Goal: Task Accomplishment & Management: Use online tool/utility

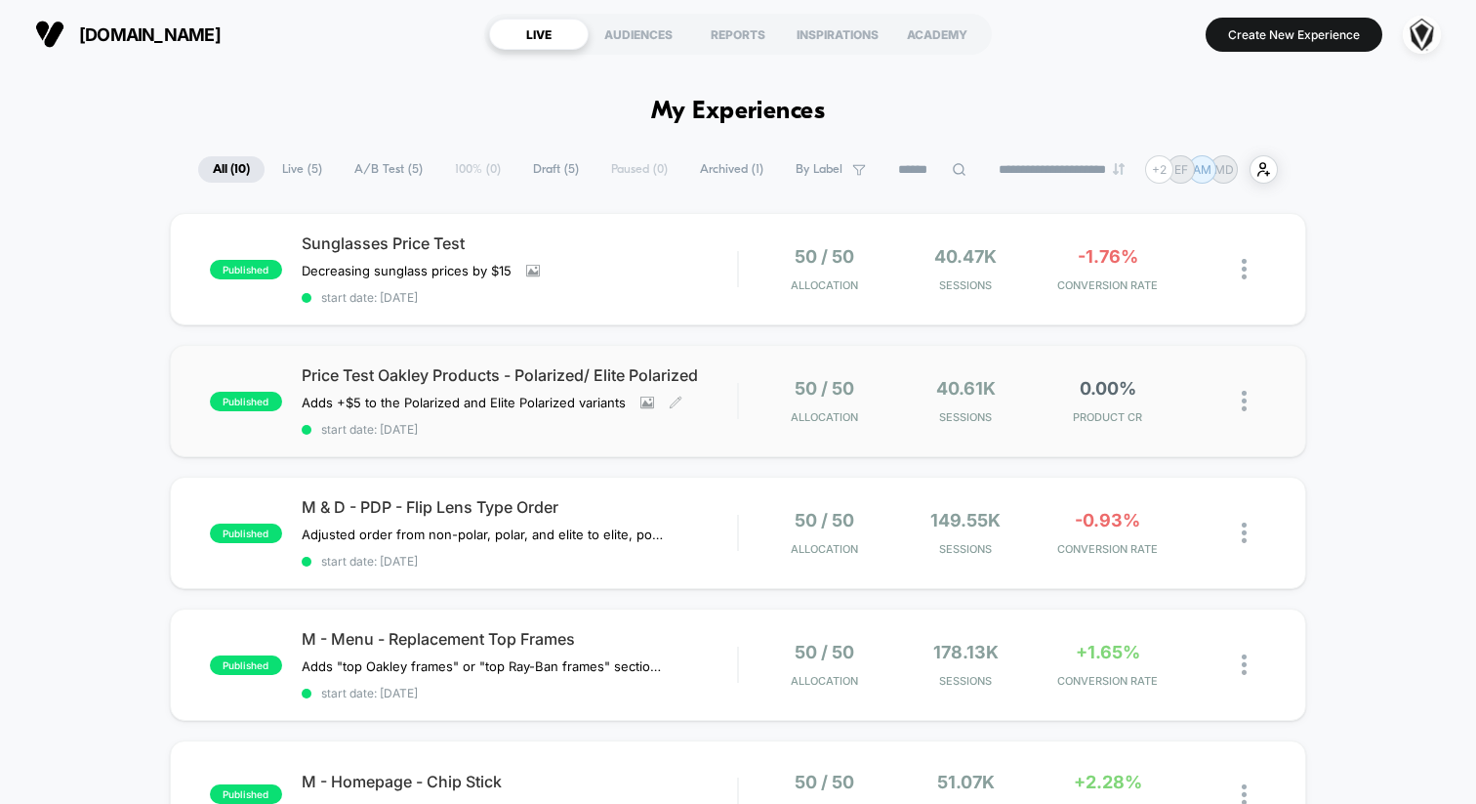
click at [720, 412] on div "Price Test Oakley Products - Polarized/ Elite Polarized Adds +$5 to the Polariz…" at bounding box center [519, 400] width 435 height 71
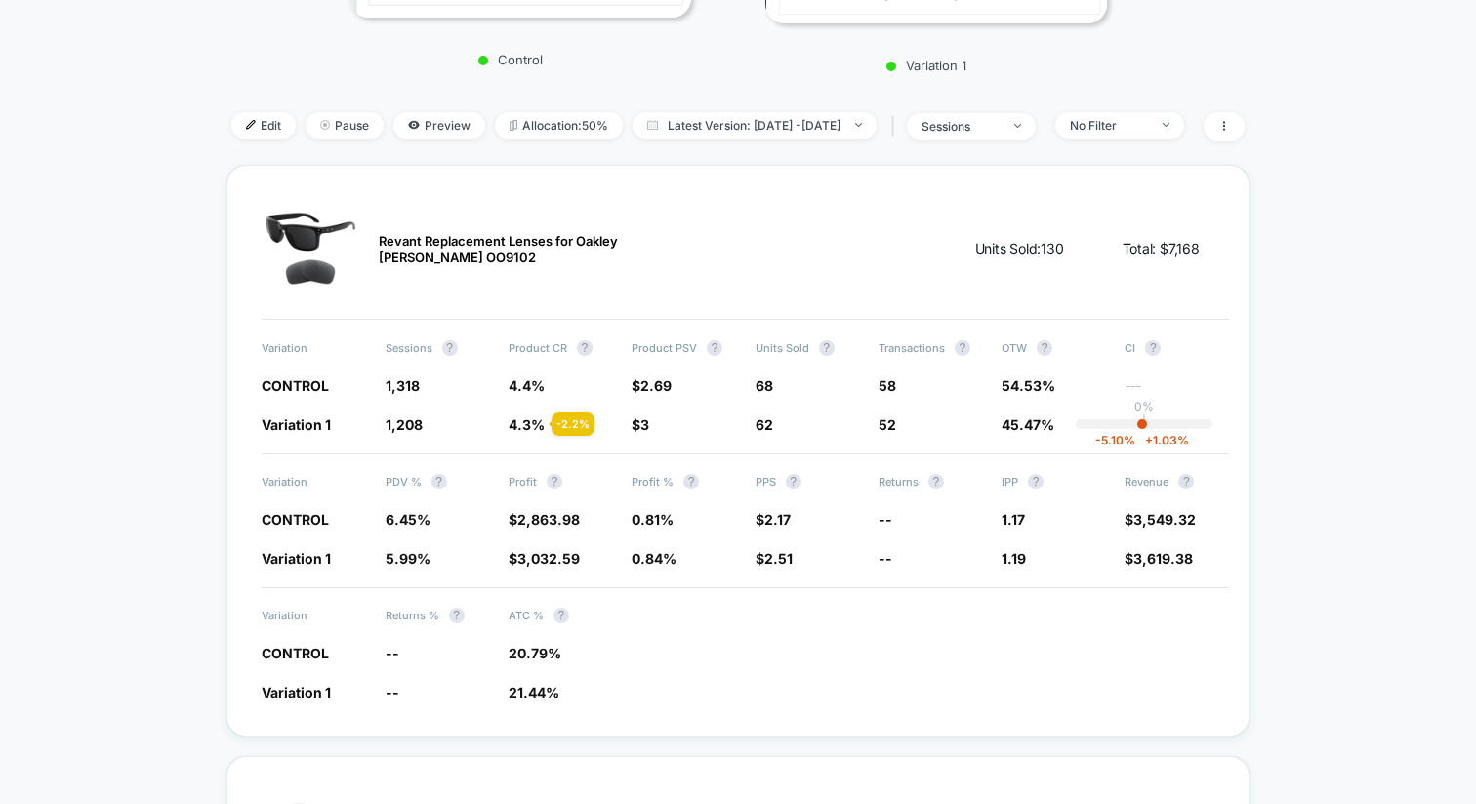
scroll to position [409, 0]
click at [339, 248] on div "Revant Replacement Lenses for Oakley [PERSON_NAME] OO9102" at bounding box center [467, 248] width 410 height 98
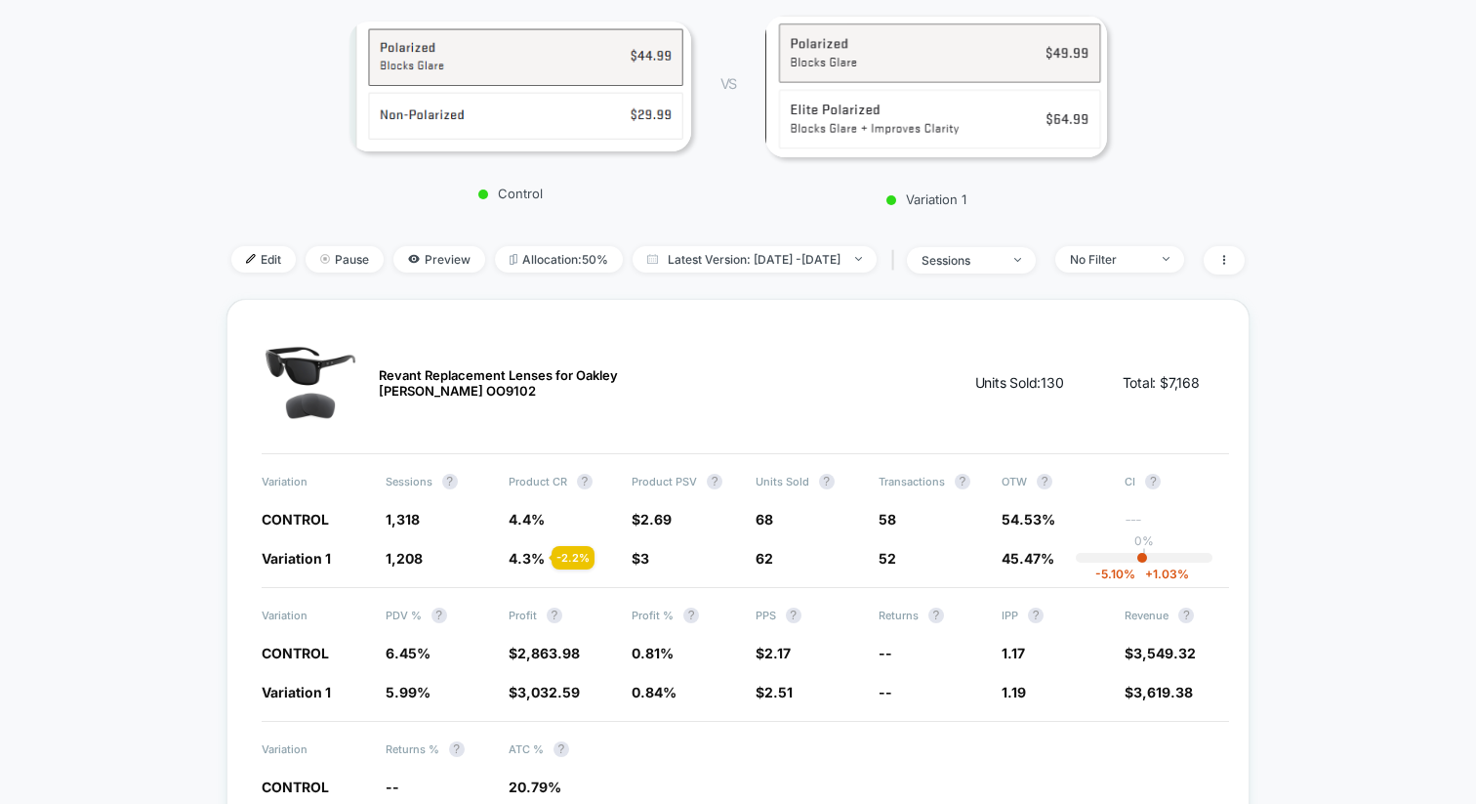
scroll to position [0, 0]
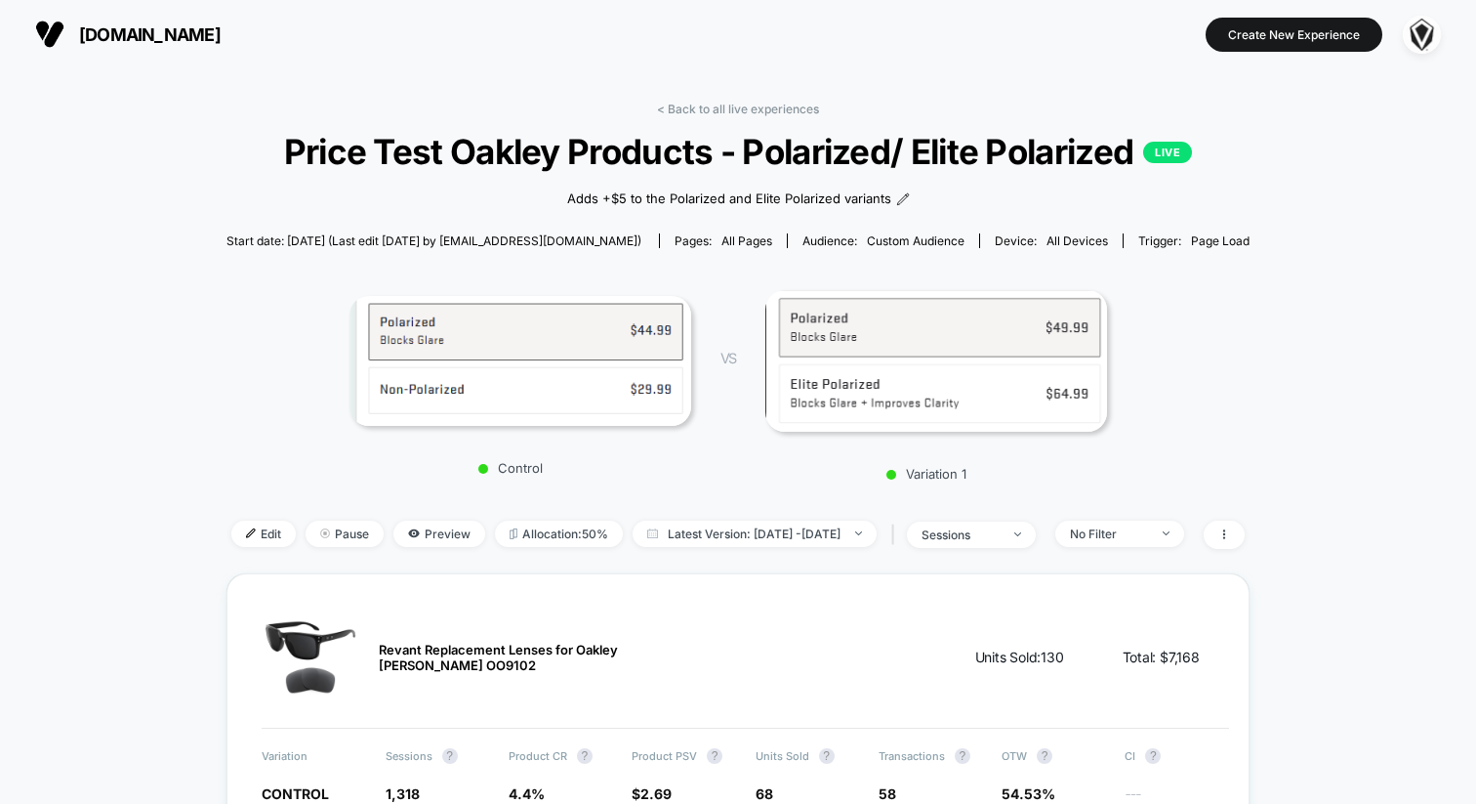
click at [719, 115] on div "< Back to all live experiences Price Test Oakley Products - Polarized/ Elite Po…" at bounding box center [738, 338] width 1023 height 472
click at [710, 106] on link "< Back to all live experiences" at bounding box center [738, 109] width 162 height 15
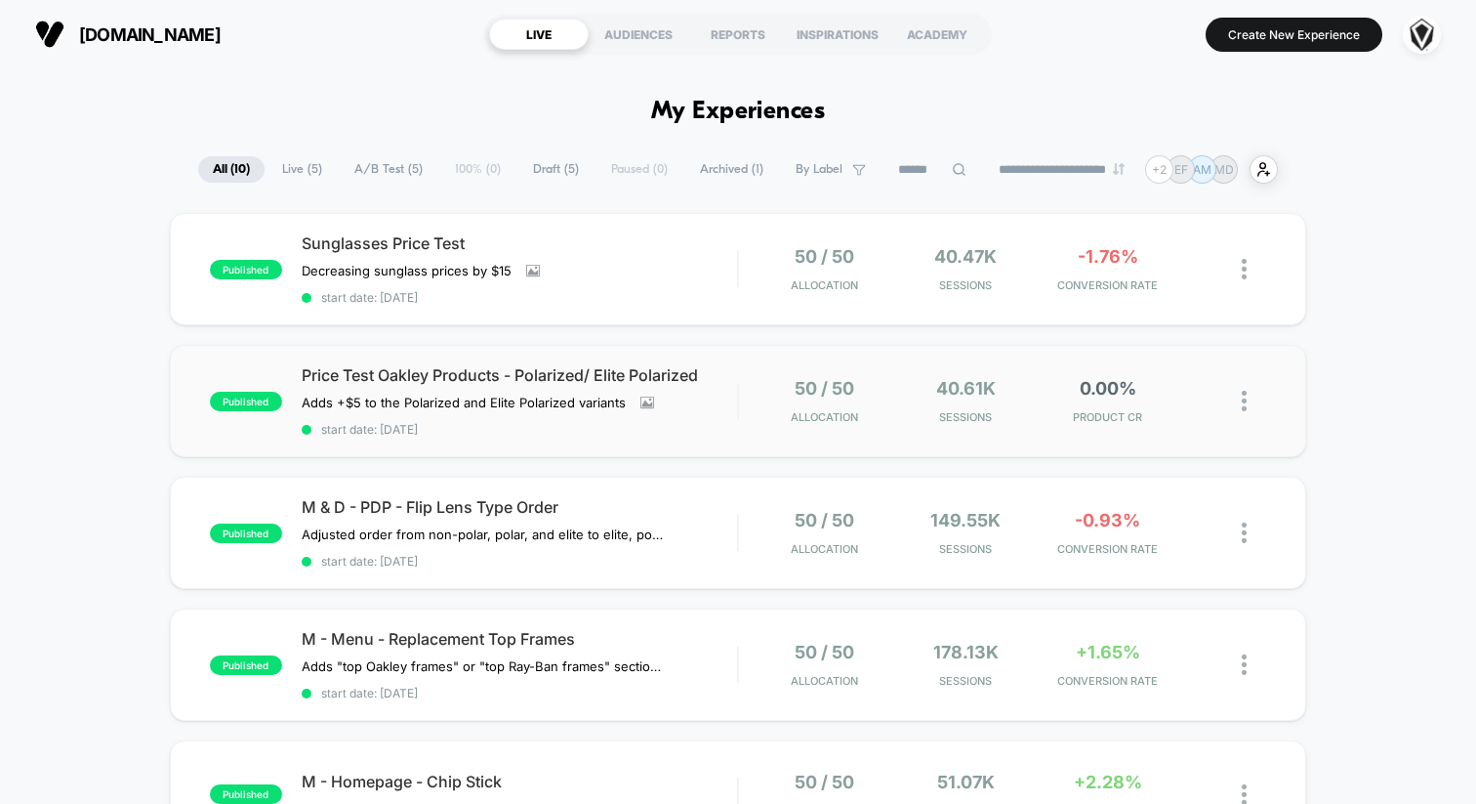
click at [534, 438] on div "published Price Test Oakley Products - Polarized/ Elite Polarized Adds +$5 to t…" at bounding box center [738, 401] width 1137 height 112
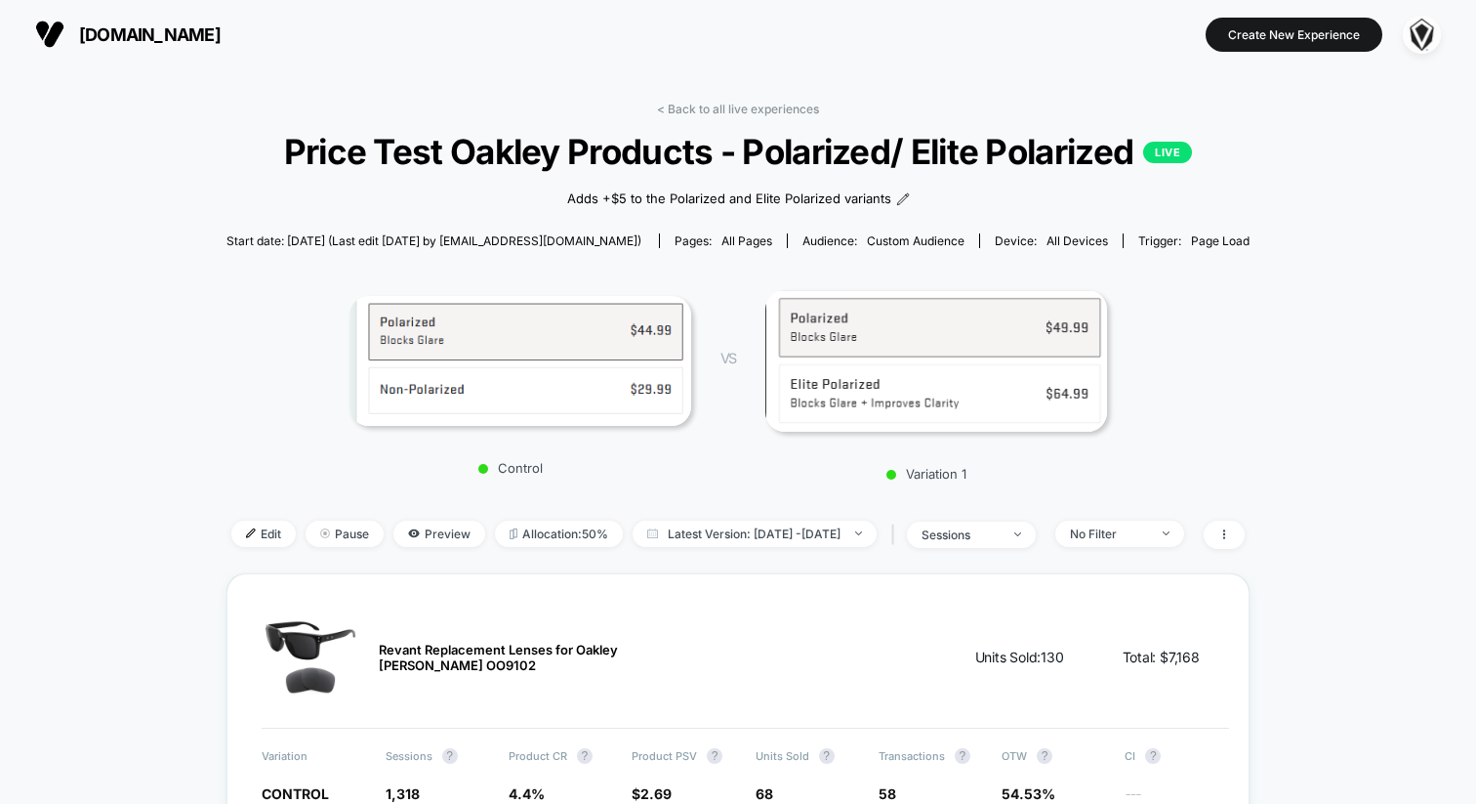
click at [158, 28] on span "[DOMAIN_NAME]" at bounding box center [150, 34] width 142 height 21
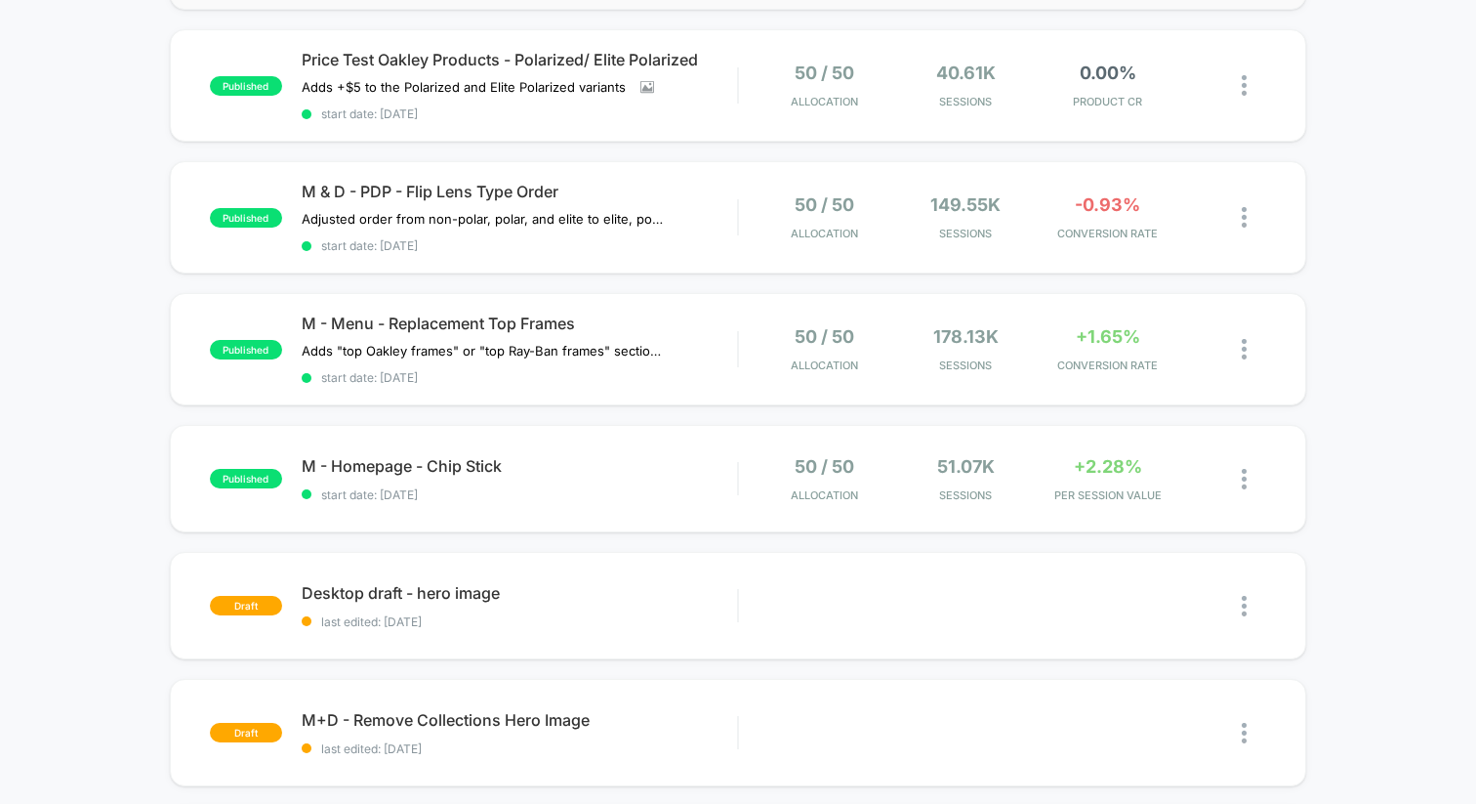
scroll to position [339, 0]
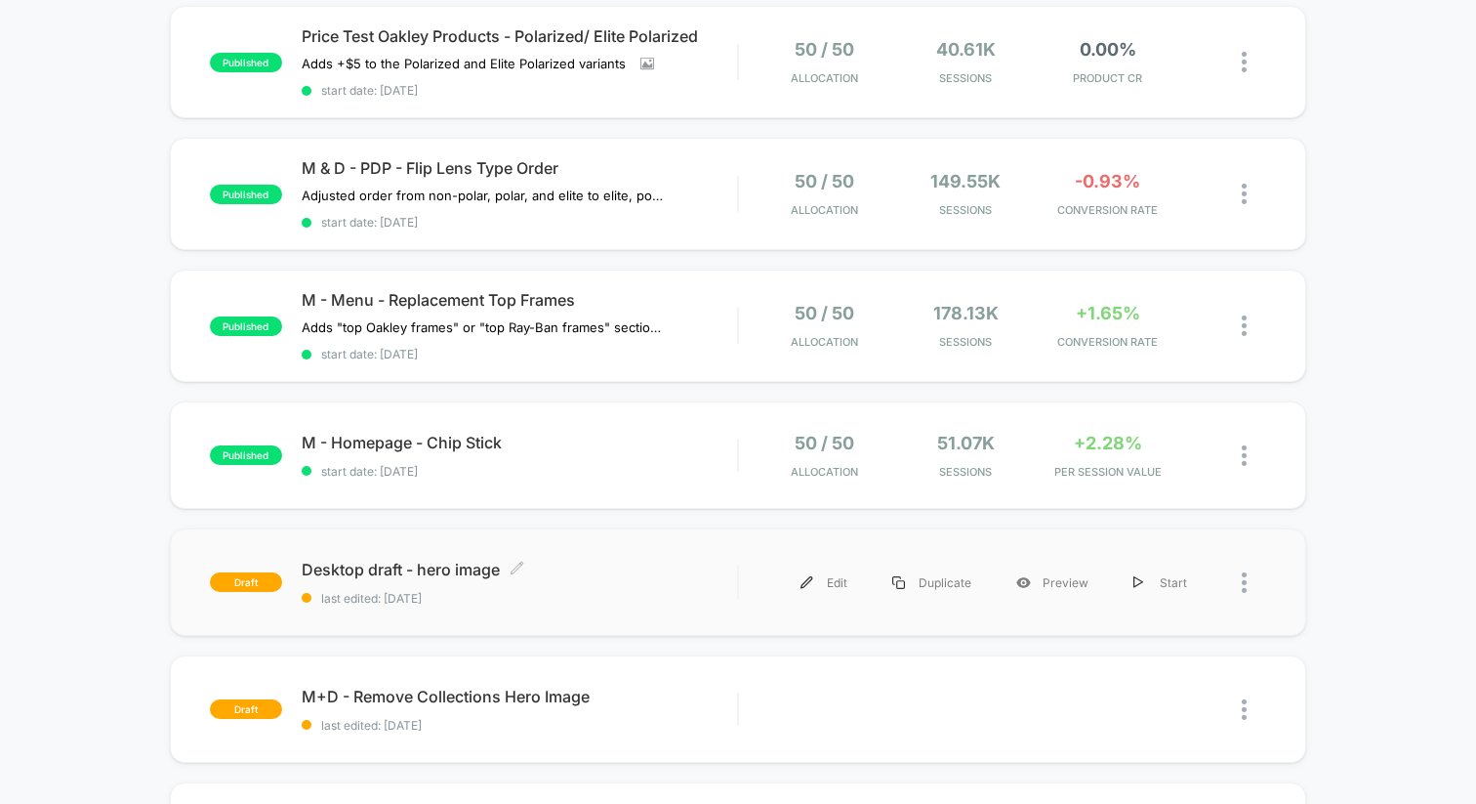
click at [633, 591] on span "last edited: [DATE]" at bounding box center [519, 598] width 435 height 15
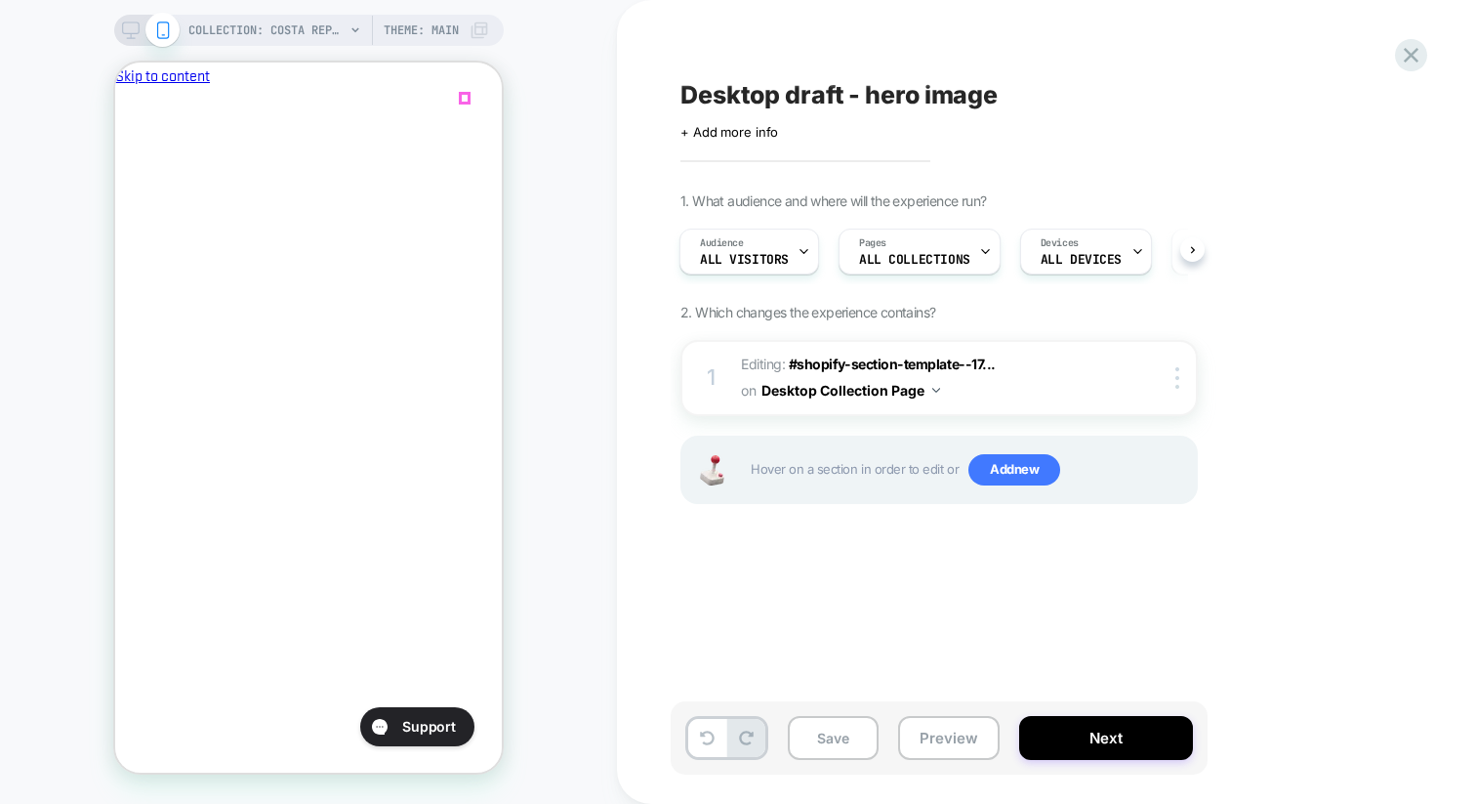
click at [123, 179] on icon "Close" at bounding box center [123, 179] width 0 height 0
click at [1422, 54] on icon at bounding box center [1411, 55] width 26 height 26
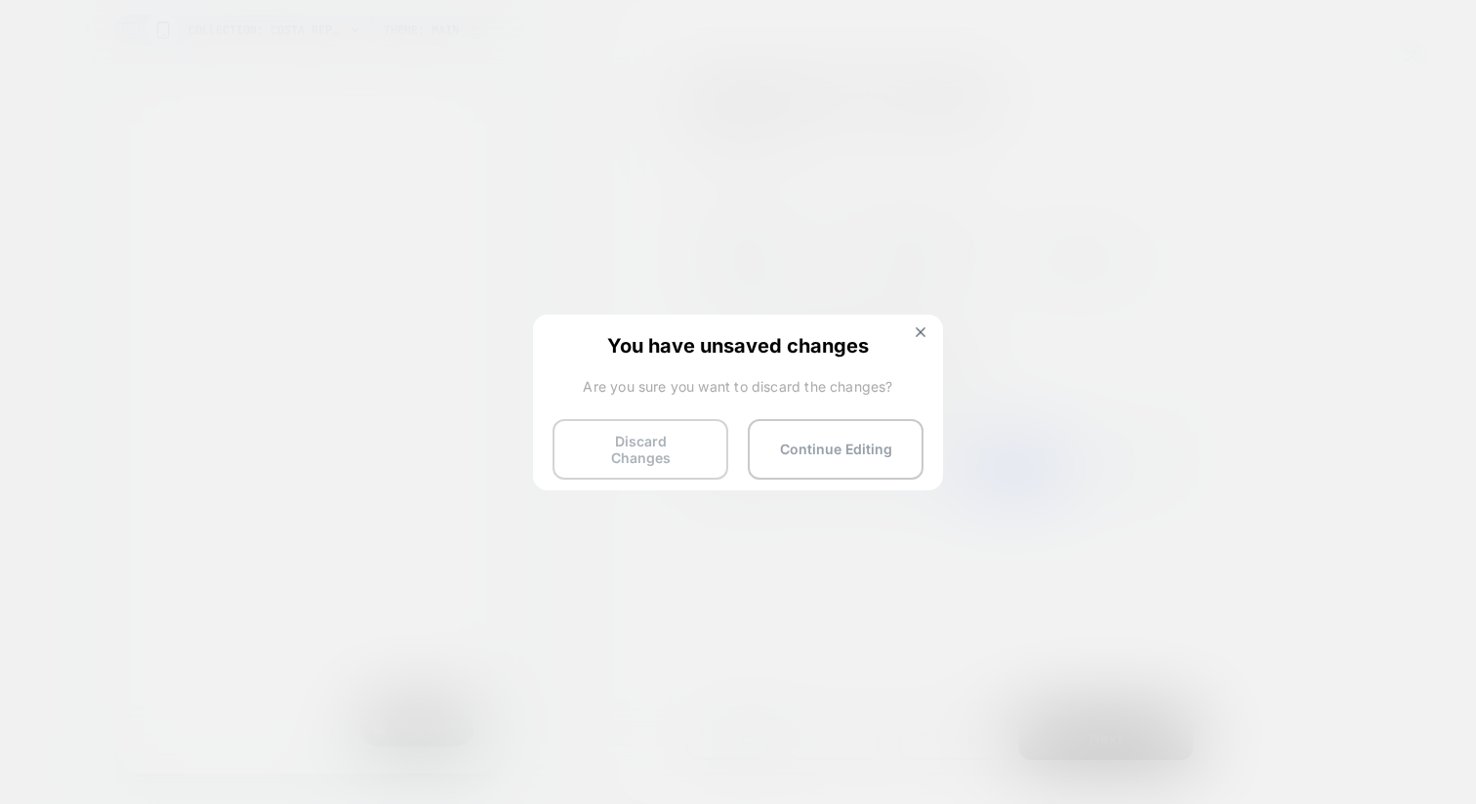
click at [664, 441] on button "Discard Changes" at bounding box center [641, 449] width 176 height 61
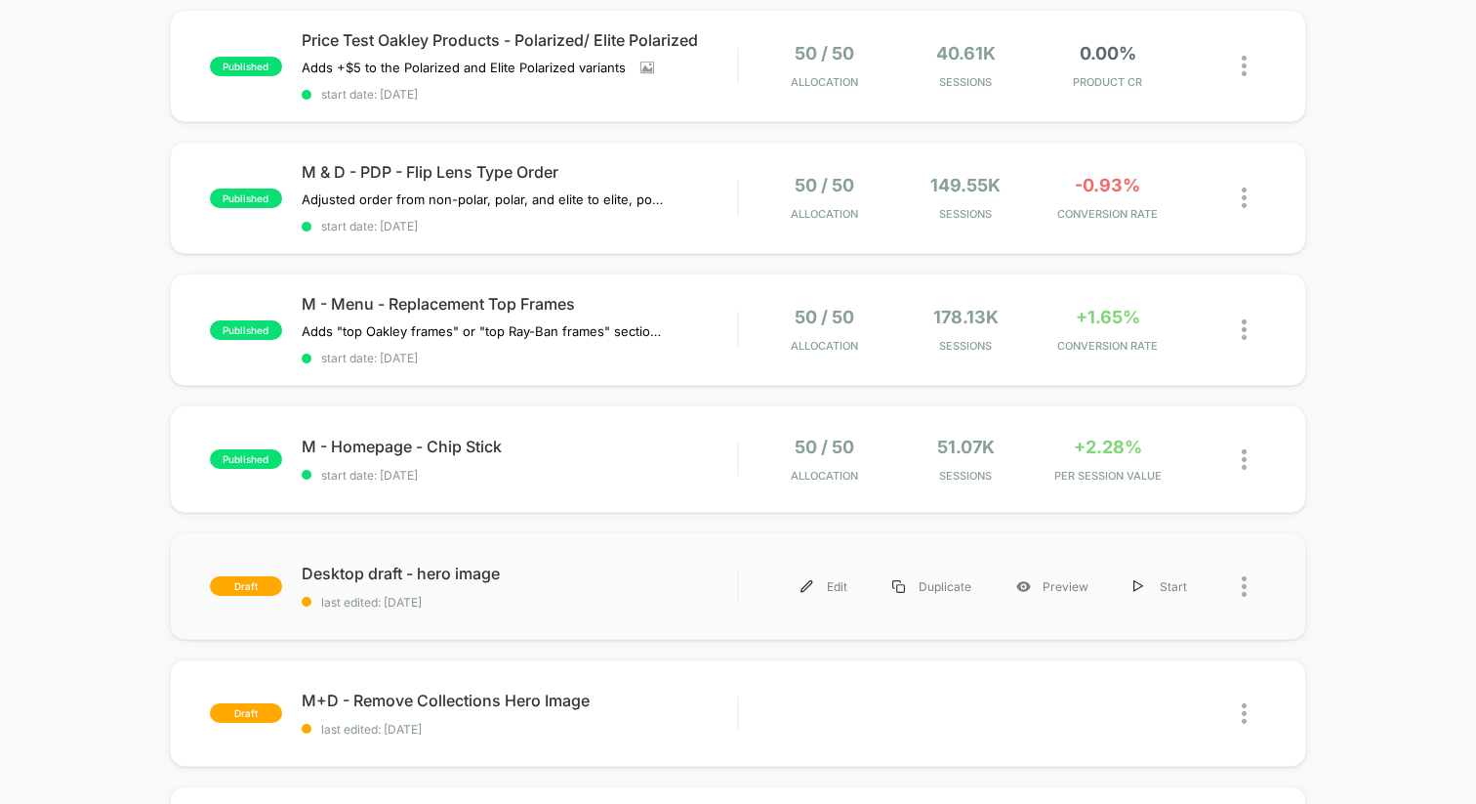
scroll to position [339, 0]
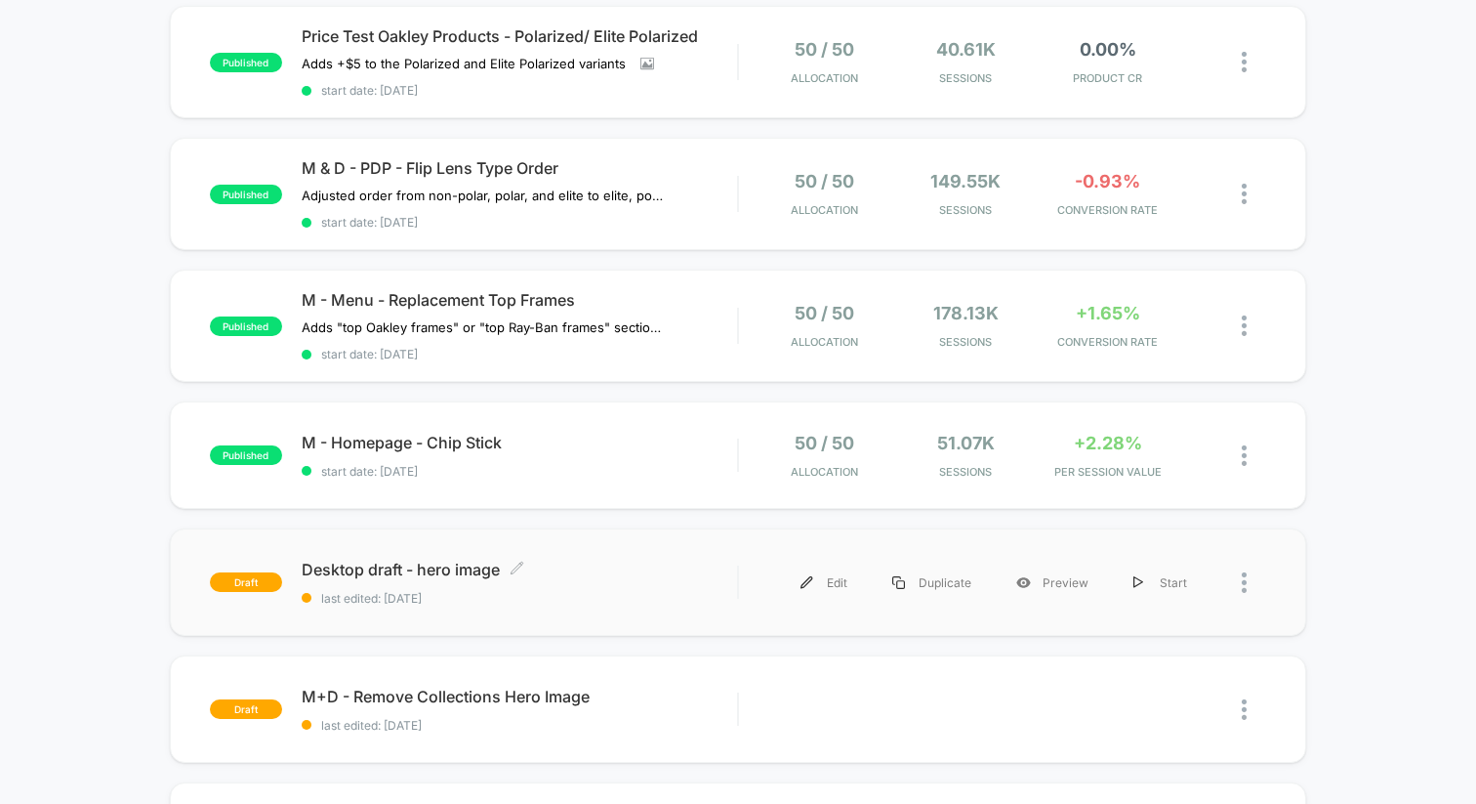
click at [616, 561] on span "Desktop draft - hero image Click to edit experience details" at bounding box center [519, 569] width 435 height 20
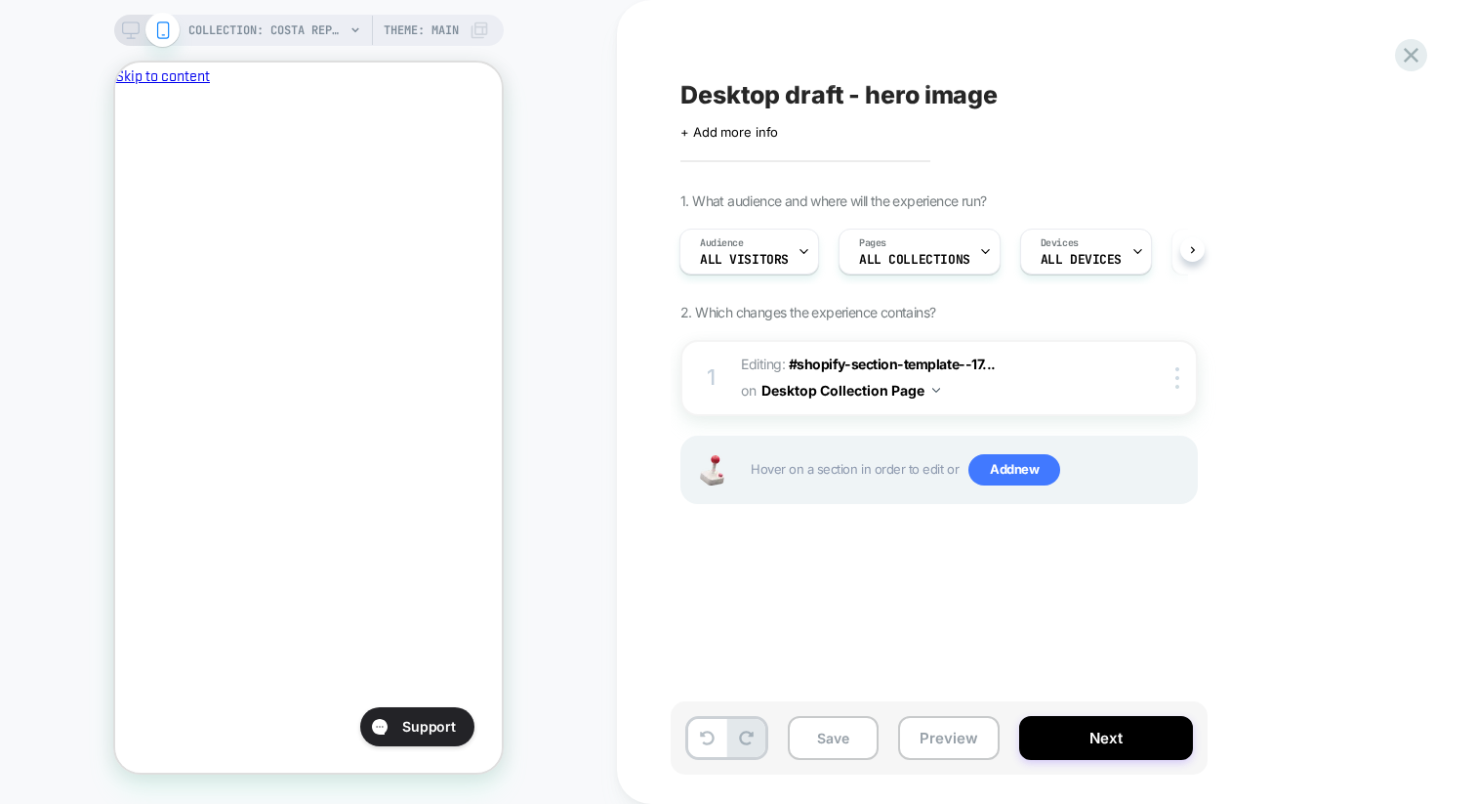
click at [118, 26] on div "COLLECTION: Costa Replacement Lenses by Revant Optics (Category) Theme: MAIN" at bounding box center [309, 30] width 390 height 31
click at [125, 30] on icon at bounding box center [131, 30] width 18 height 18
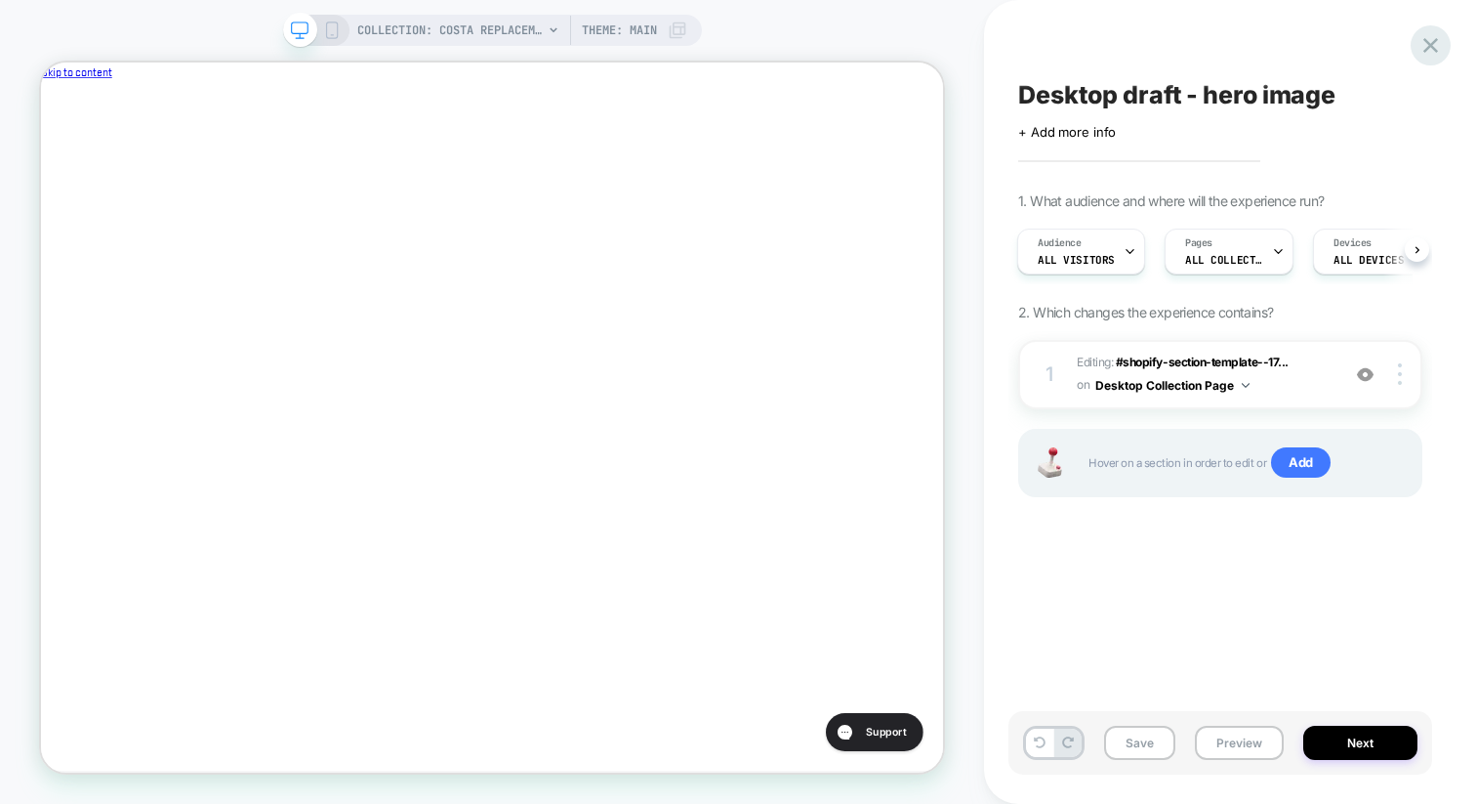
click at [1434, 45] on icon at bounding box center [1431, 45] width 26 height 26
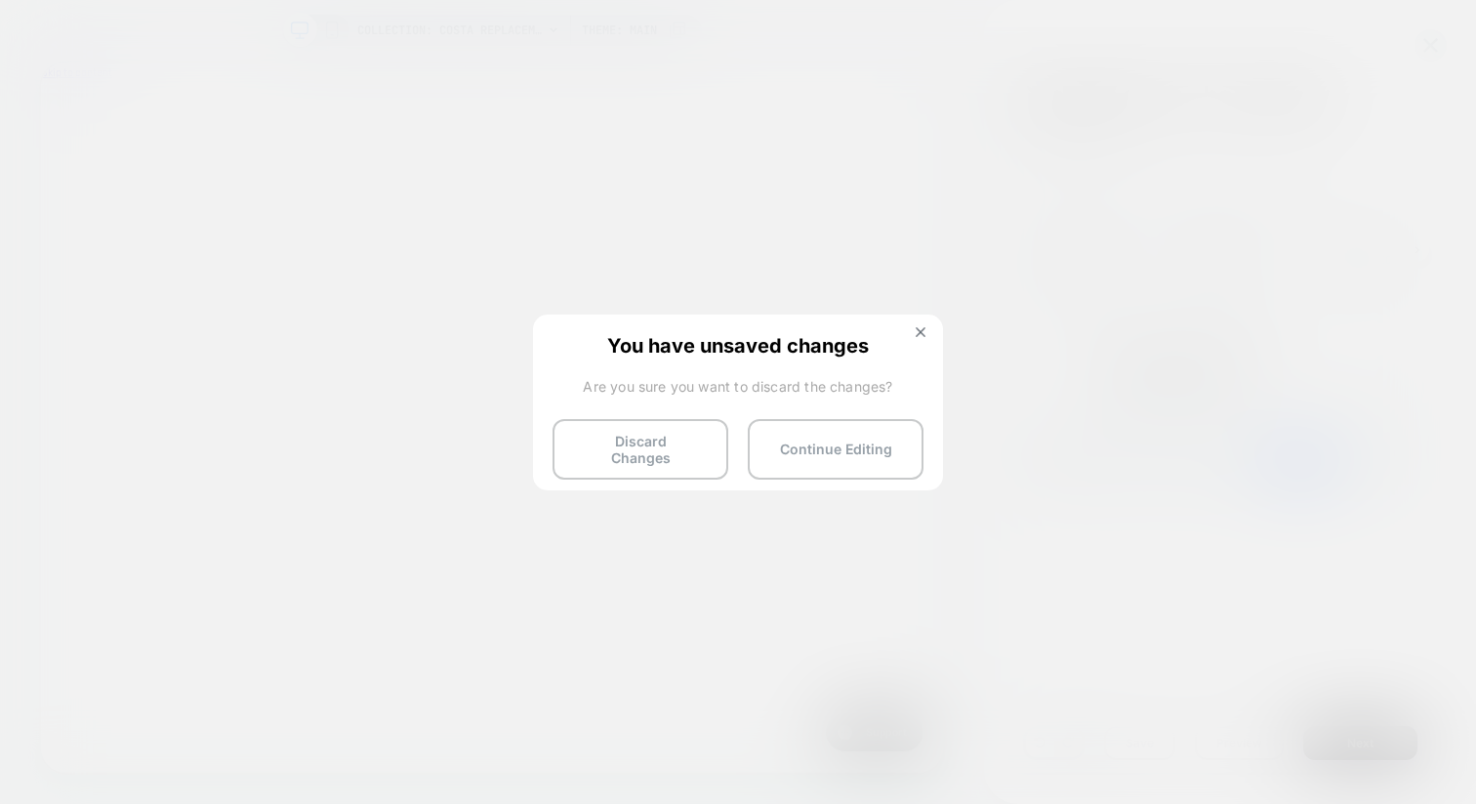
click at [921, 324] on div "You have unsaved changes Are you sure you want to discard the changes? Discard …" at bounding box center [738, 400] width 410 height 173
click at [921, 340] on button at bounding box center [920, 334] width 21 height 17
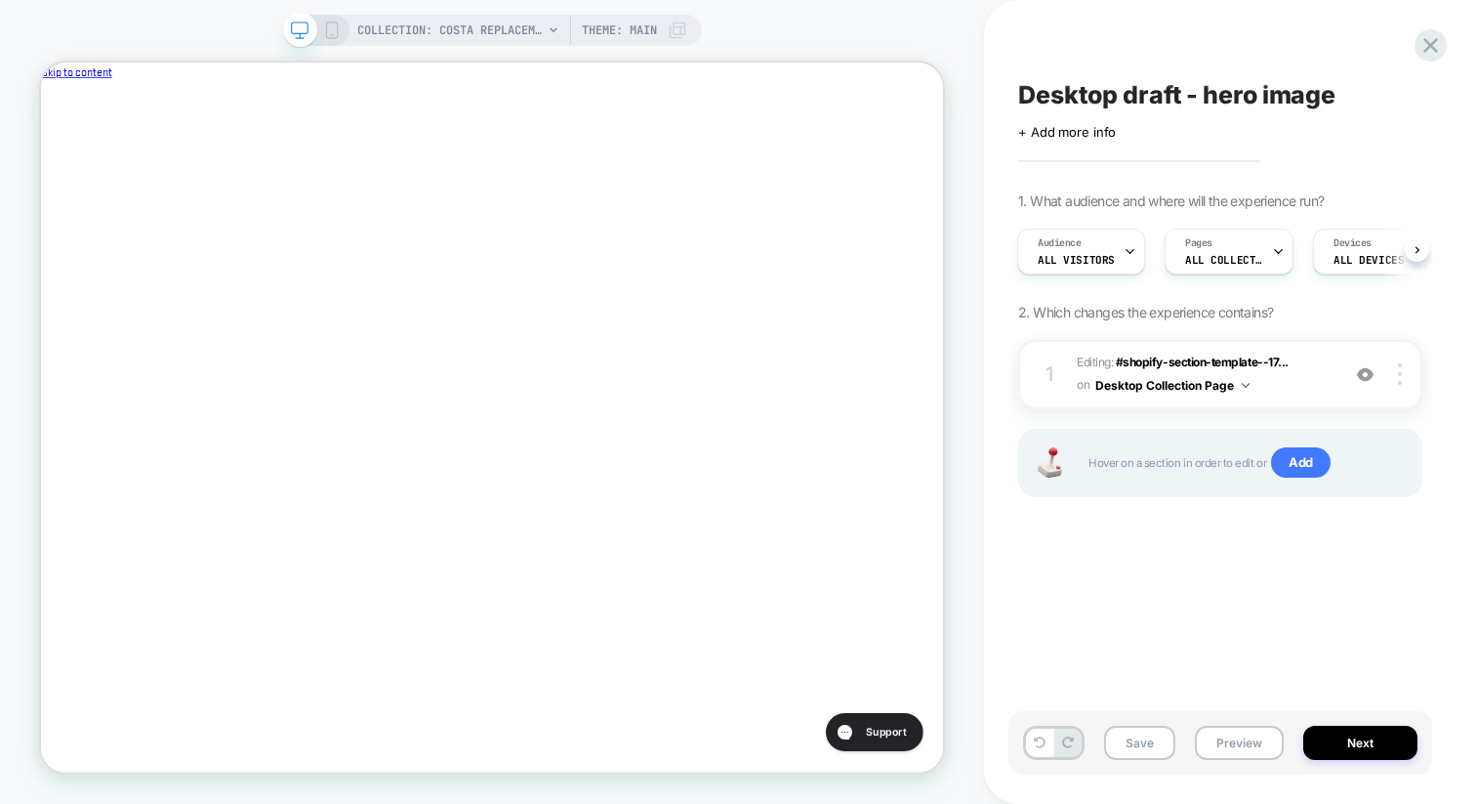
scroll to position [0, 0]
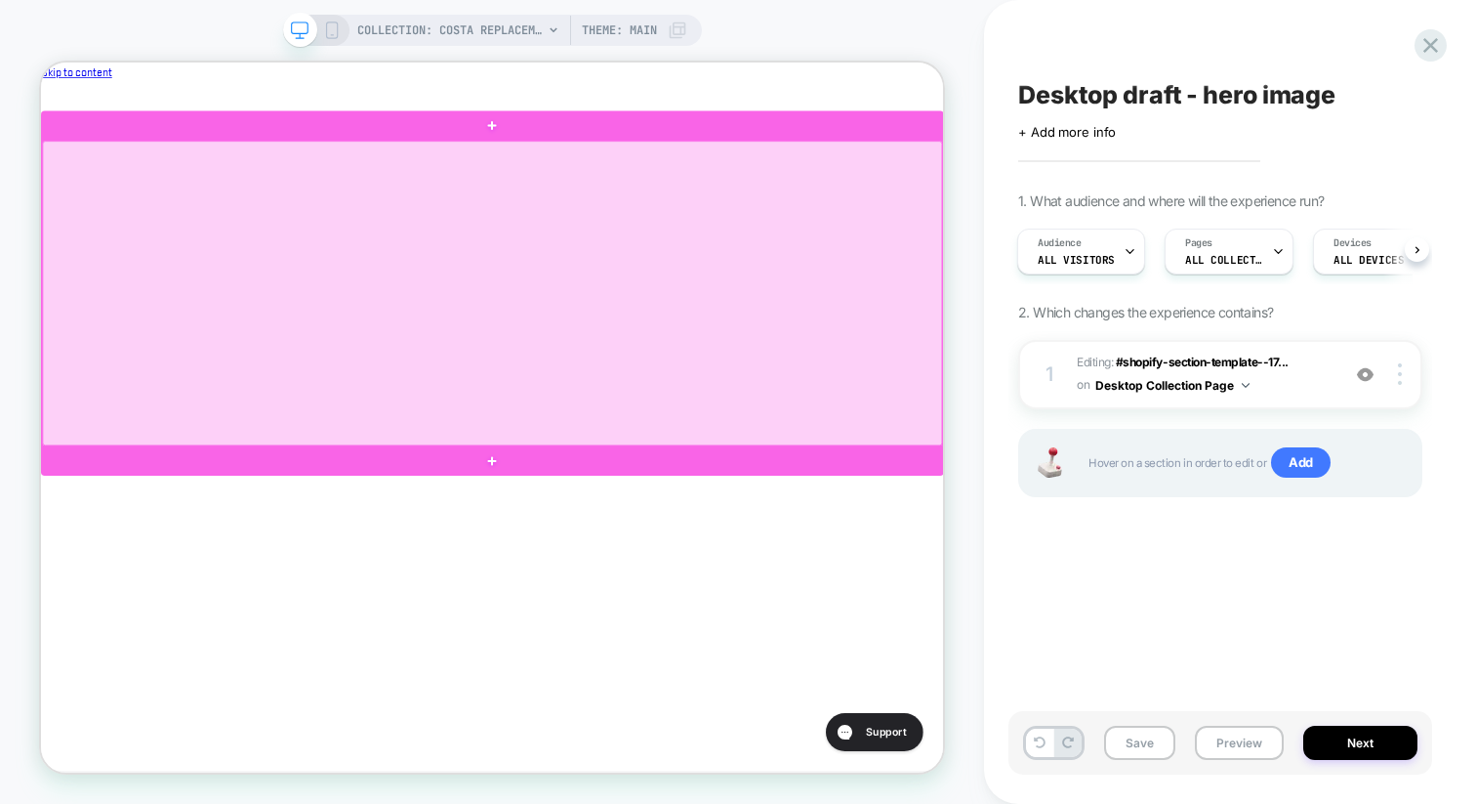
scroll to position [0, 656]
click at [243, 351] on div at bounding box center [643, 370] width 1200 height 406
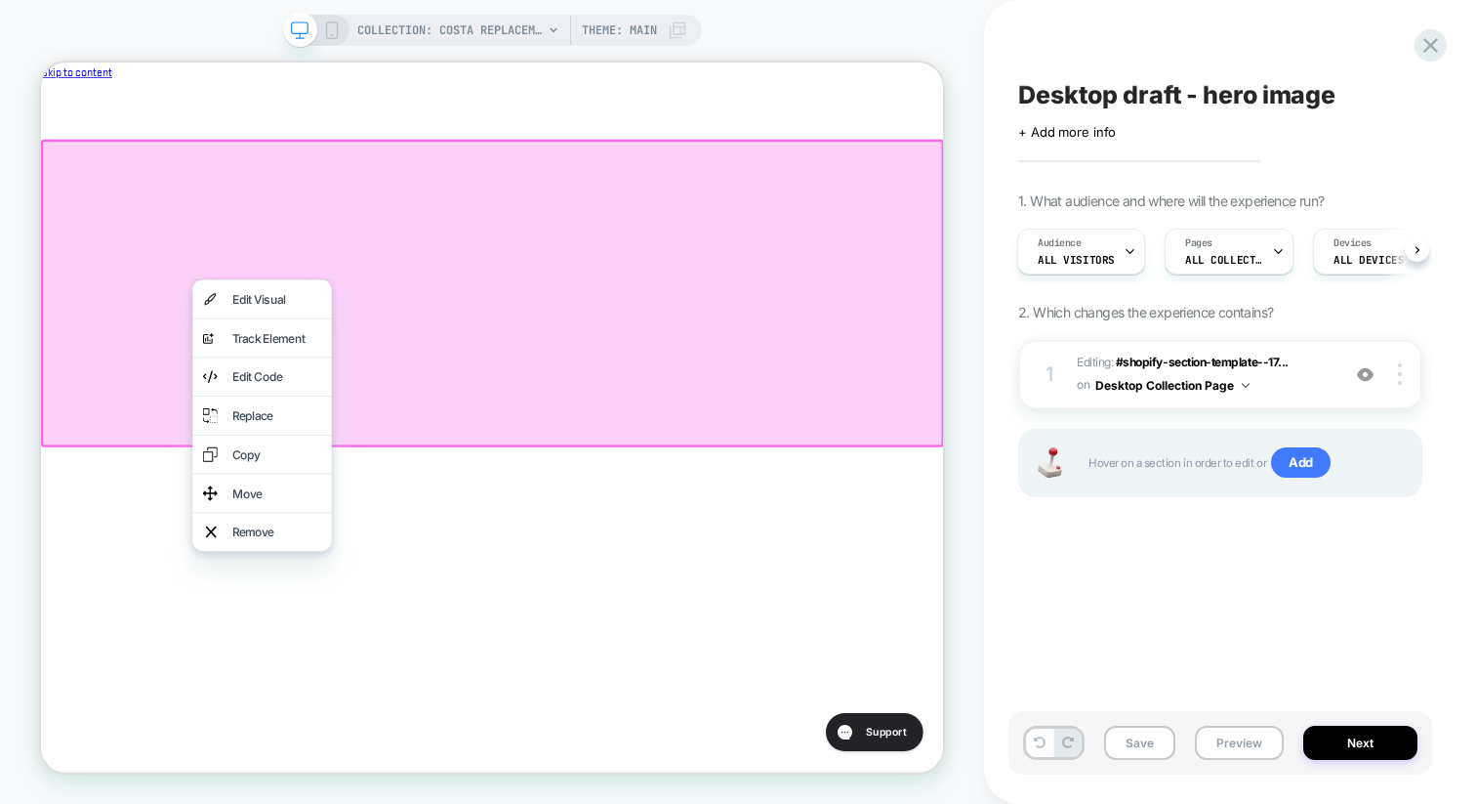
click at [170, 323] on div at bounding box center [643, 370] width 1204 height 410
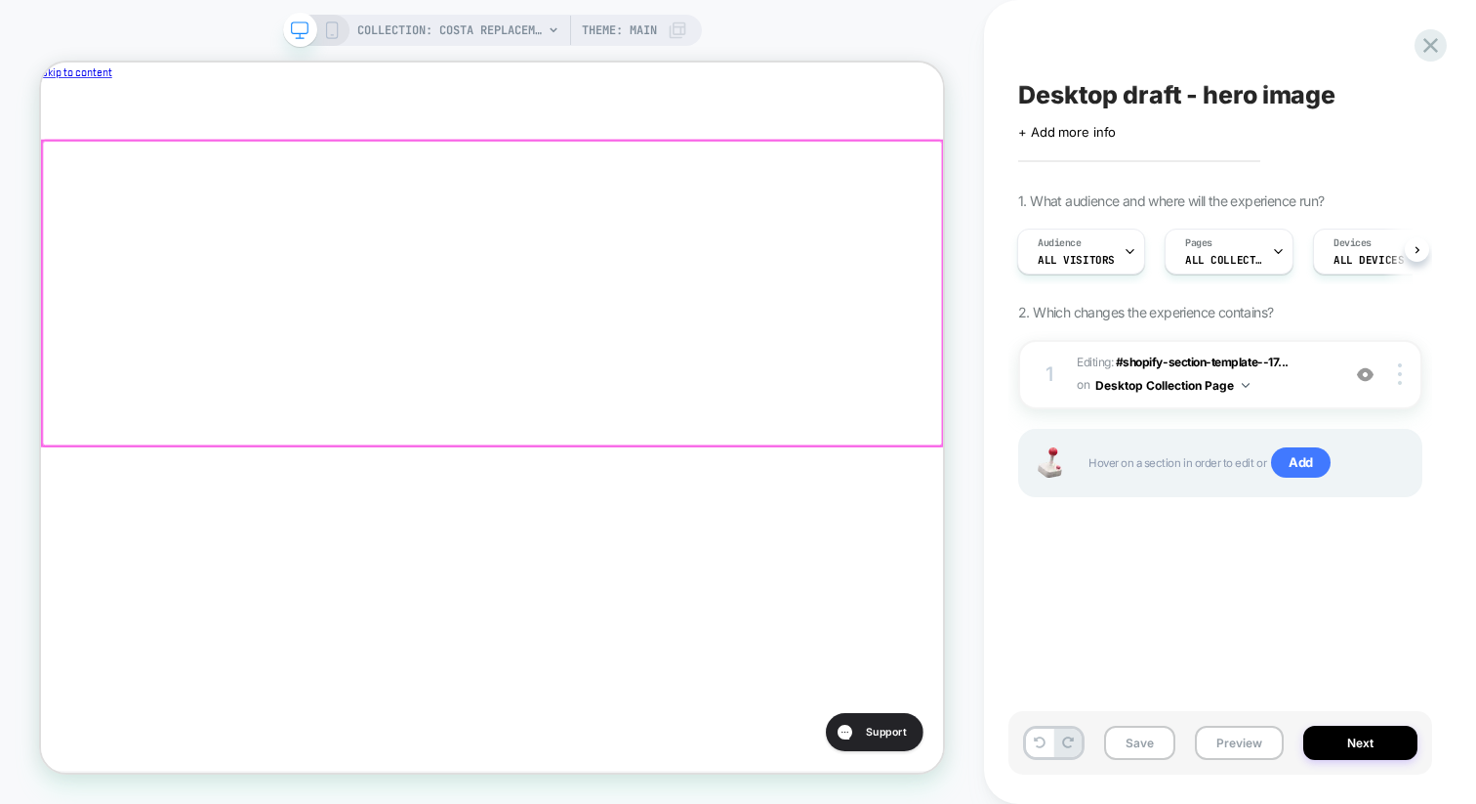
click at [148, 304] on div at bounding box center [643, 370] width 1200 height 406
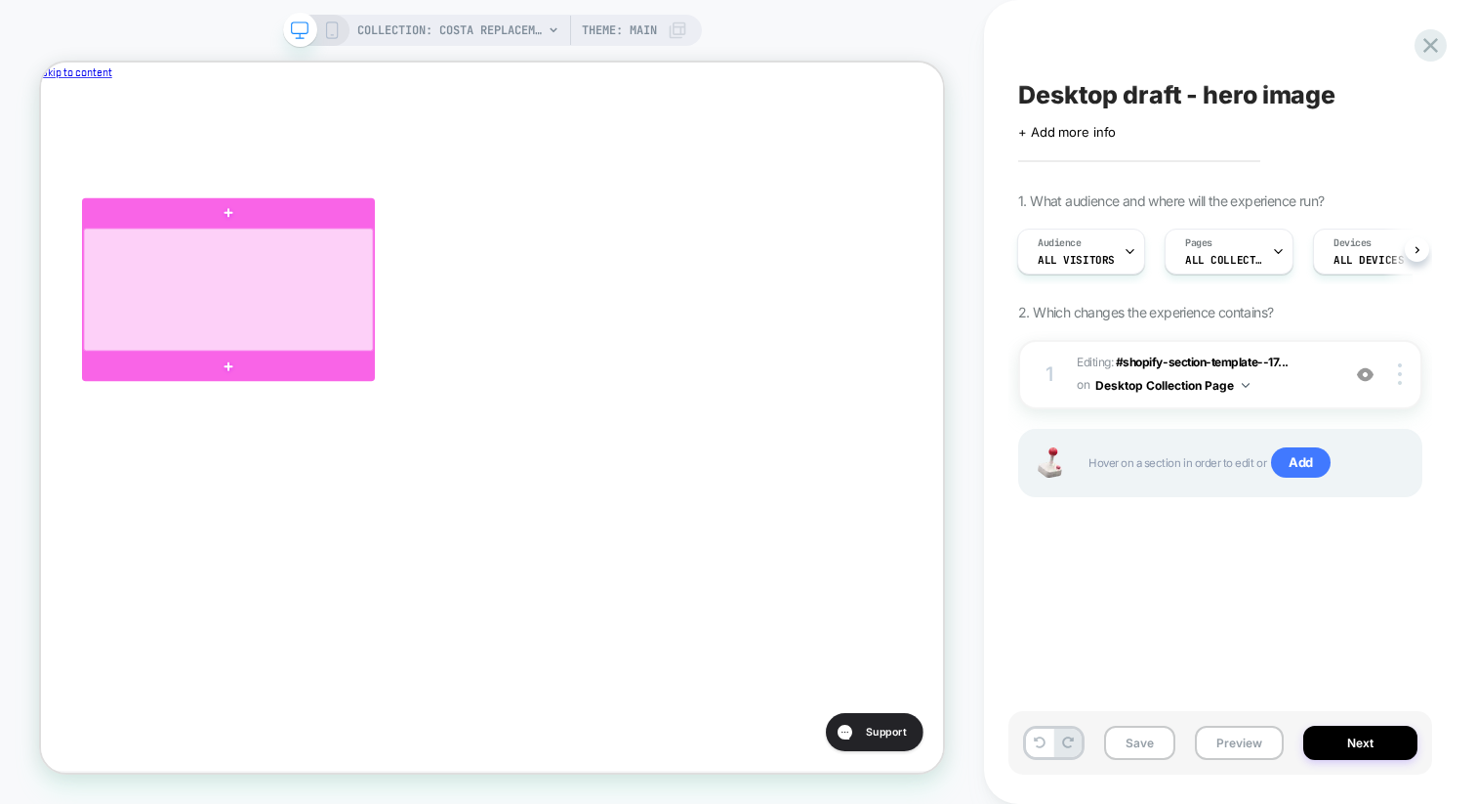
click at [383, 414] on div at bounding box center [291, 365] width 387 height 165
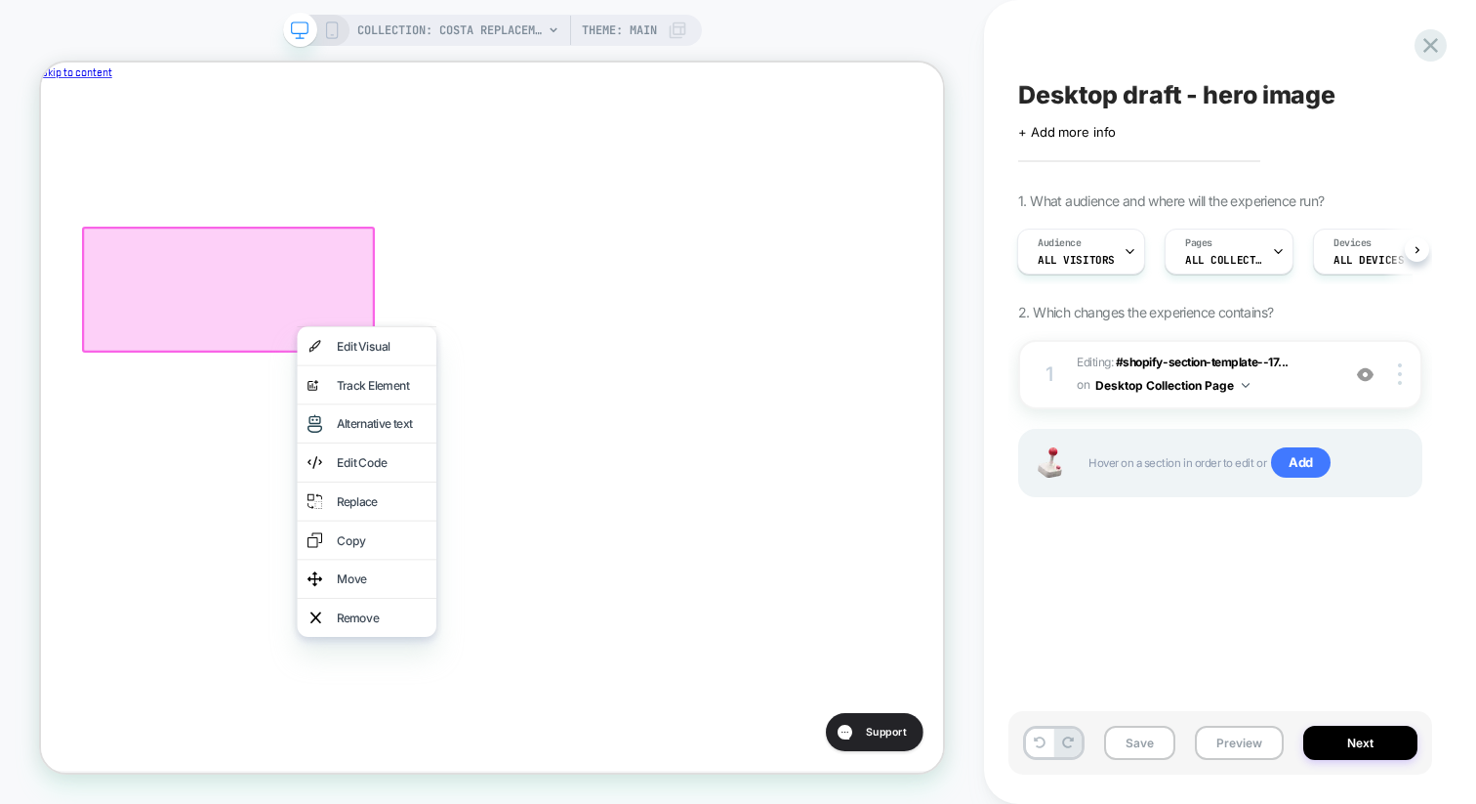
scroll to position [0, 0]
click at [481, 744] on div "Move" at bounding box center [494, 750] width 119 height 23
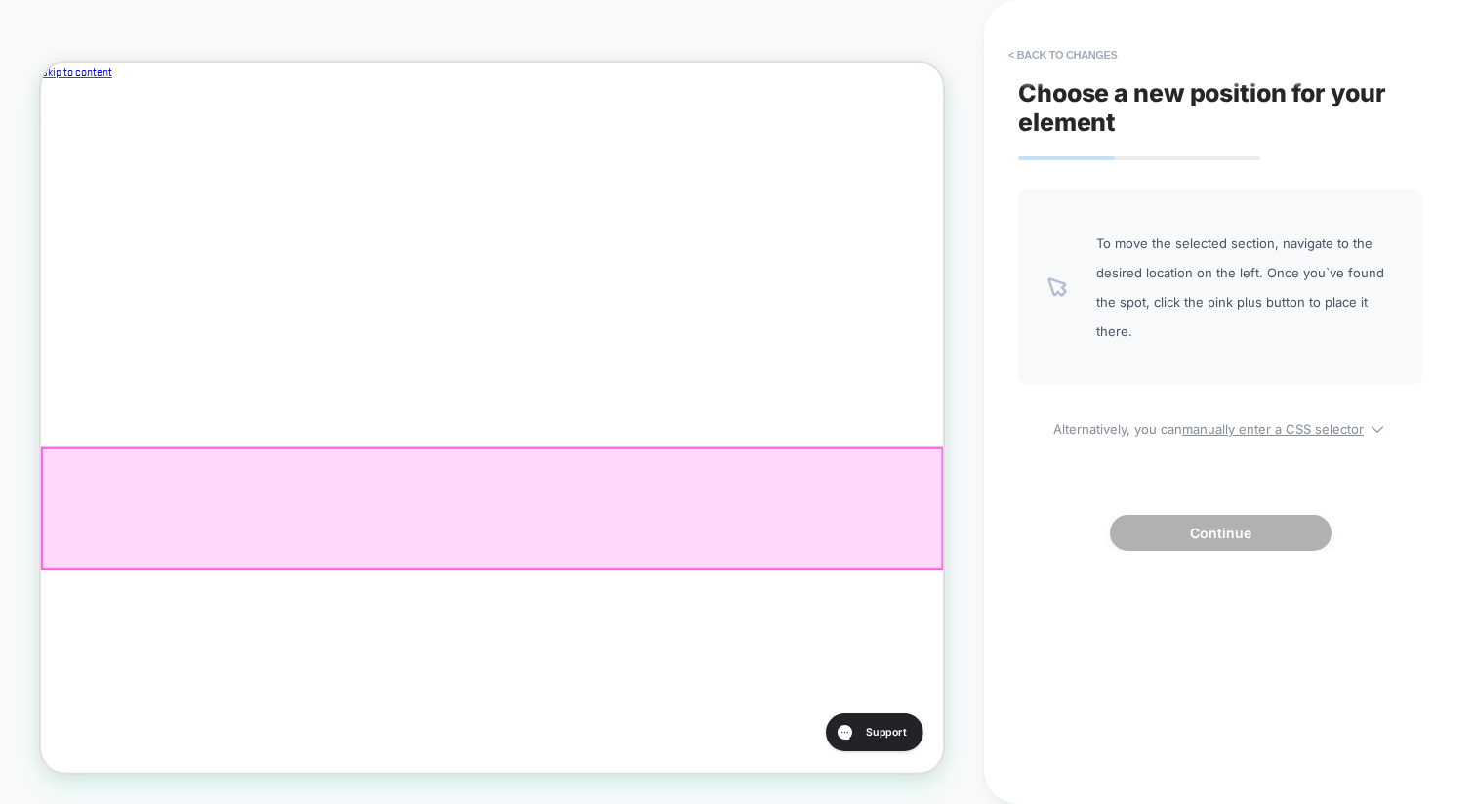
scroll to position [0, 656]
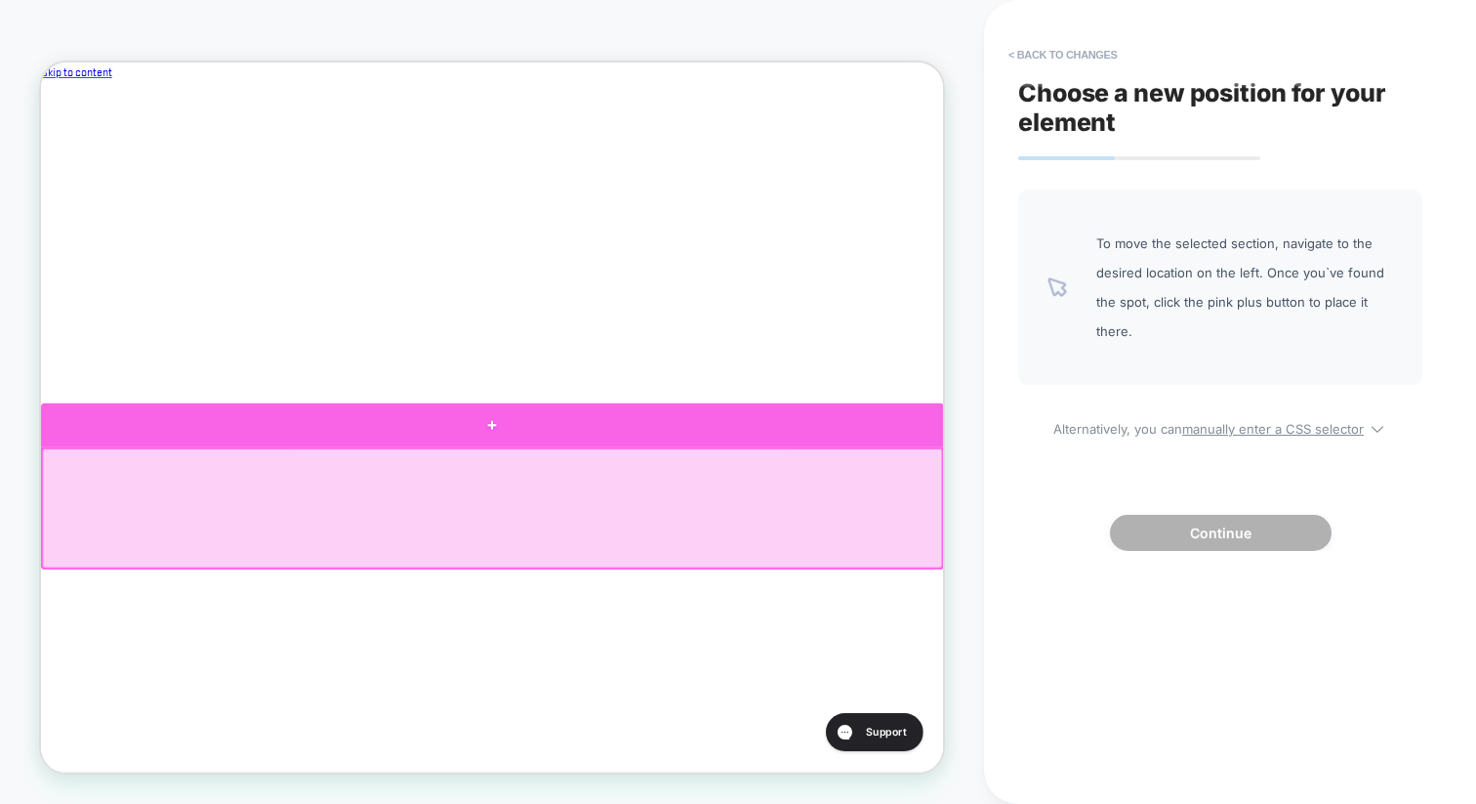
click at [240, 561] on div at bounding box center [643, 546] width 1204 height 59
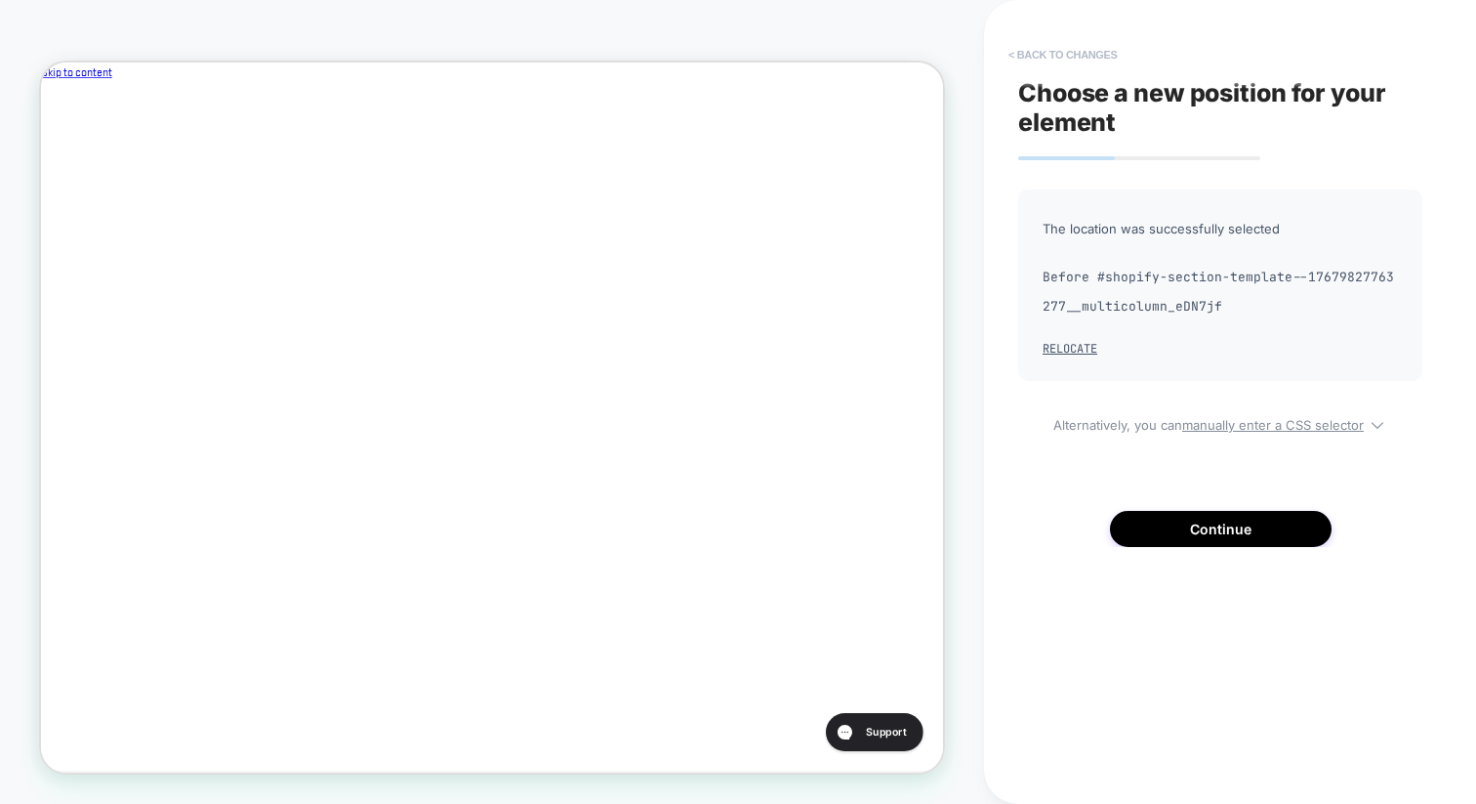
click at [1038, 54] on button "< Back to changes" at bounding box center [1063, 54] width 129 height 31
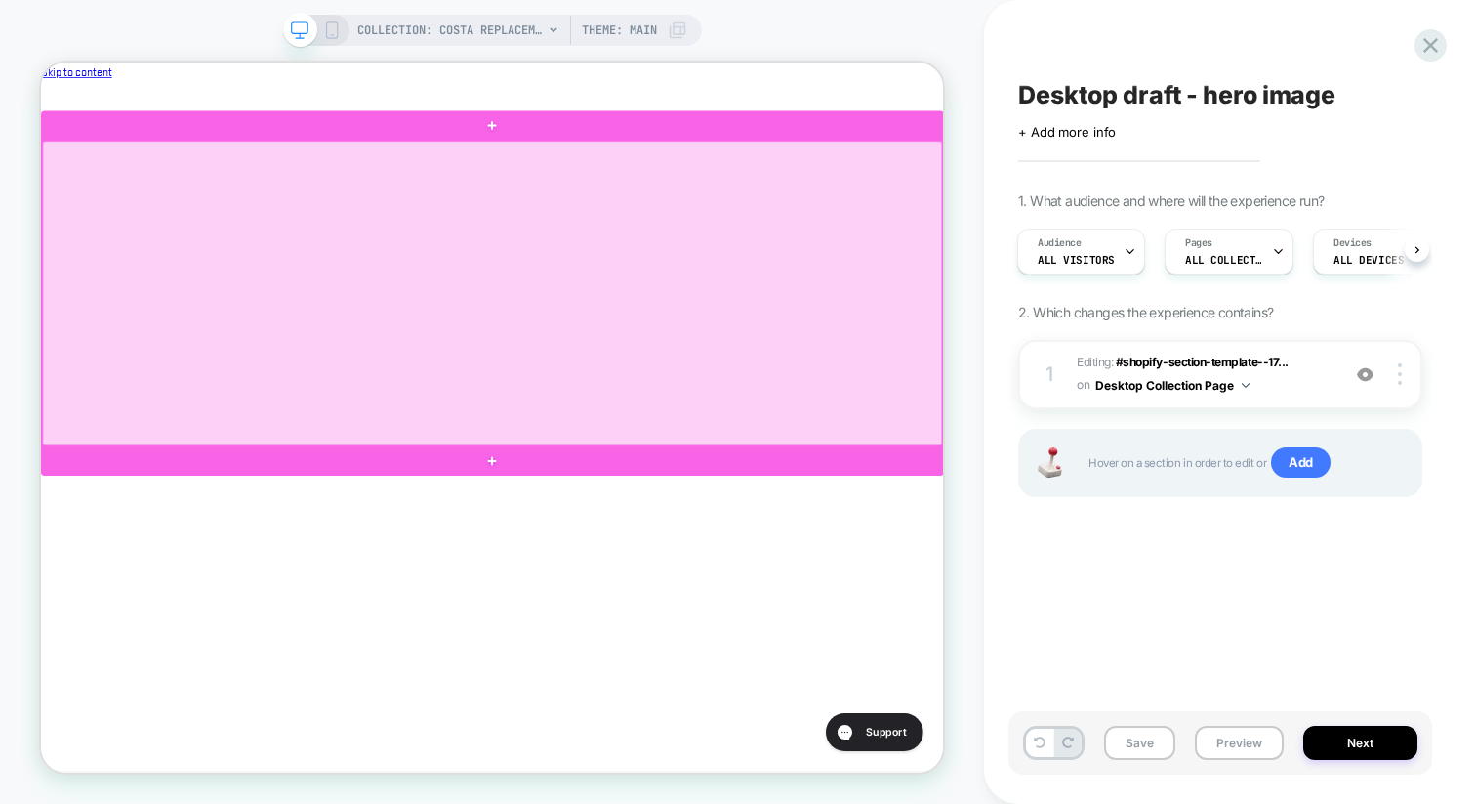
scroll to position [0, 0]
click at [1004, 400] on div at bounding box center [643, 370] width 1200 height 406
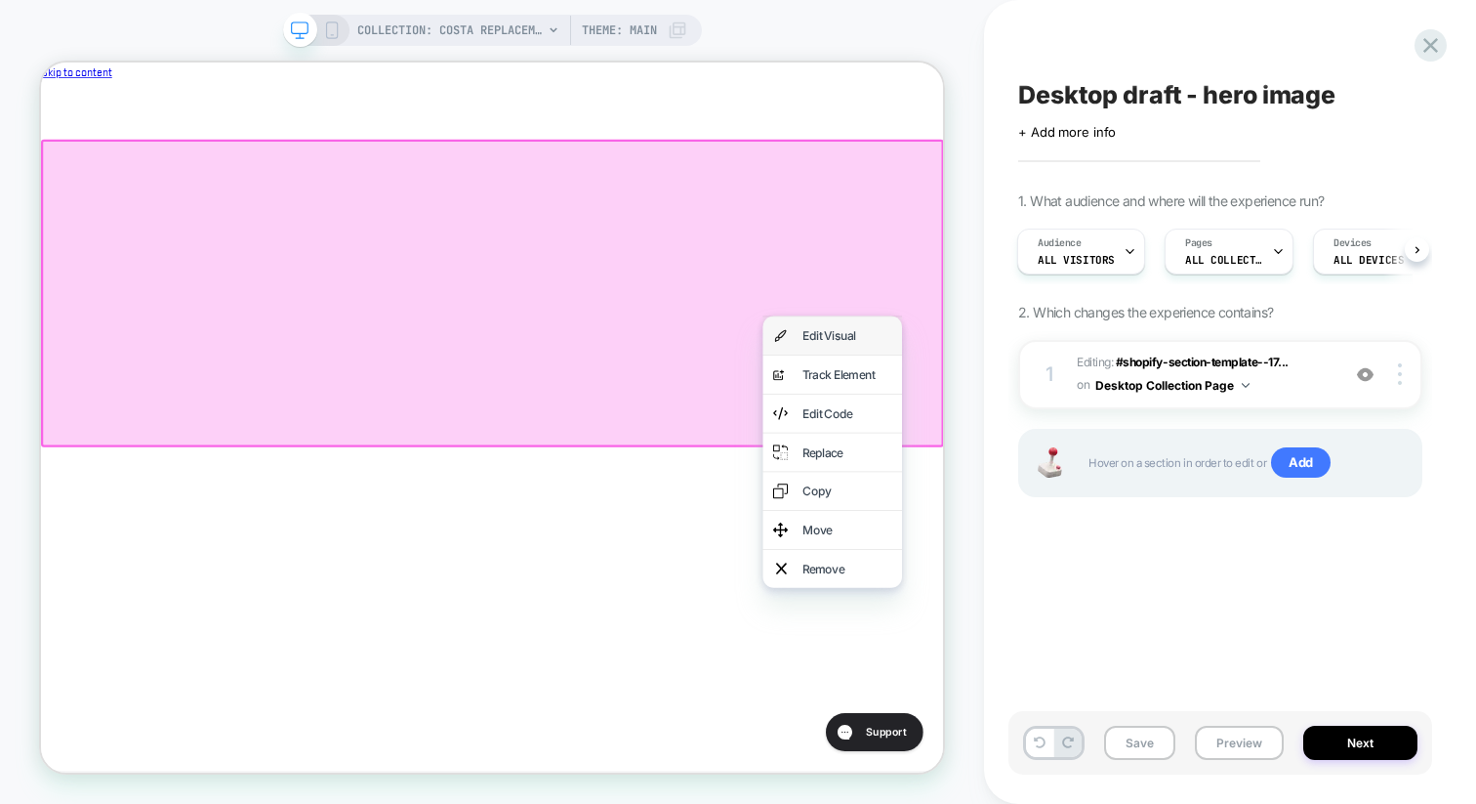
click at [1061, 423] on div "Edit Visual" at bounding box center [1115, 426] width 119 height 23
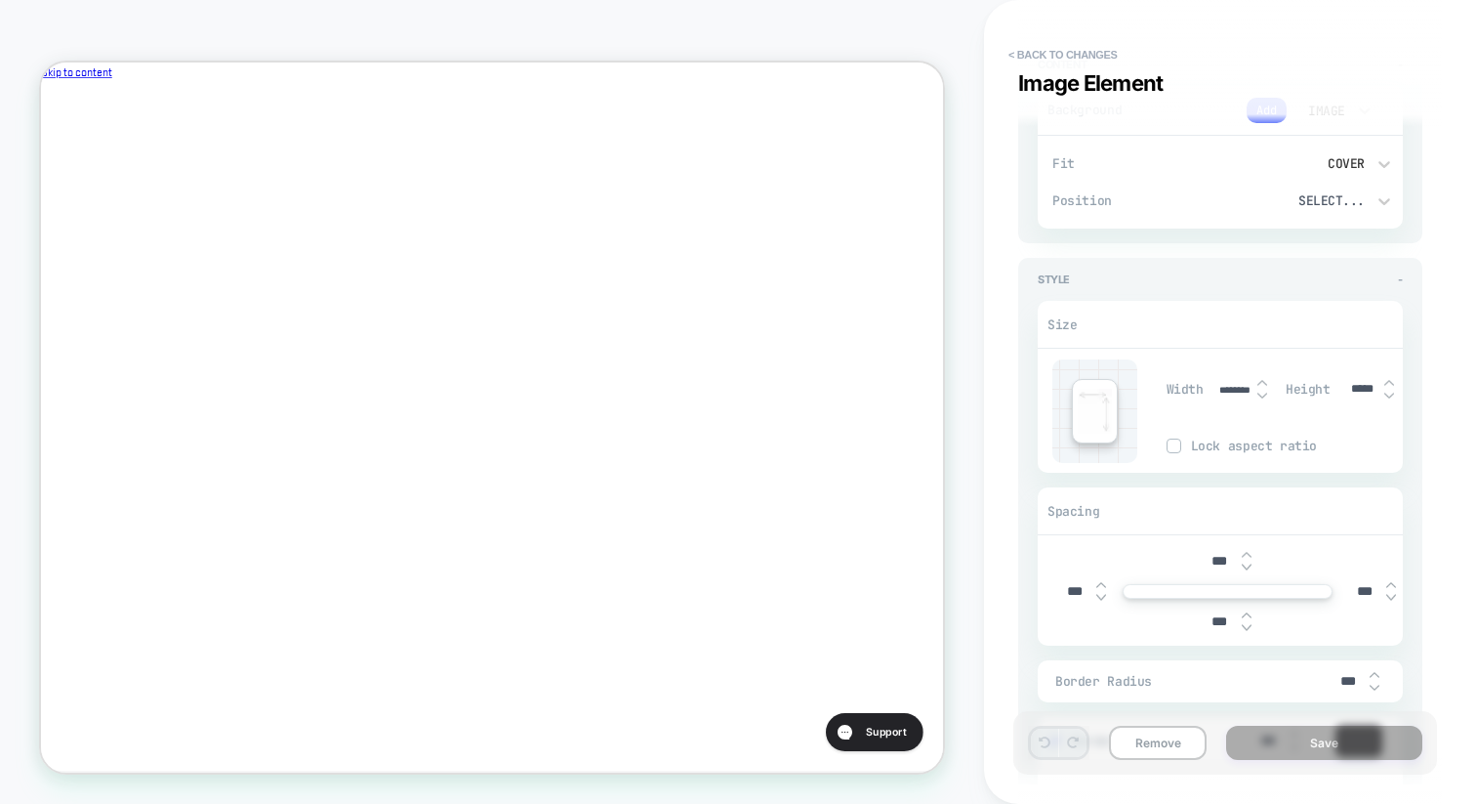
scroll to position [241, 0]
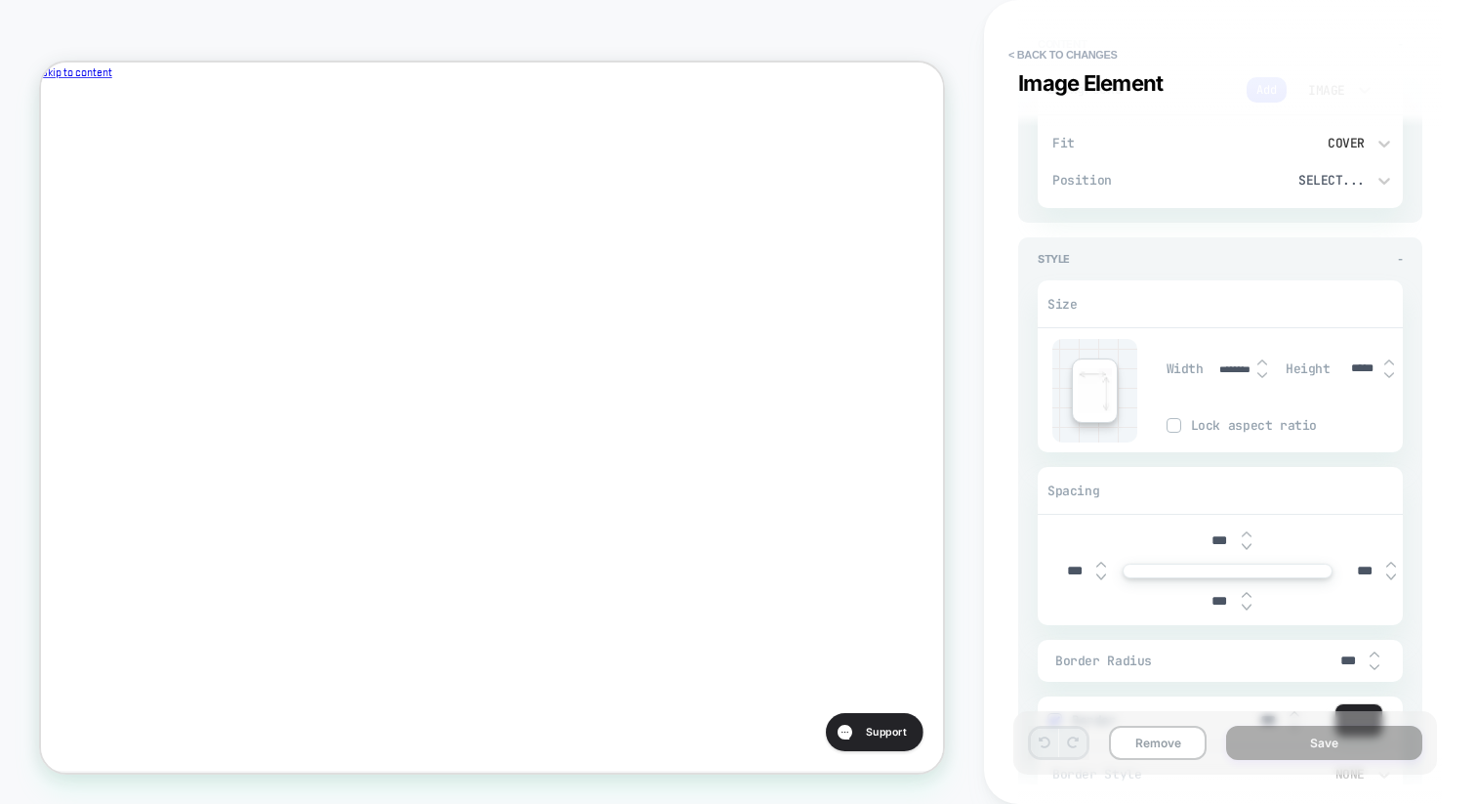
click at [1347, 366] on input "*****" at bounding box center [1363, 368] width 44 height 15
type textarea "*"
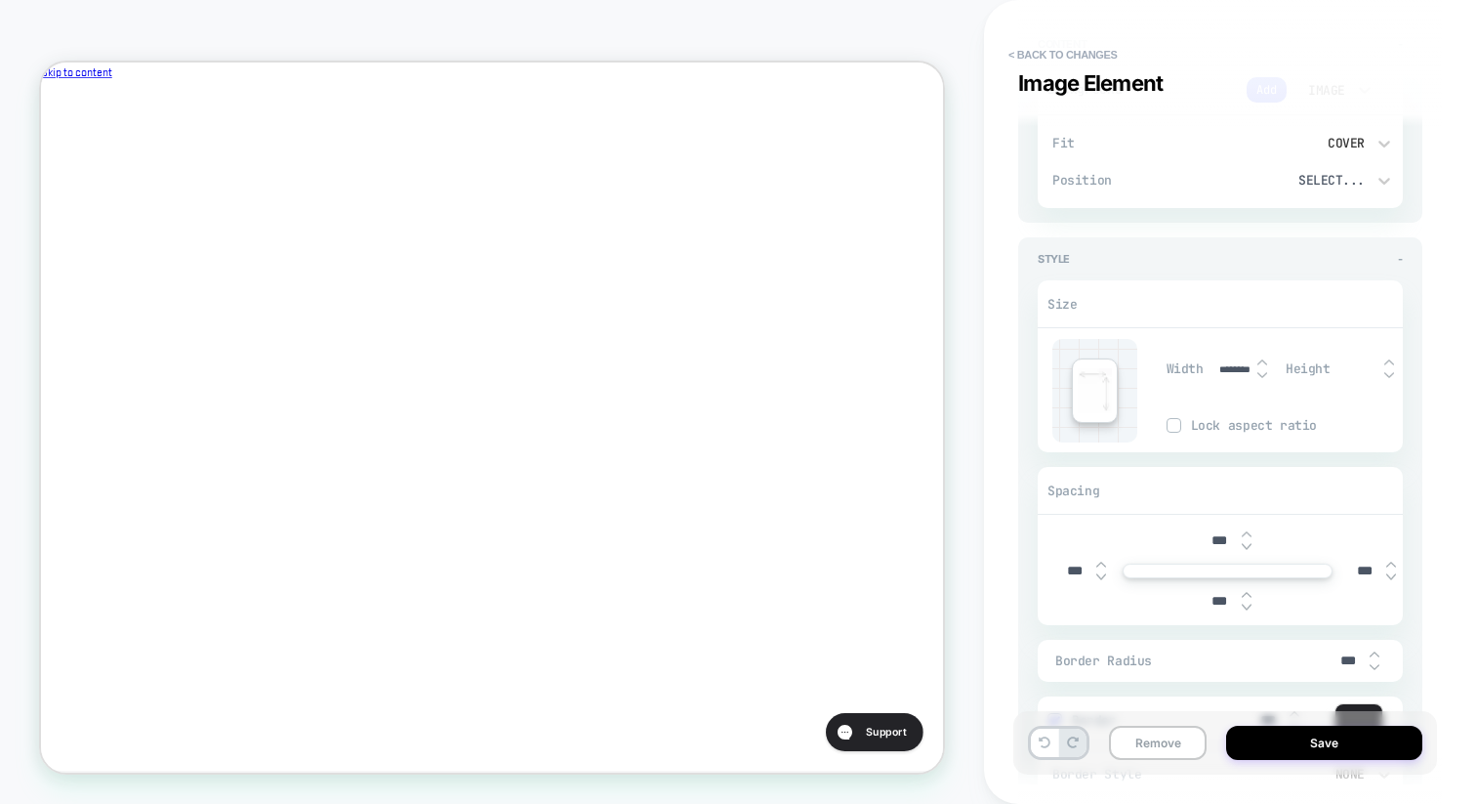
scroll to position [0, 0]
click at [1344, 269] on div "Size Width ******** Height Lock aspect ratio Spacing *** *** *** *** Border Rad…" at bounding box center [1220, 548] width 365 height 565
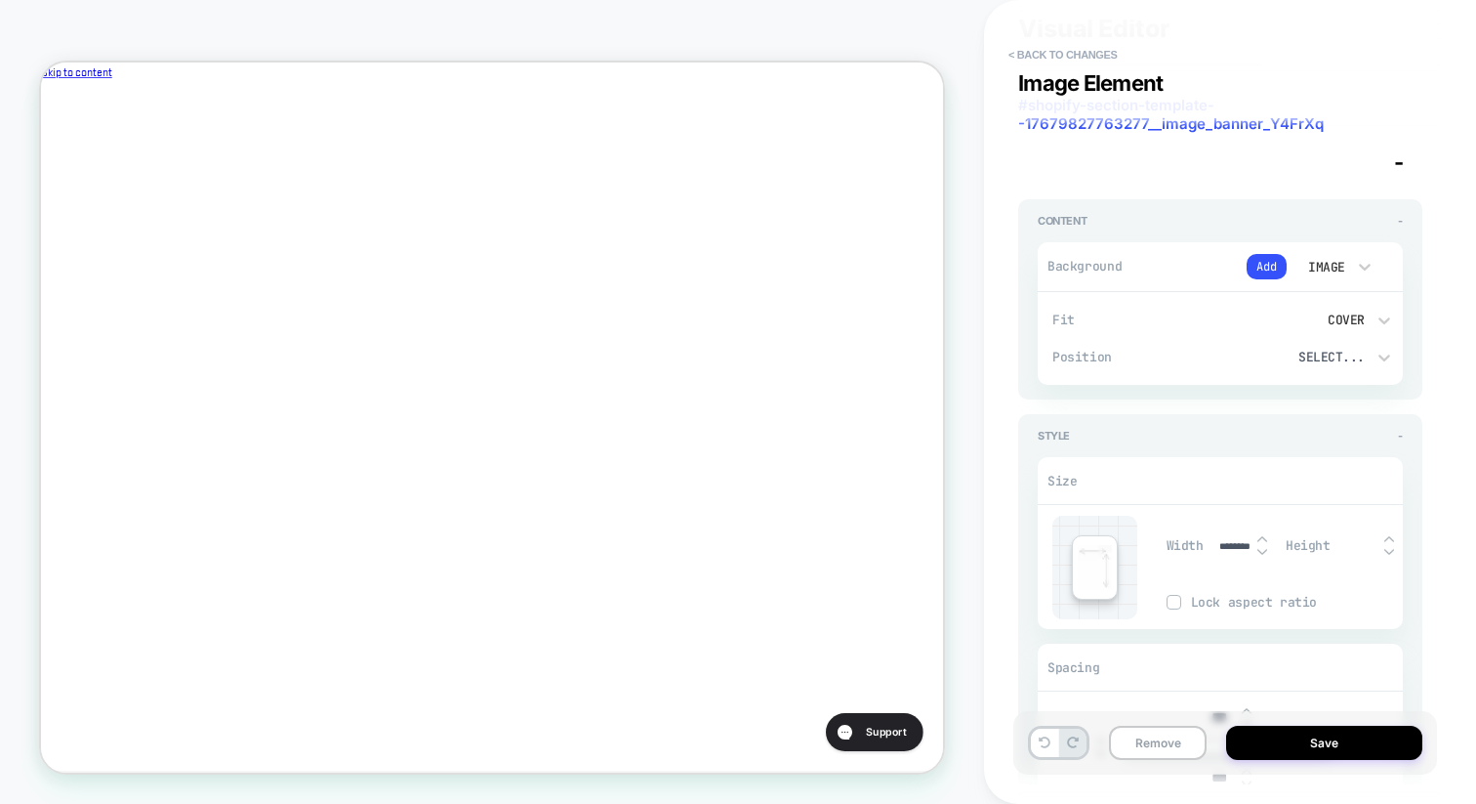
scroll to position [49, 0]
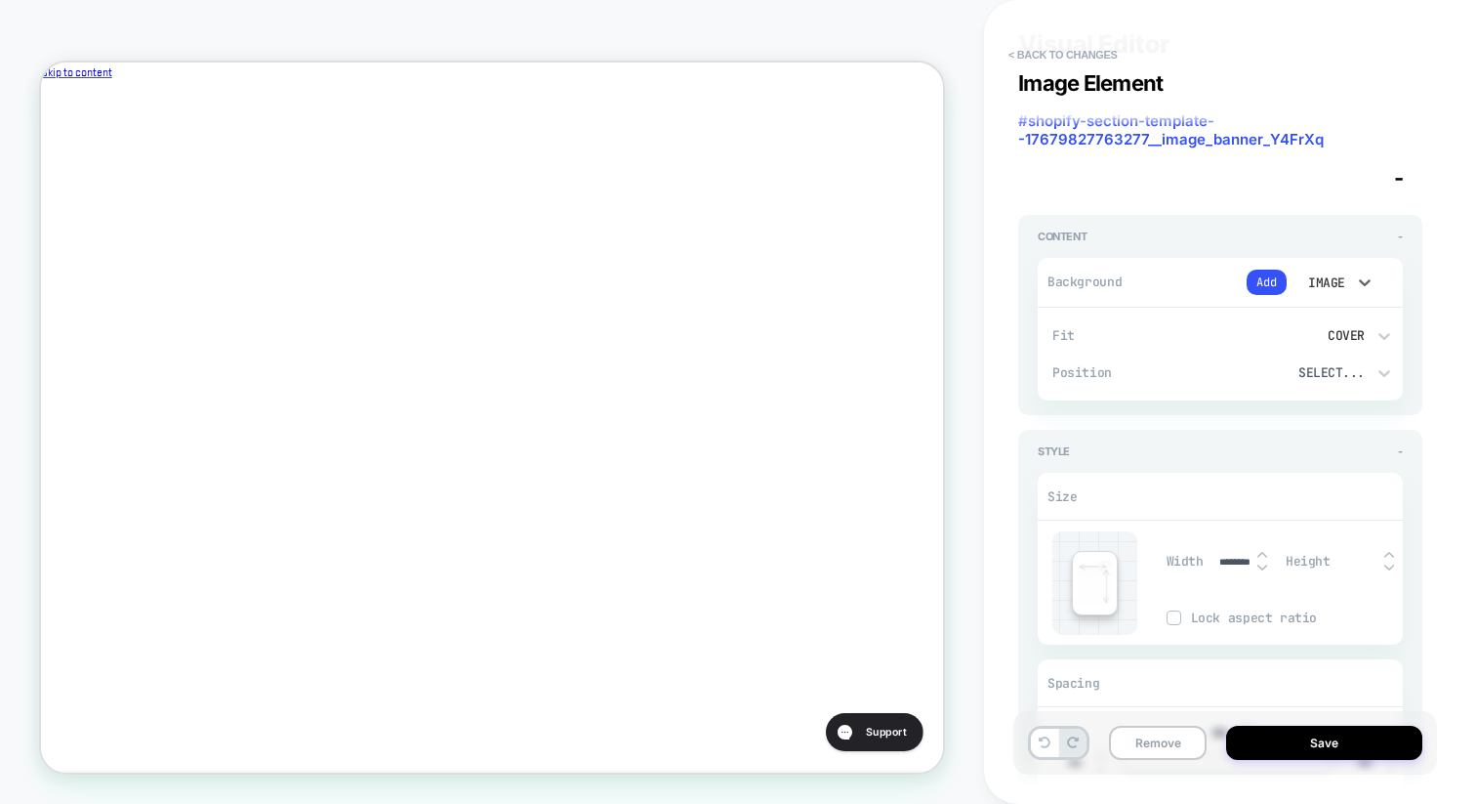
click at [1321, 283] on div "Image" at bounding box center [1324, 282] width 41 height 17
click at [1329, 332] on div "None" at bounding box center [1335, 332] width 82 height 41
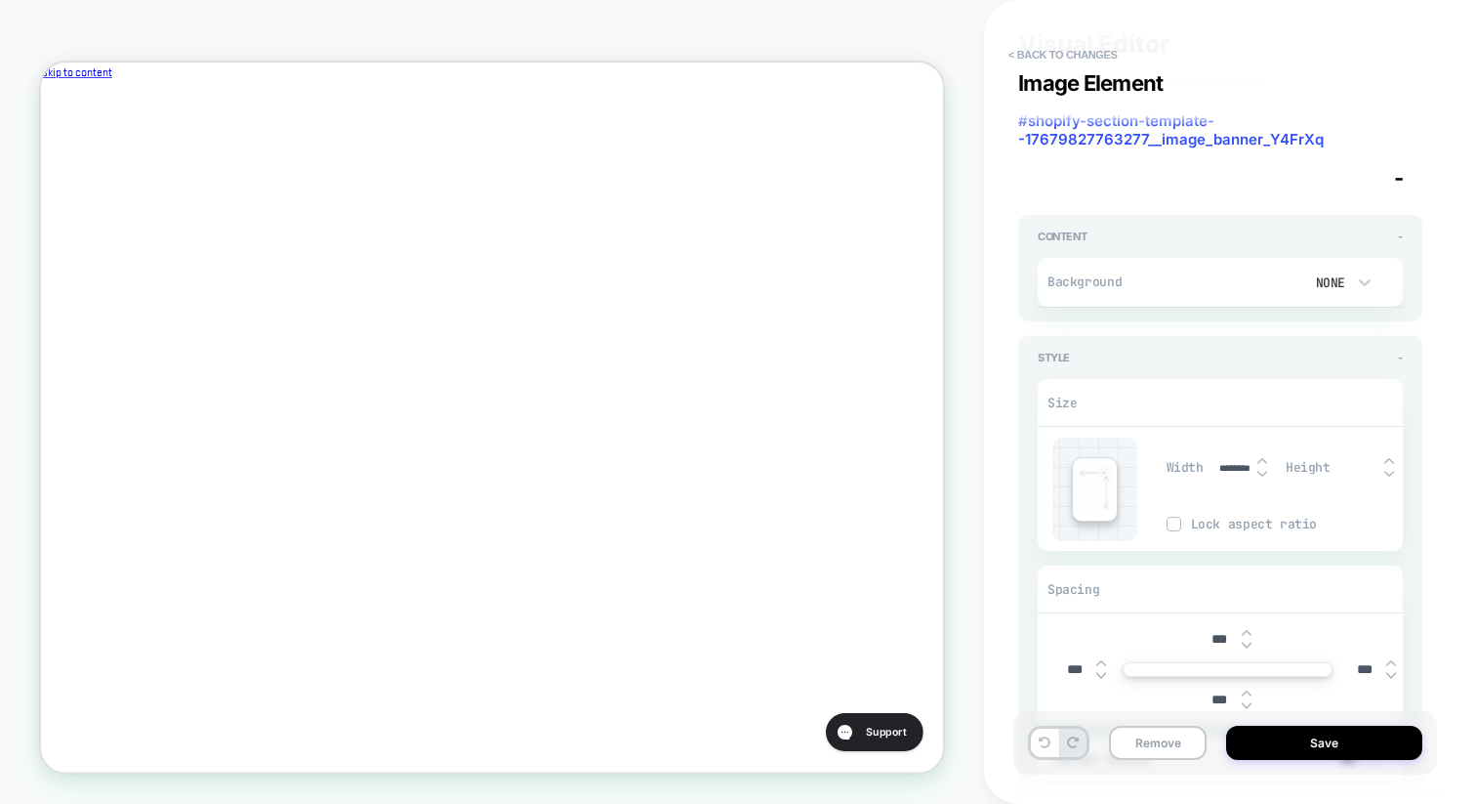
click at [1338, 280] on div "None" at bounding box center [1324, 282] width 41 height 17
click at [1345, 381] on div "Color" at bounding box center [1335, 373] width 82 height 41
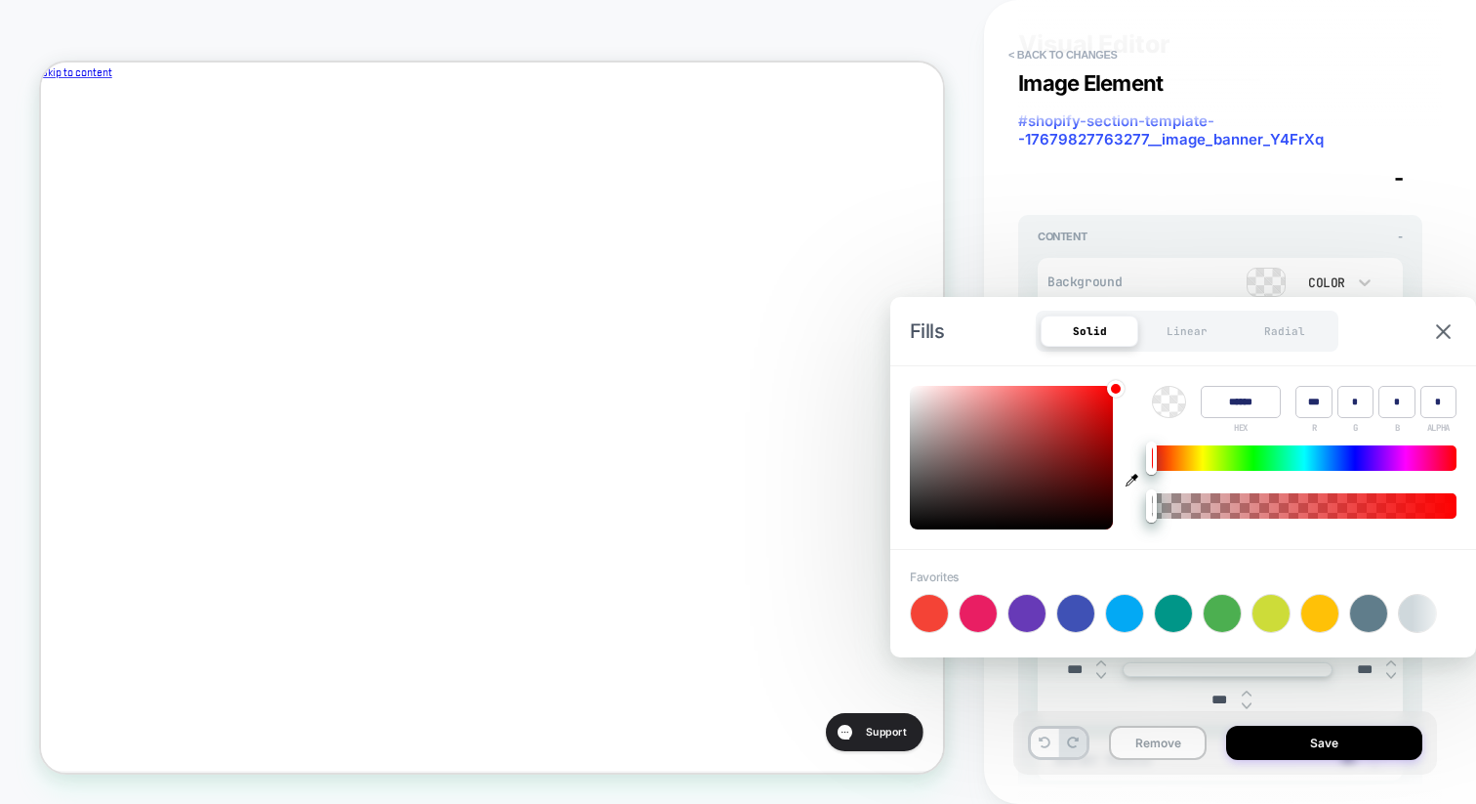
type textarea "*"
click at [1240, 402] on input "******" at bounding box center [1241, 402] width 80 height 32
type input "******"
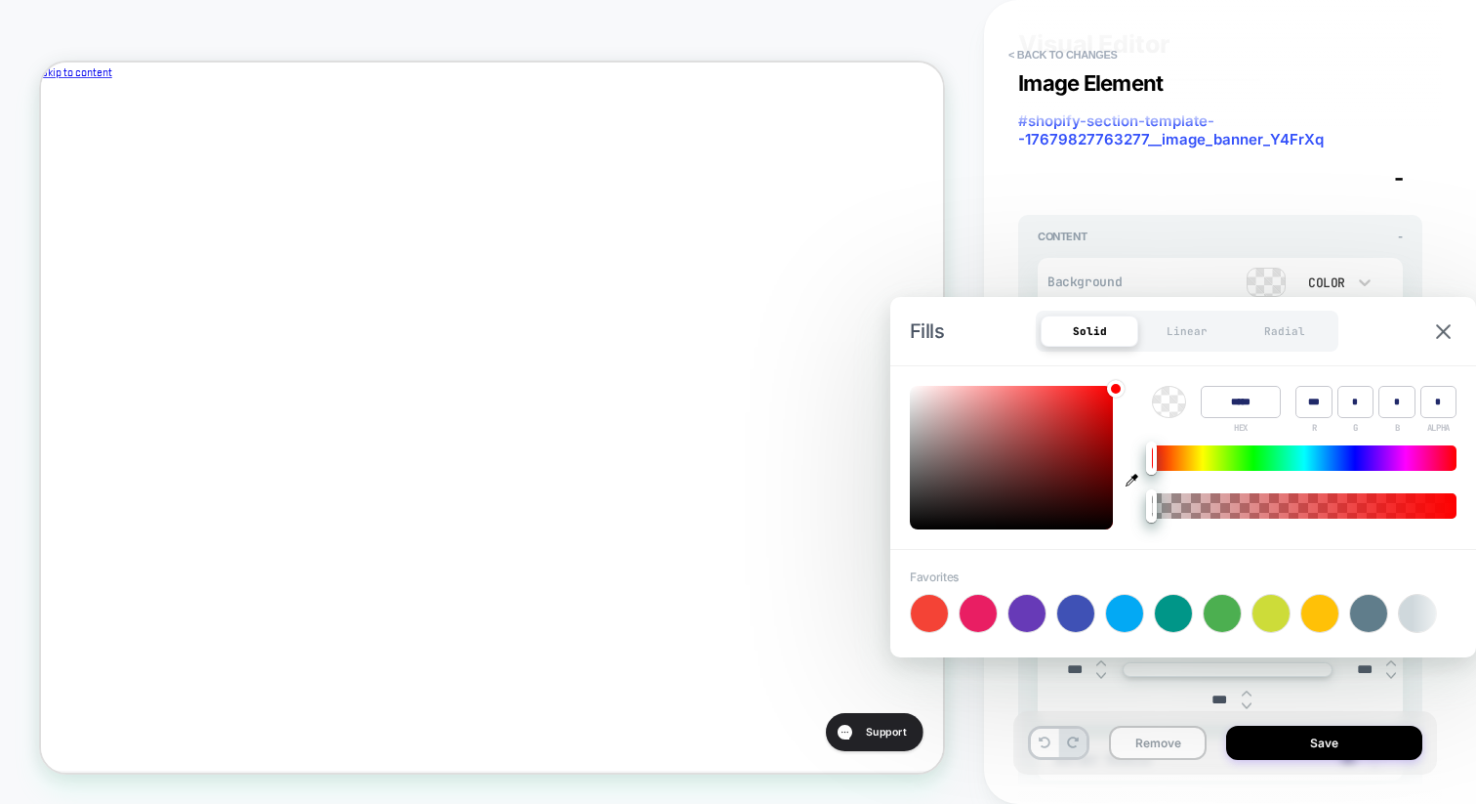
type input "***"
type input "*"
type textarea "*"
type input "******"
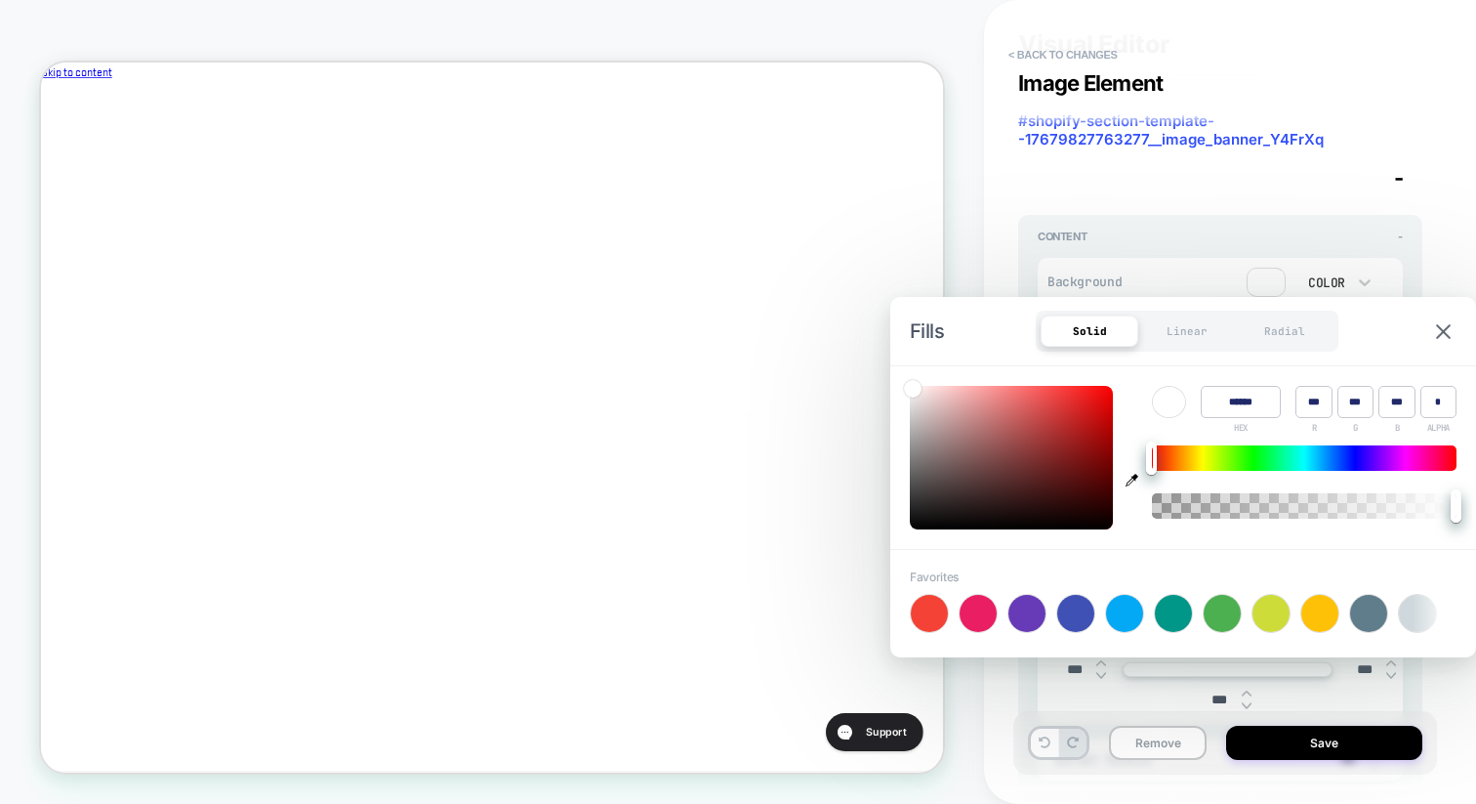
scroll to position [0, 656]
click at [1443, 245] on div "**********" at bounding box center [1230, 402] width 492 height 804
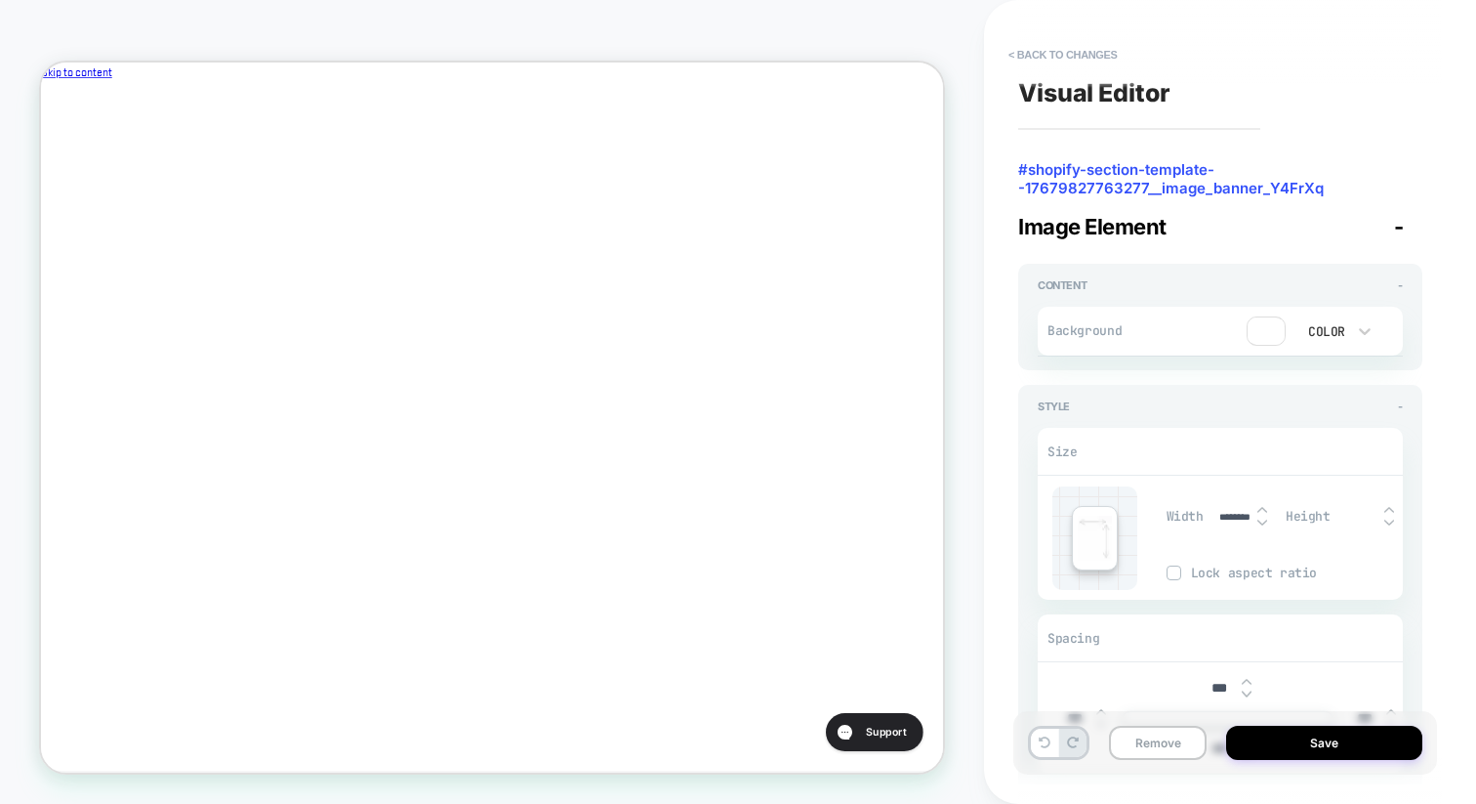
scroll to position [0, 0]
click at [1343, 331] on div "Color" at bounding box center [1324, 331] width 41 height 17
click at [1335, 467] on div "Image" at bounding box center [1335, 463] width 82 height 41
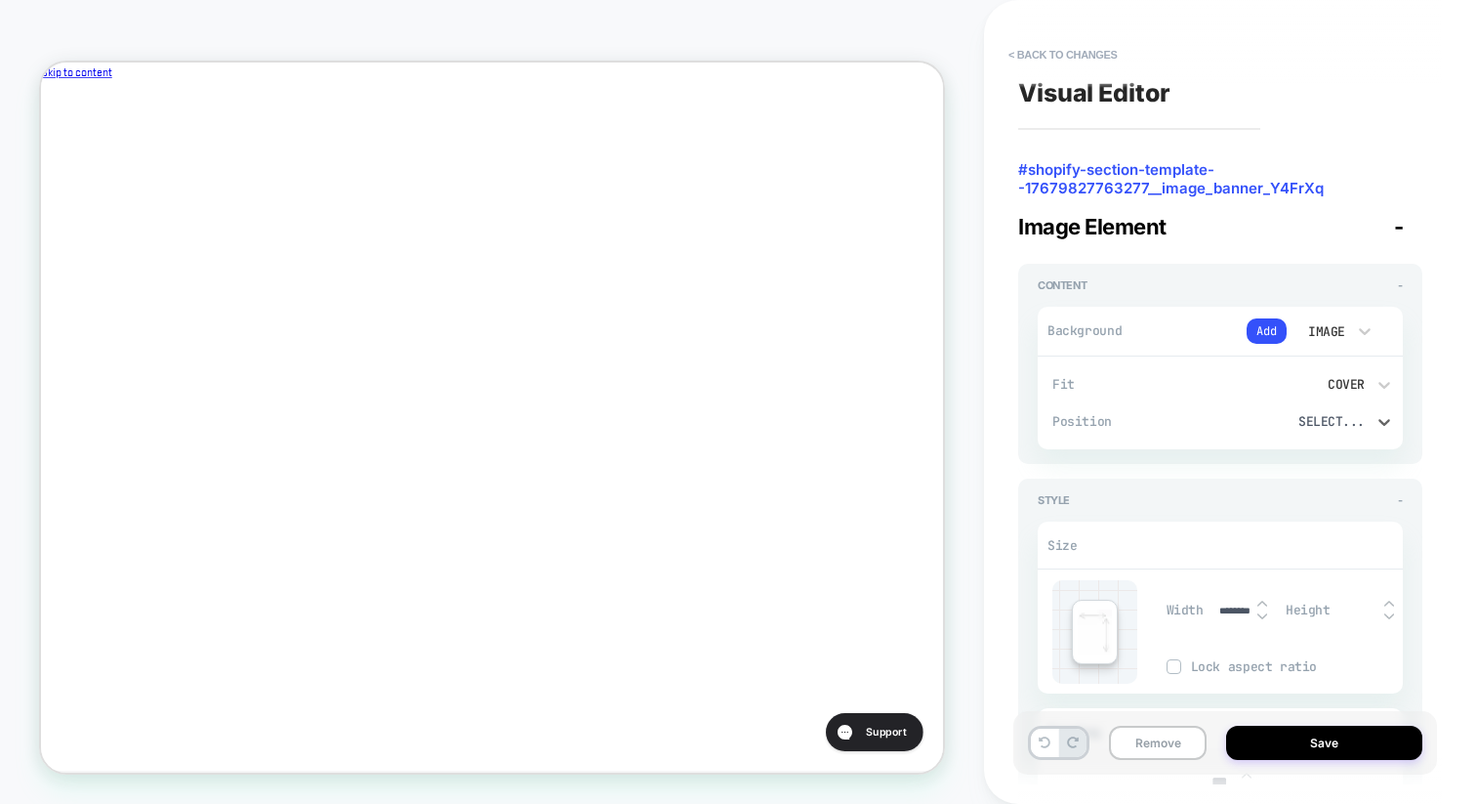
click at [1337, 431] on div "Select..." at bounding box center [1306, 421] width 139 height 21
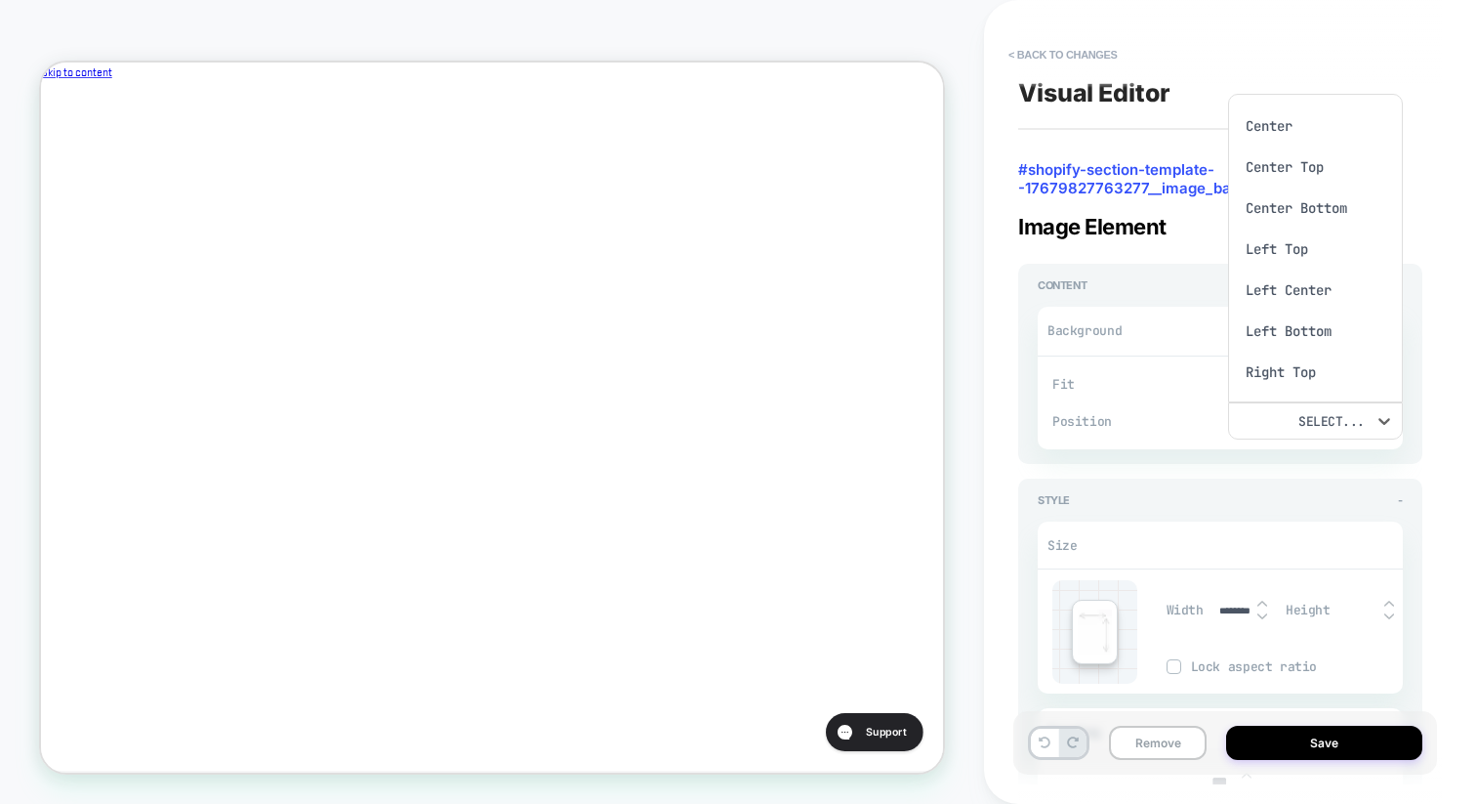
scroll to position [16, 0]
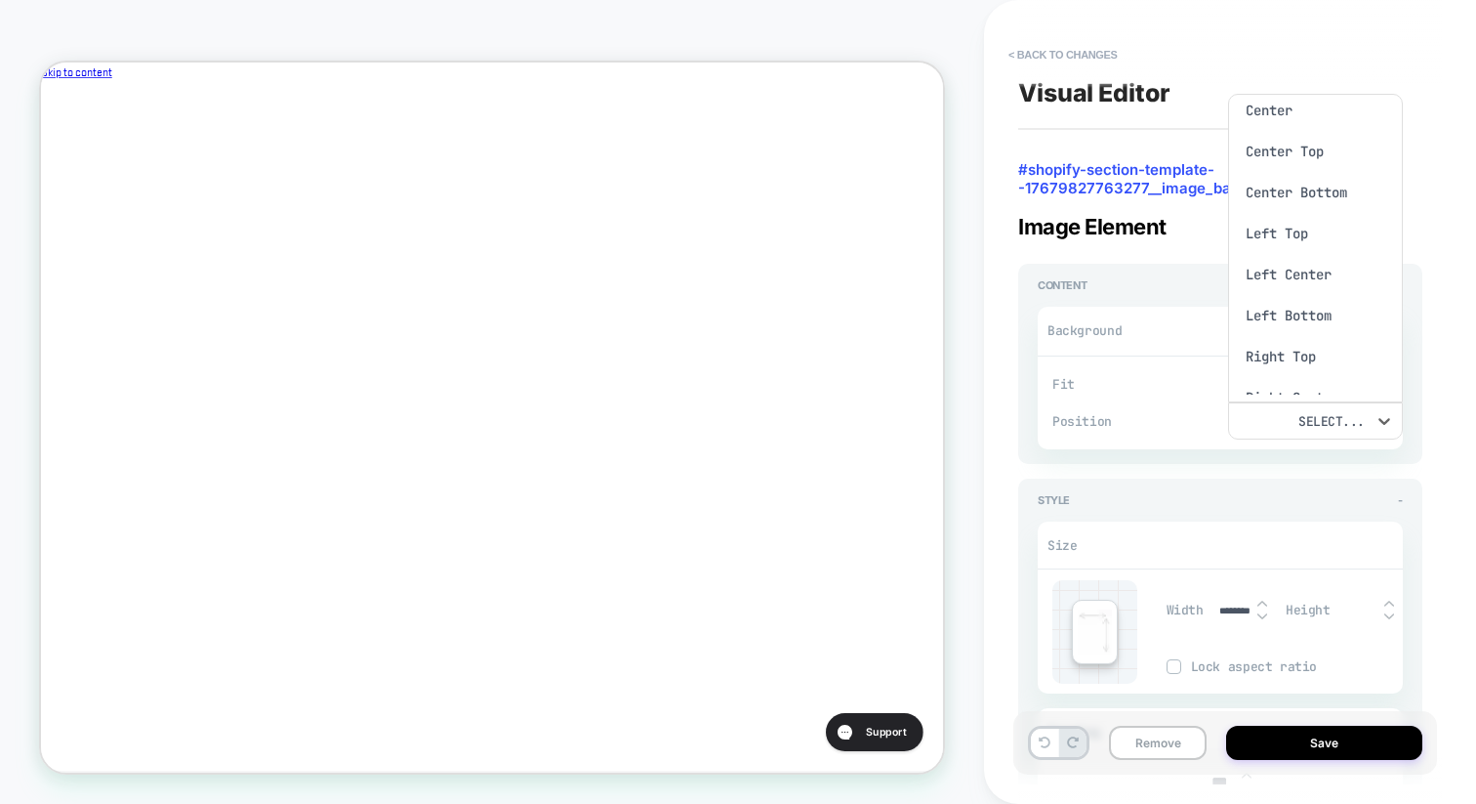
click at [1429, 351] on div at bounding box center [738, 402] width 1476 height 804
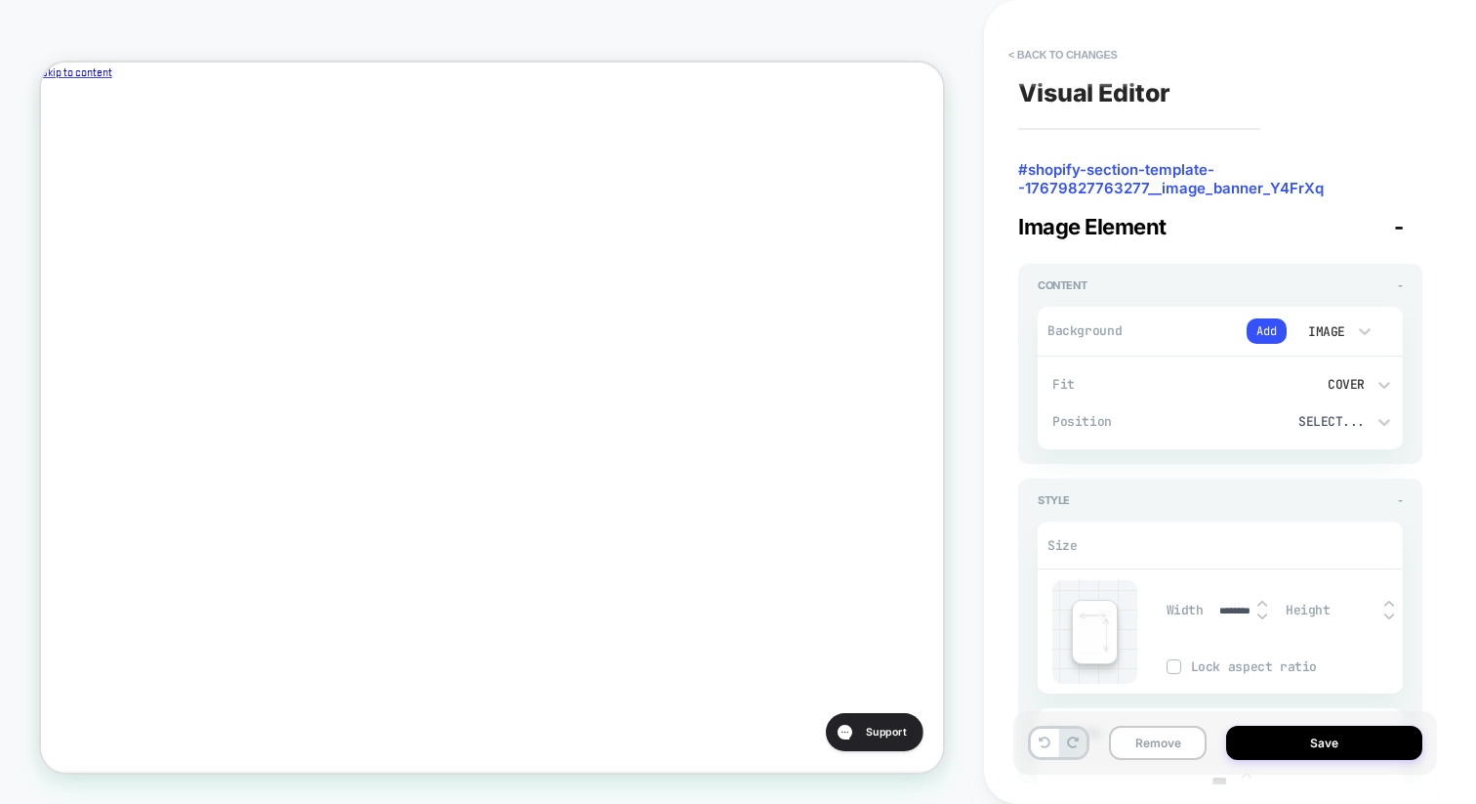
click at [1350, 333] on div "Image" at bounding box center [1325, 331] width 61 height 21
click at [1250, 334] on div at bounding box center [738, 402] width 1476 height 804
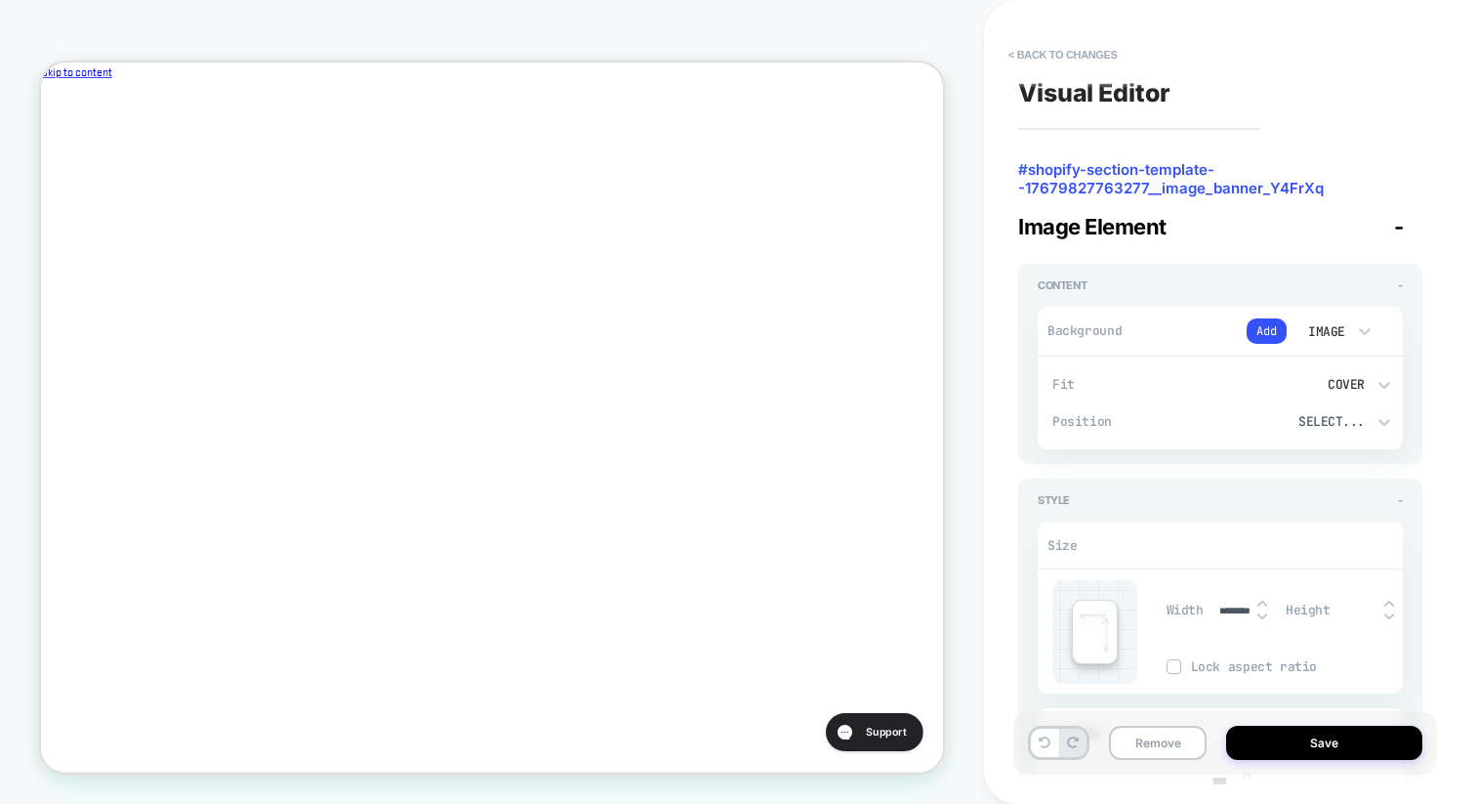
click at [1315, 344] on div "Image" at bounding box center [1335, 330] width 98 height 37
click at [1325, 368] on div "None" at bounding box center [1335, 381] width 82 height 41
type textarea "*"
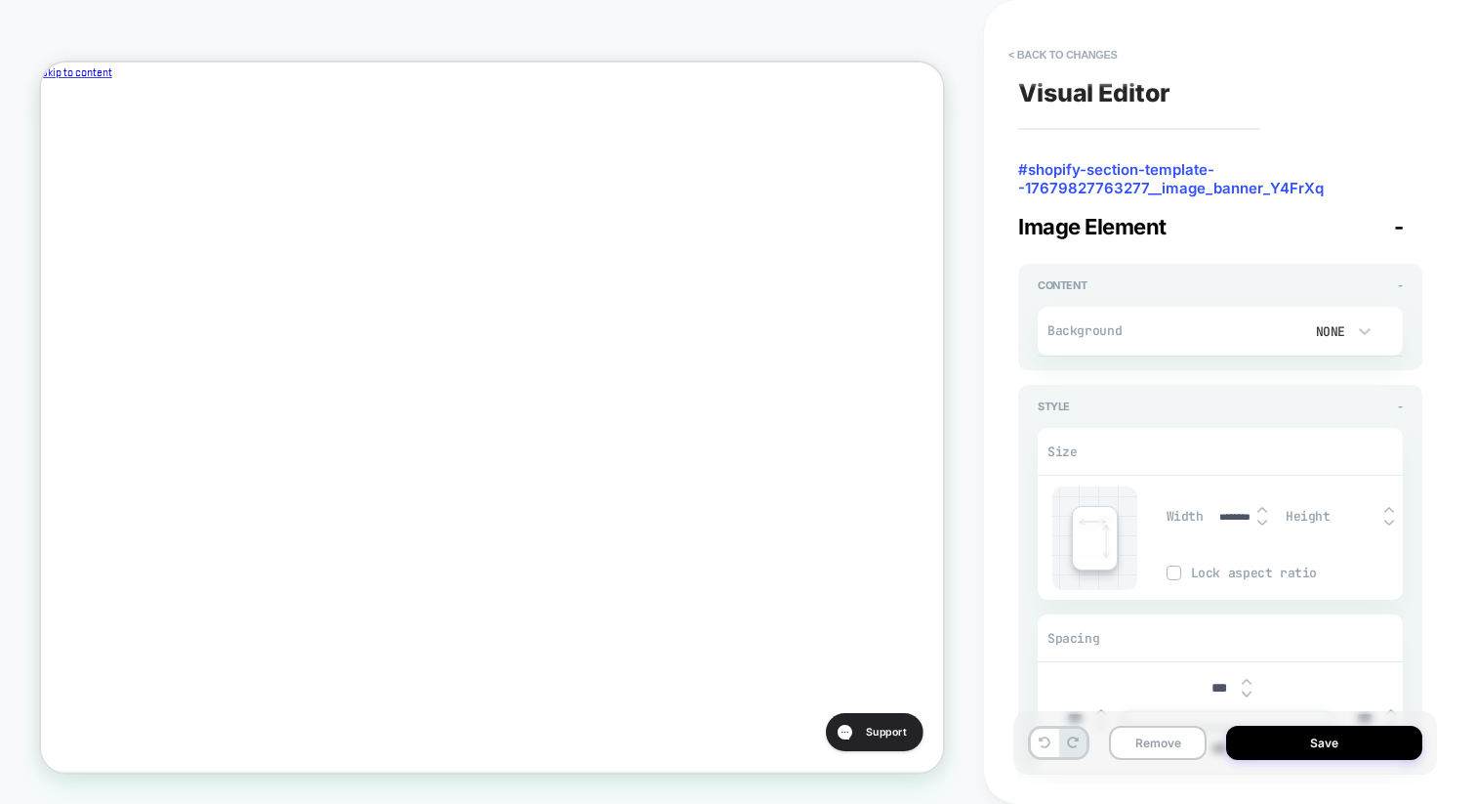
click at [1043, 58] on button "< Back to changes" at bounding box center [1063, 54] width 129 height 31
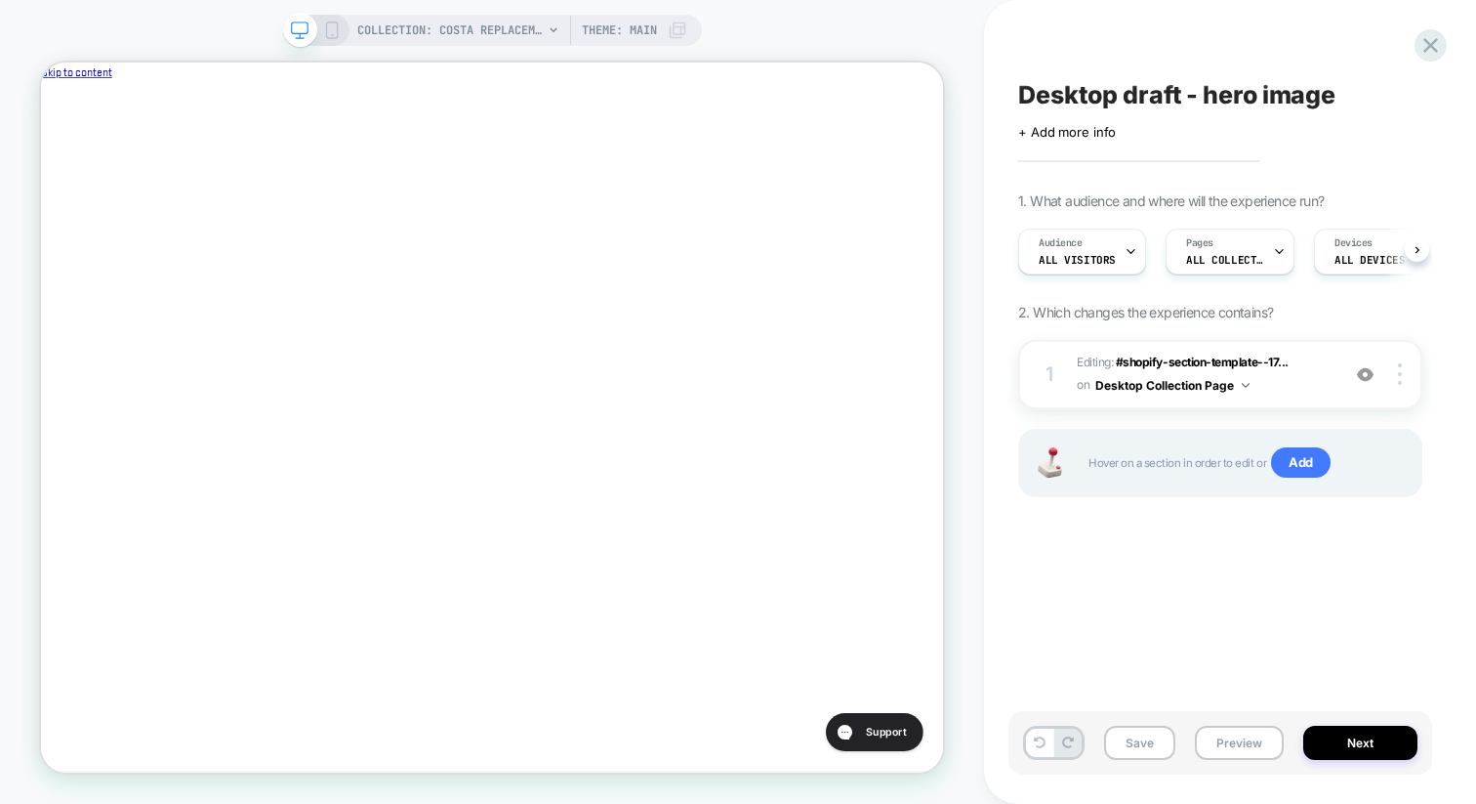
scroll to position [0, 1]
click at [1430, 46] on icon at bounding box center [1431, 45] width 15 height 15
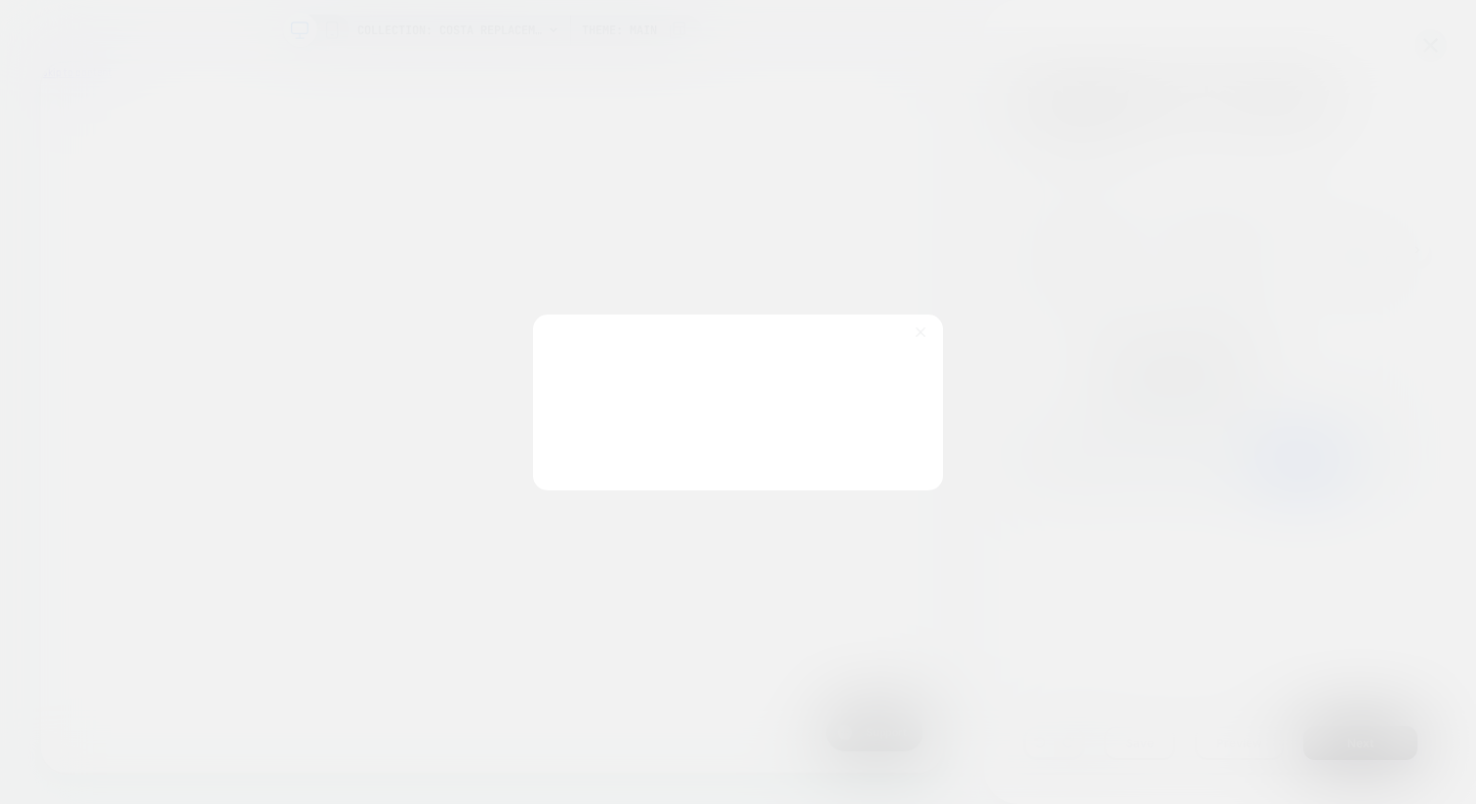
scroll to position [0, 656]
click at [637, 447] on button "Discard Changes" at bounding box center [641, 449] width 176 height 61
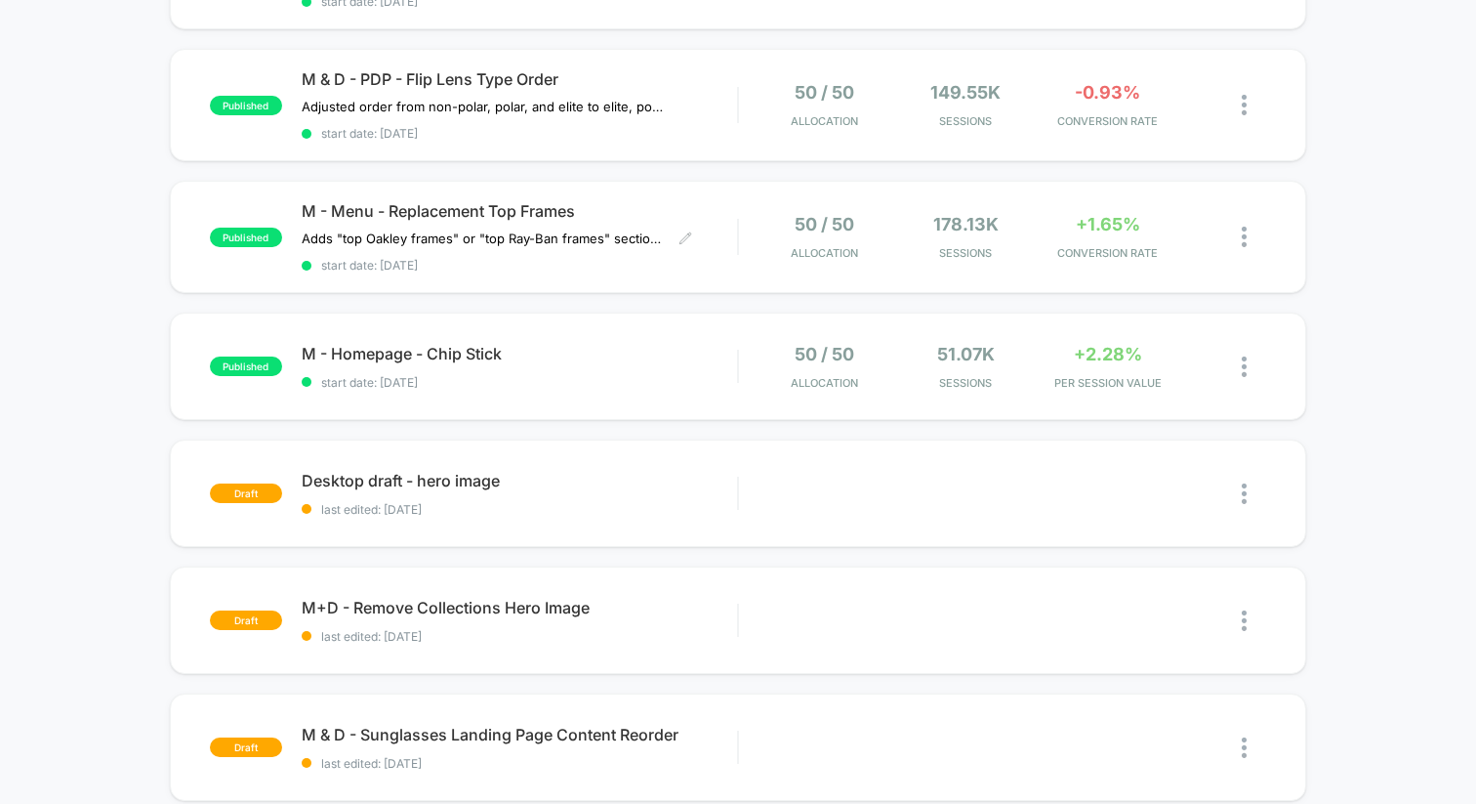
scroll to position [659, 0]
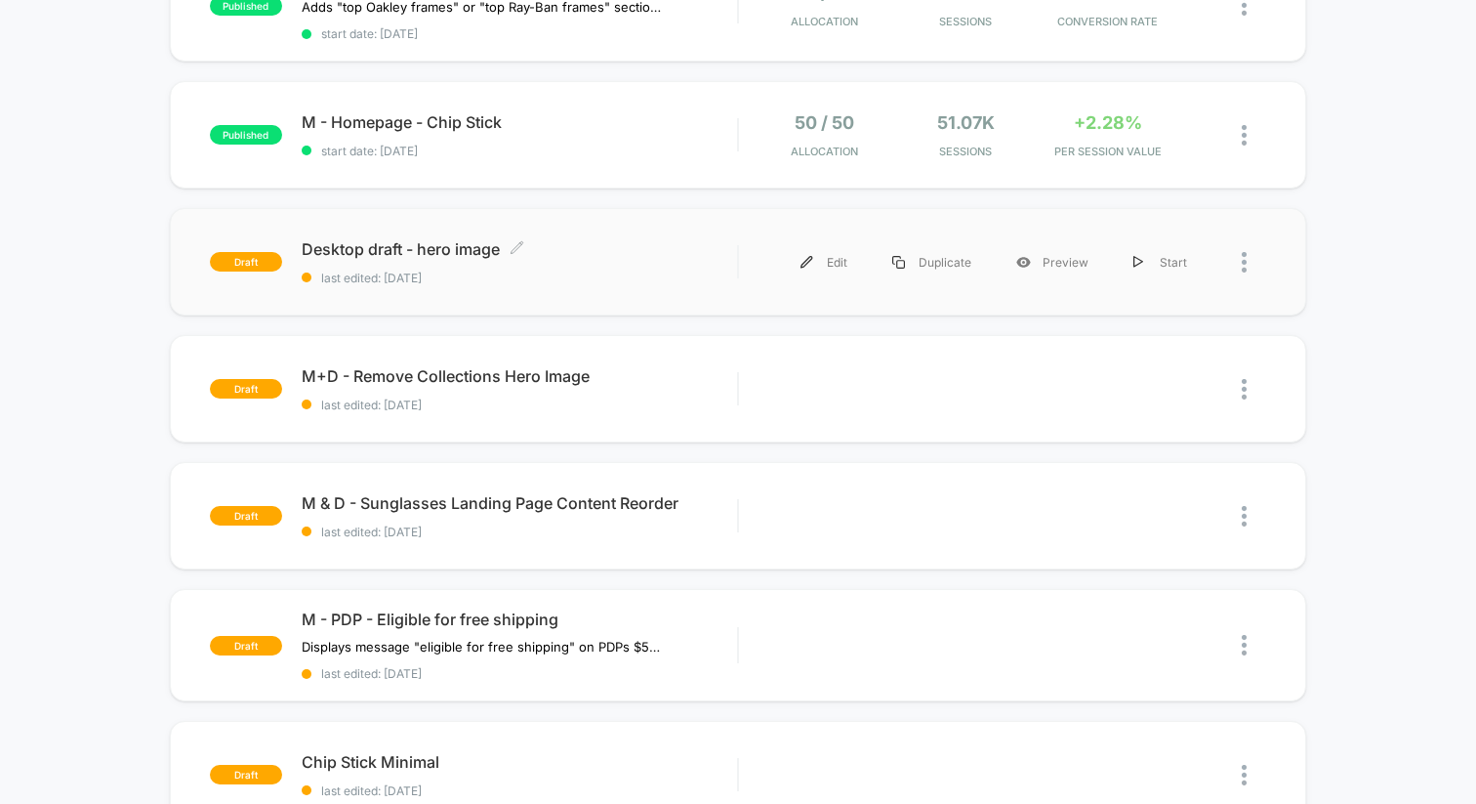
click at [682, 253] on div "Desktop draft - hero image Click to edit experience details Click to edit exper…" at bounding box center [519, 262] width 435 height 46
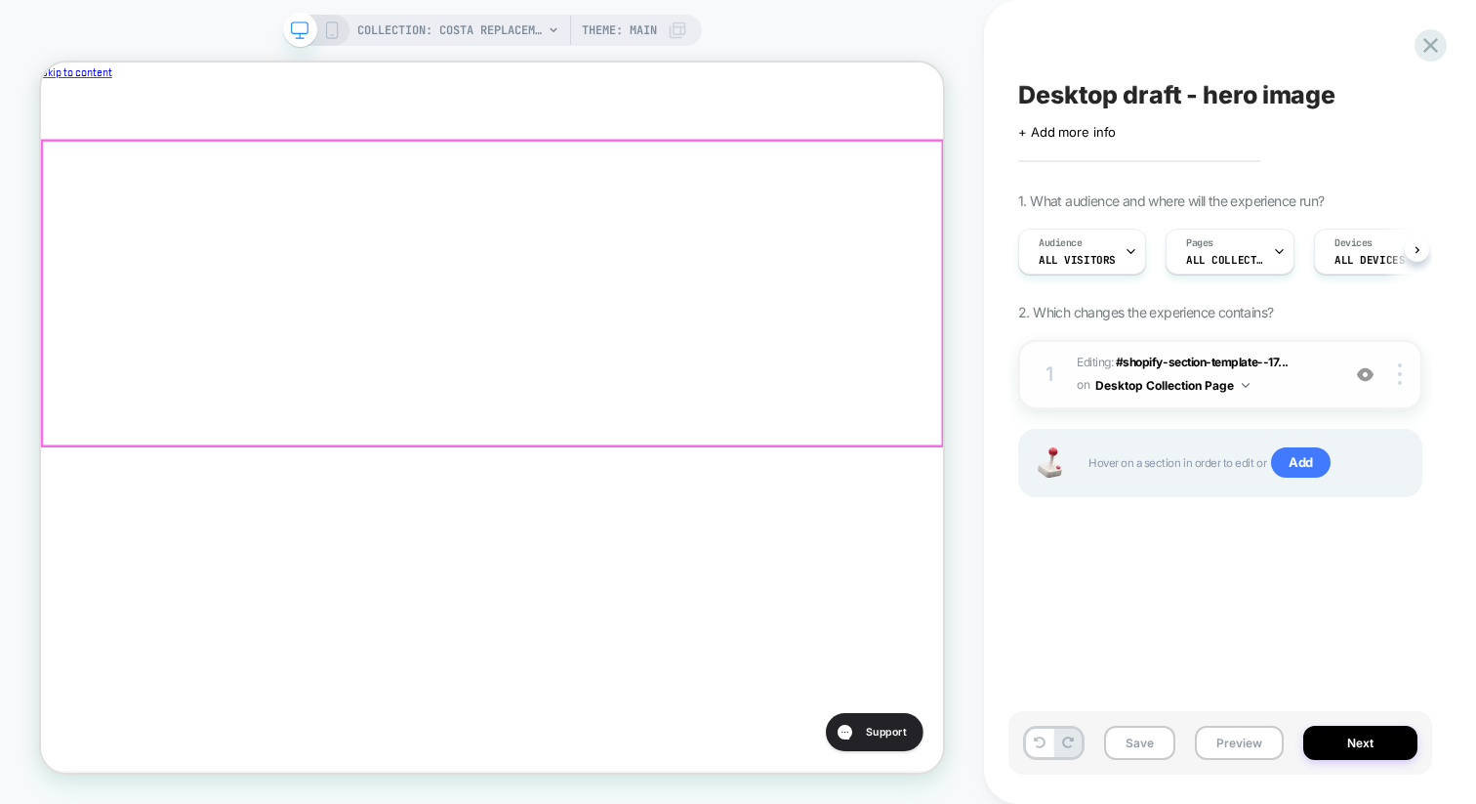
scroll to position [0, 1]
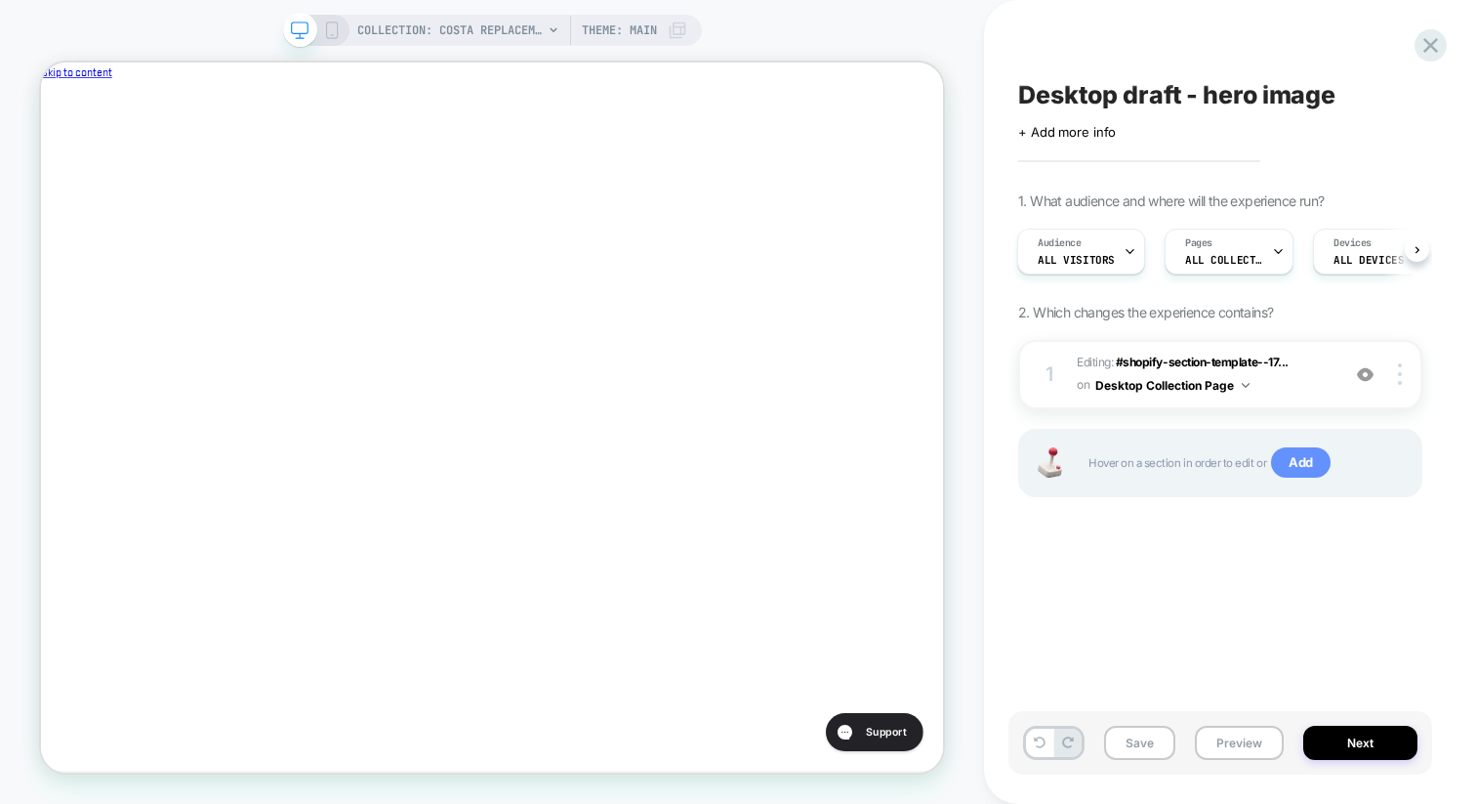
click at [1320, 457] on span "Add" at bounding box center [1301, 462] width 60 height 31
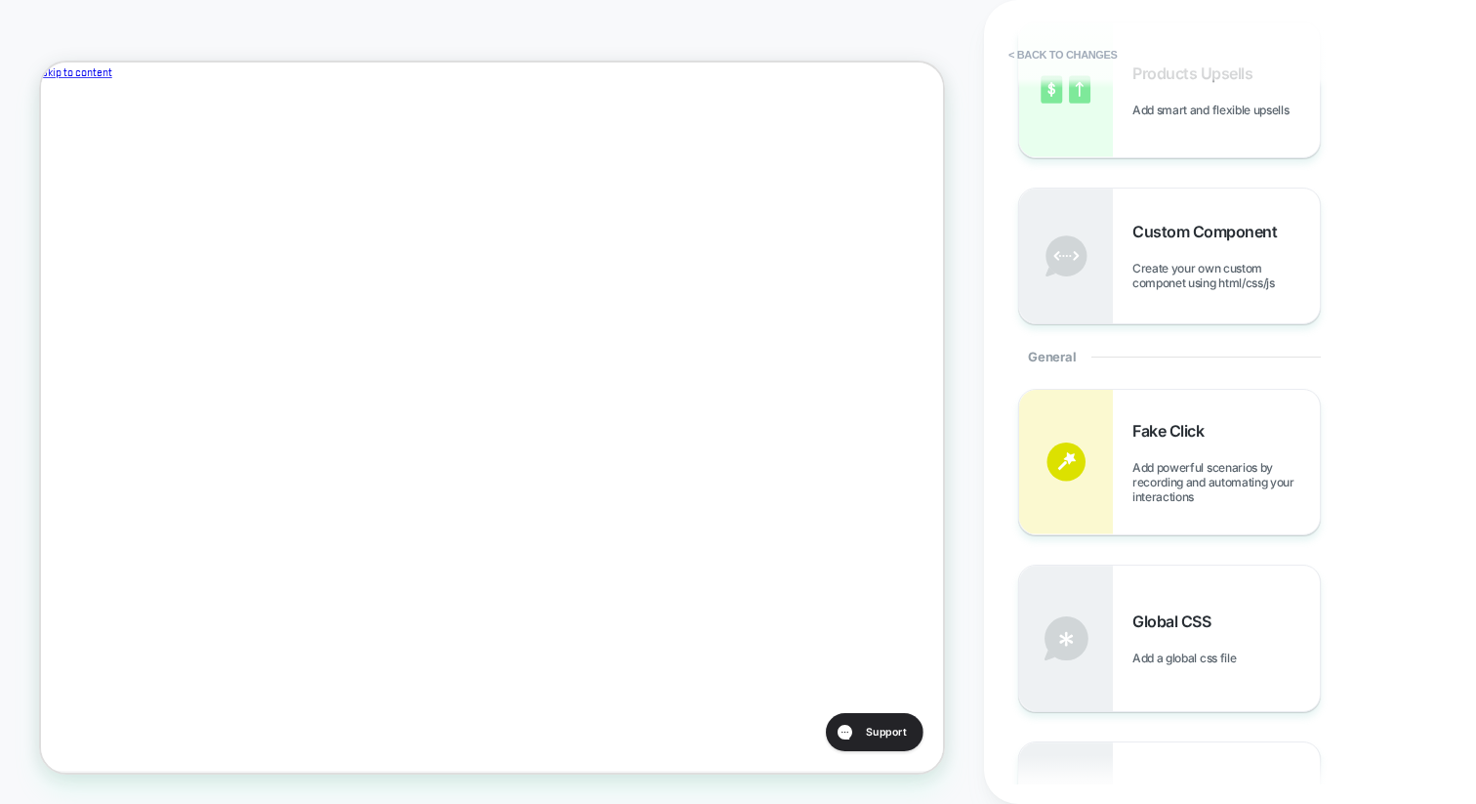
scroll to position [0, 0]
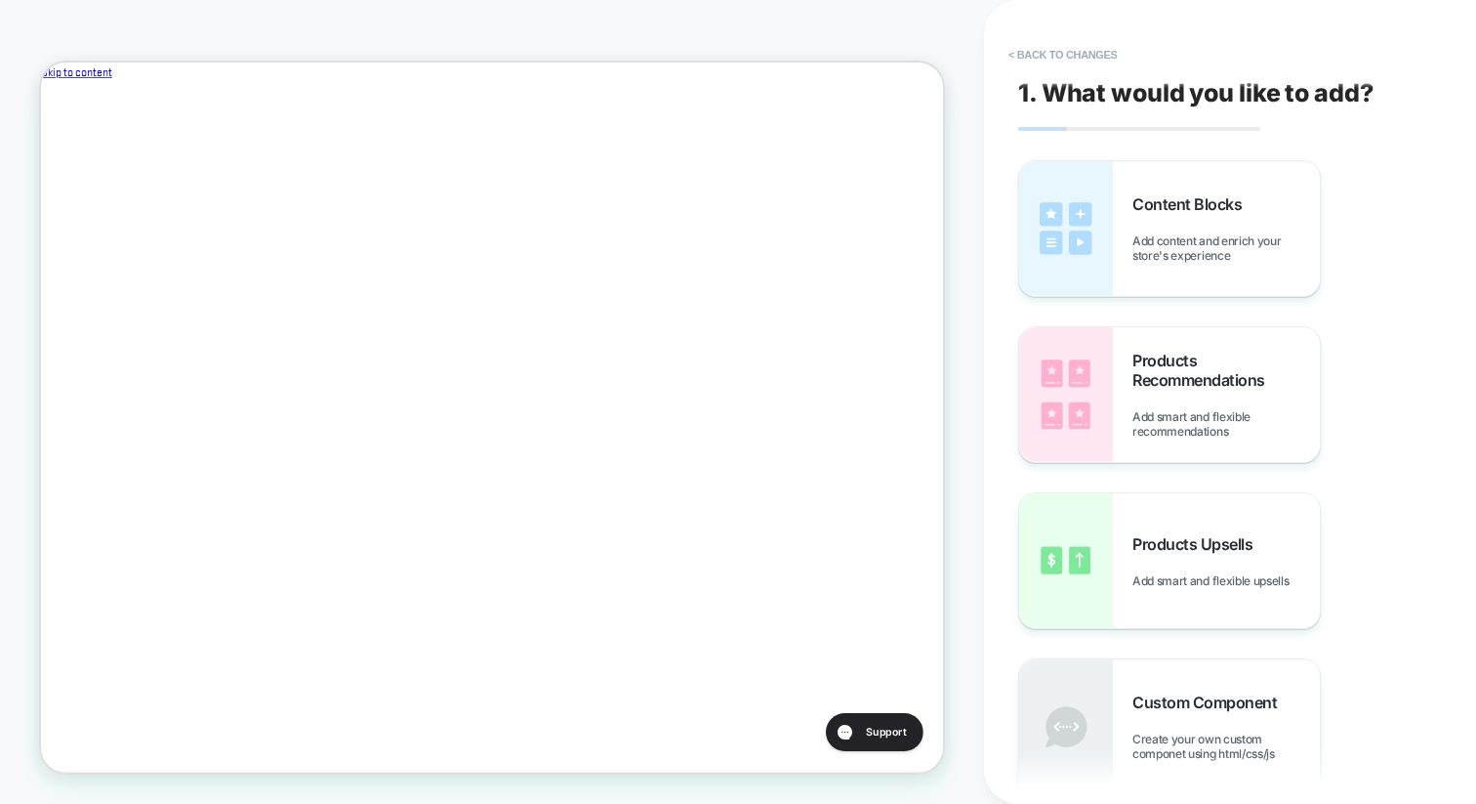
click at [1056, 32] on div "1. What would you like to add? Content Blocks Add content and enrich your store…" at bounding box center [1221, 402] width 424 height 765
click at [1039, 48] on button "< Back to changes" at bounding box center [1063, 54] width 129 height 31
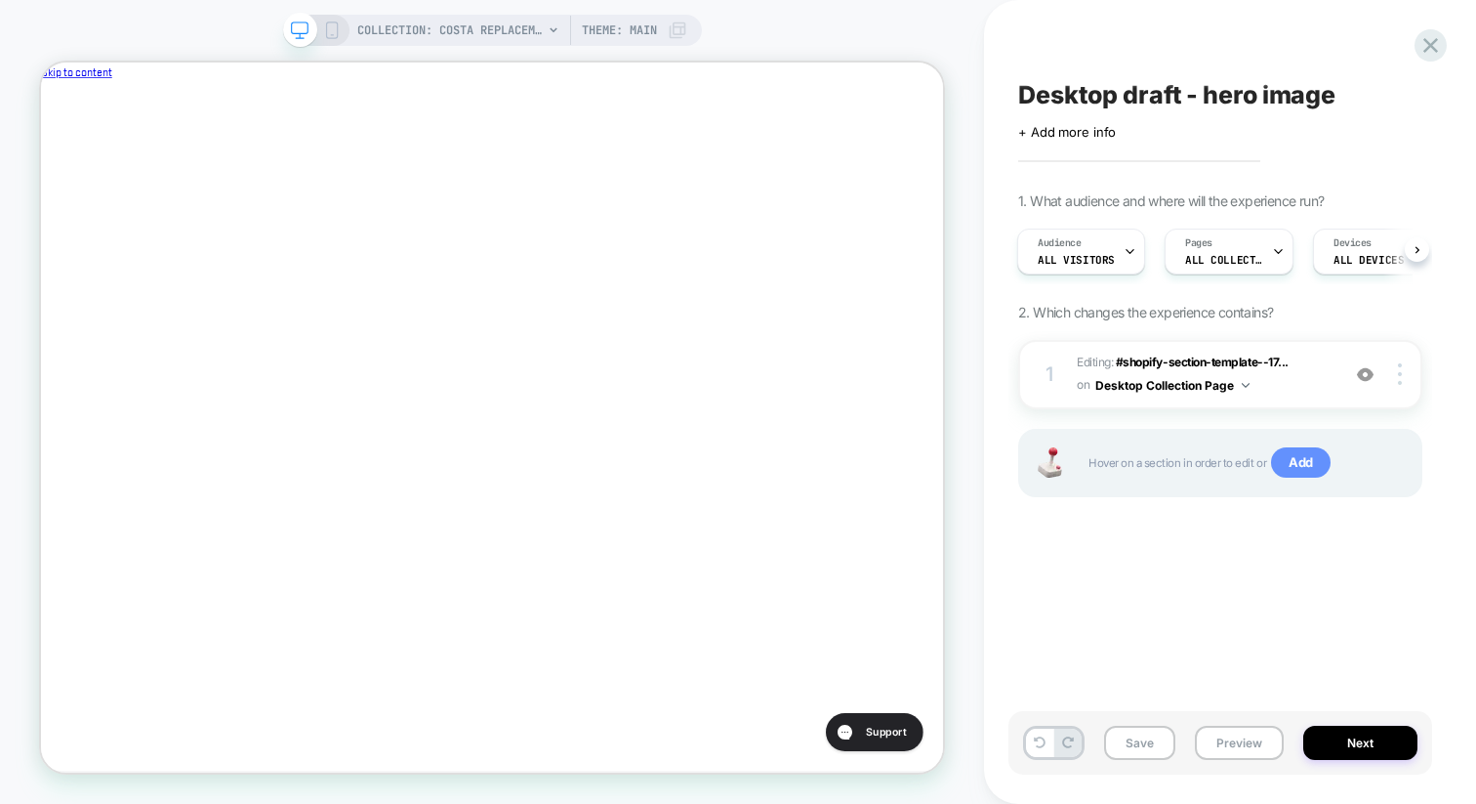
scroll to position [0, 656]
drag, startPoint x: 1300, startPoint y: 461, endPoint x: 1271, endPoint y: 497, distance: 45.9
click at [1271, 498] on div "1 Editing : #shopify-section-template--17... #shopify-section-template--1767982…" at bounding box center [1220, 443] width 404 height 206
click at [1302, 464] on span "Add" at bounding box center [1301, 462] width 60 height 31
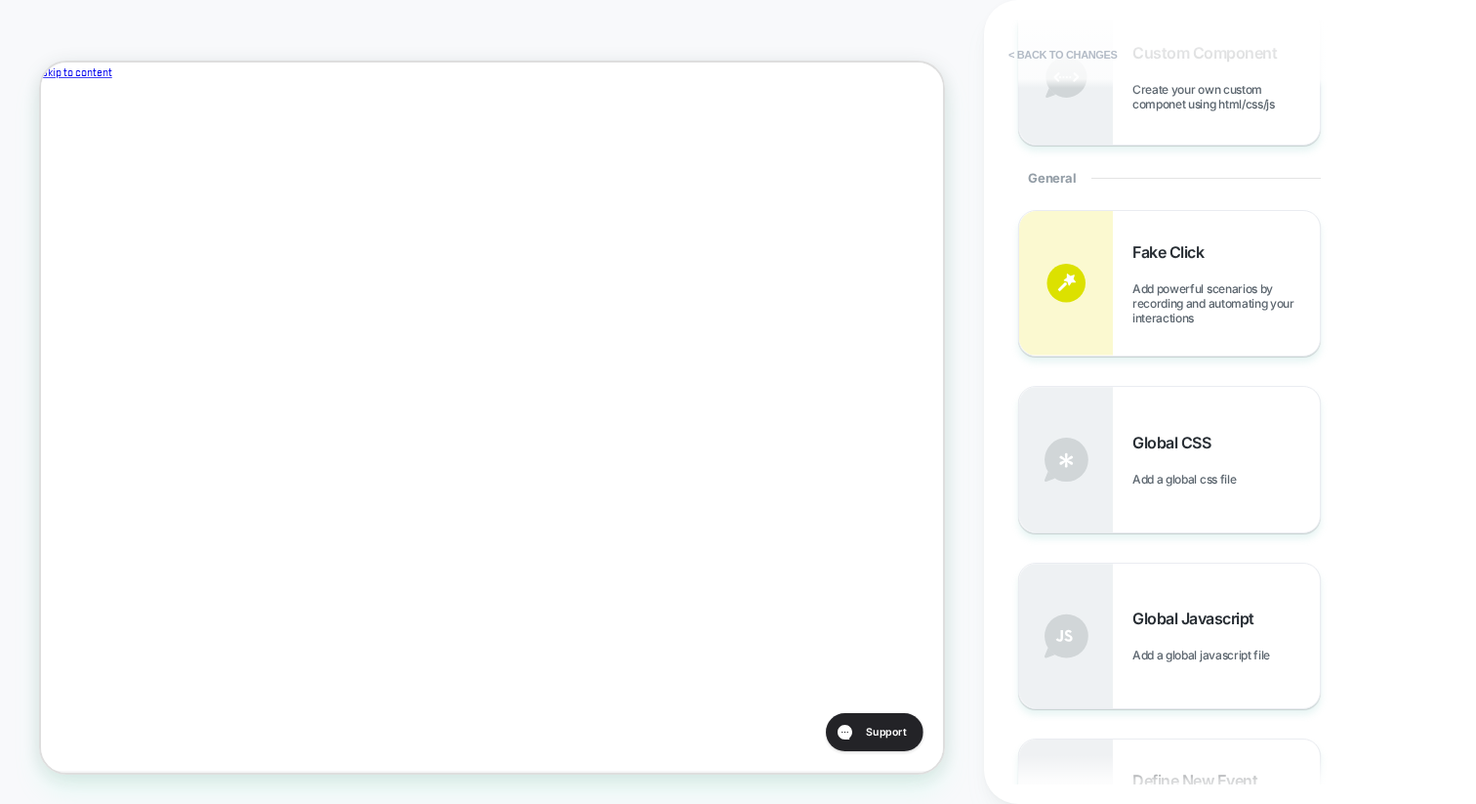
scroll to position [0, 0]
click at [1043, 55] on button "< Back to changes" at bounding box center [1063, 54] width 129 height 31
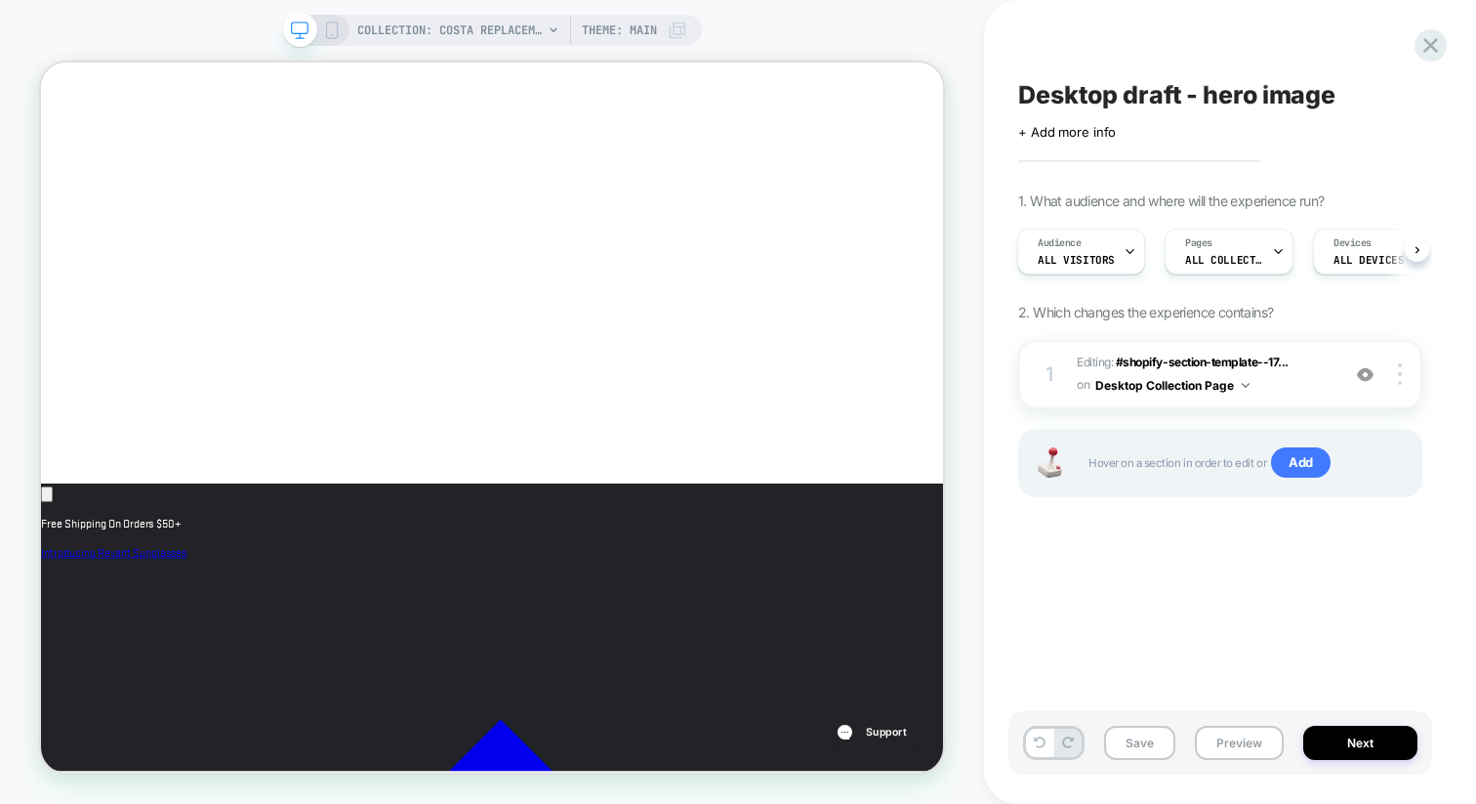
scroll to position [753, 0]
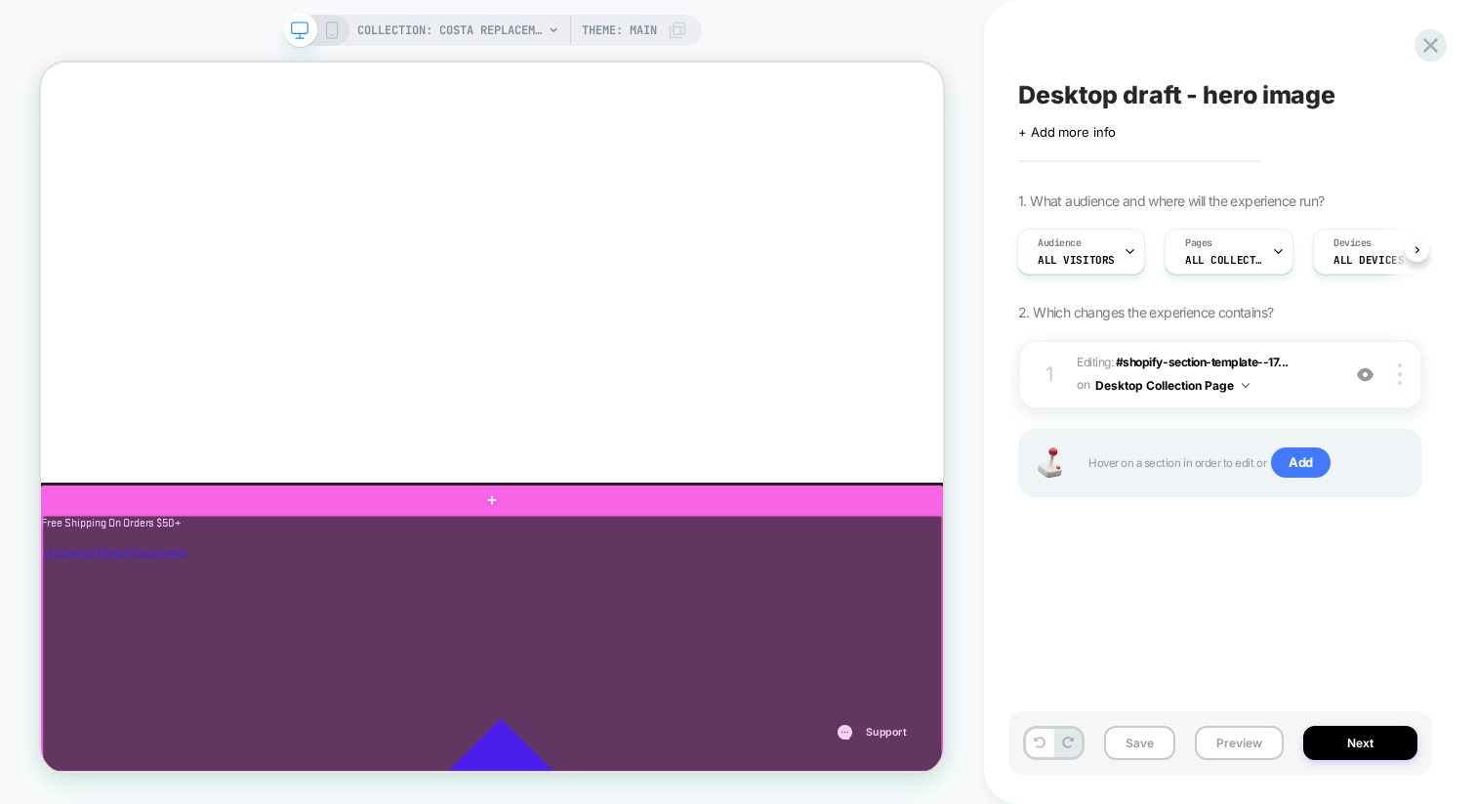
scroll to position [0, 0]
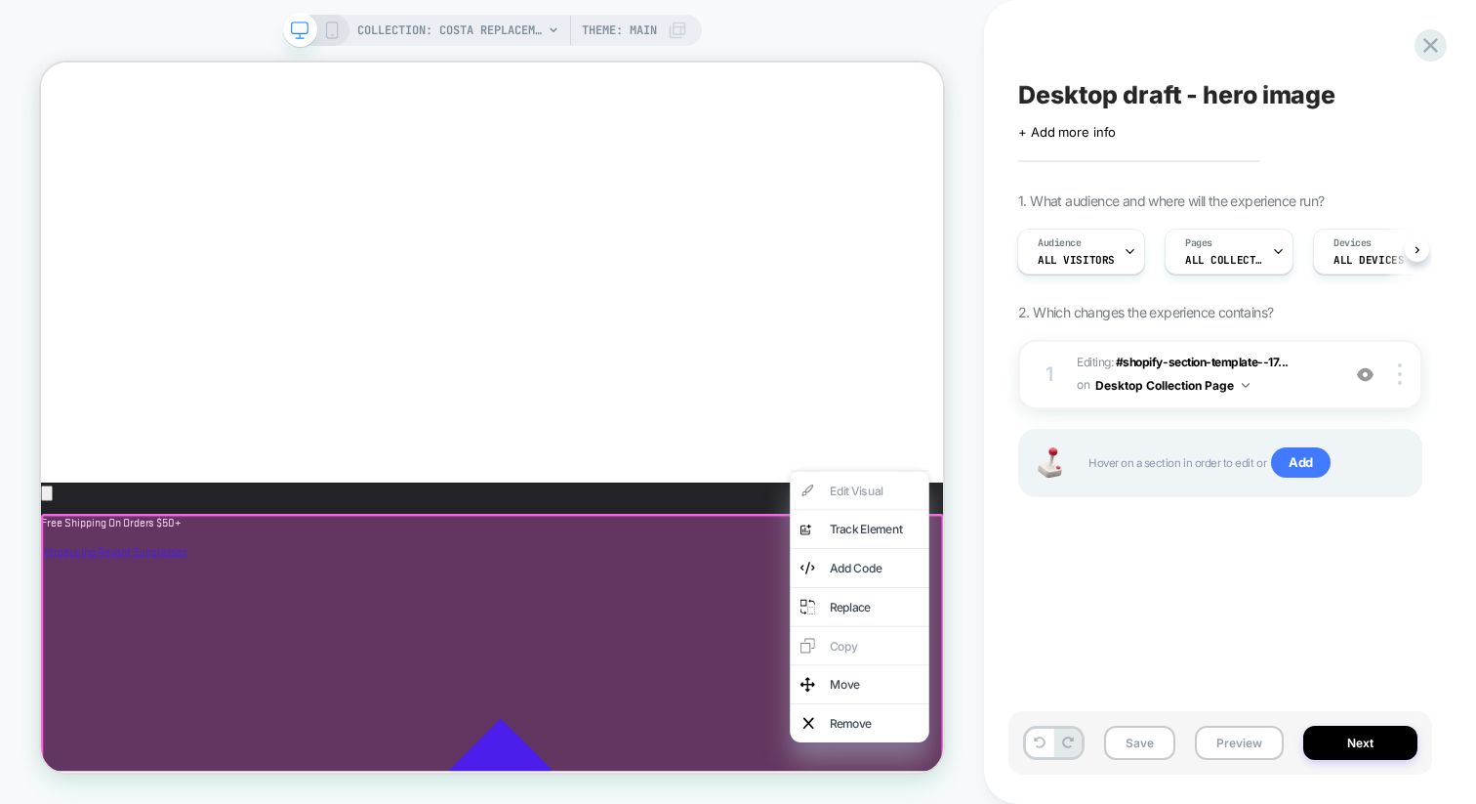
scroll to position [0, 656]
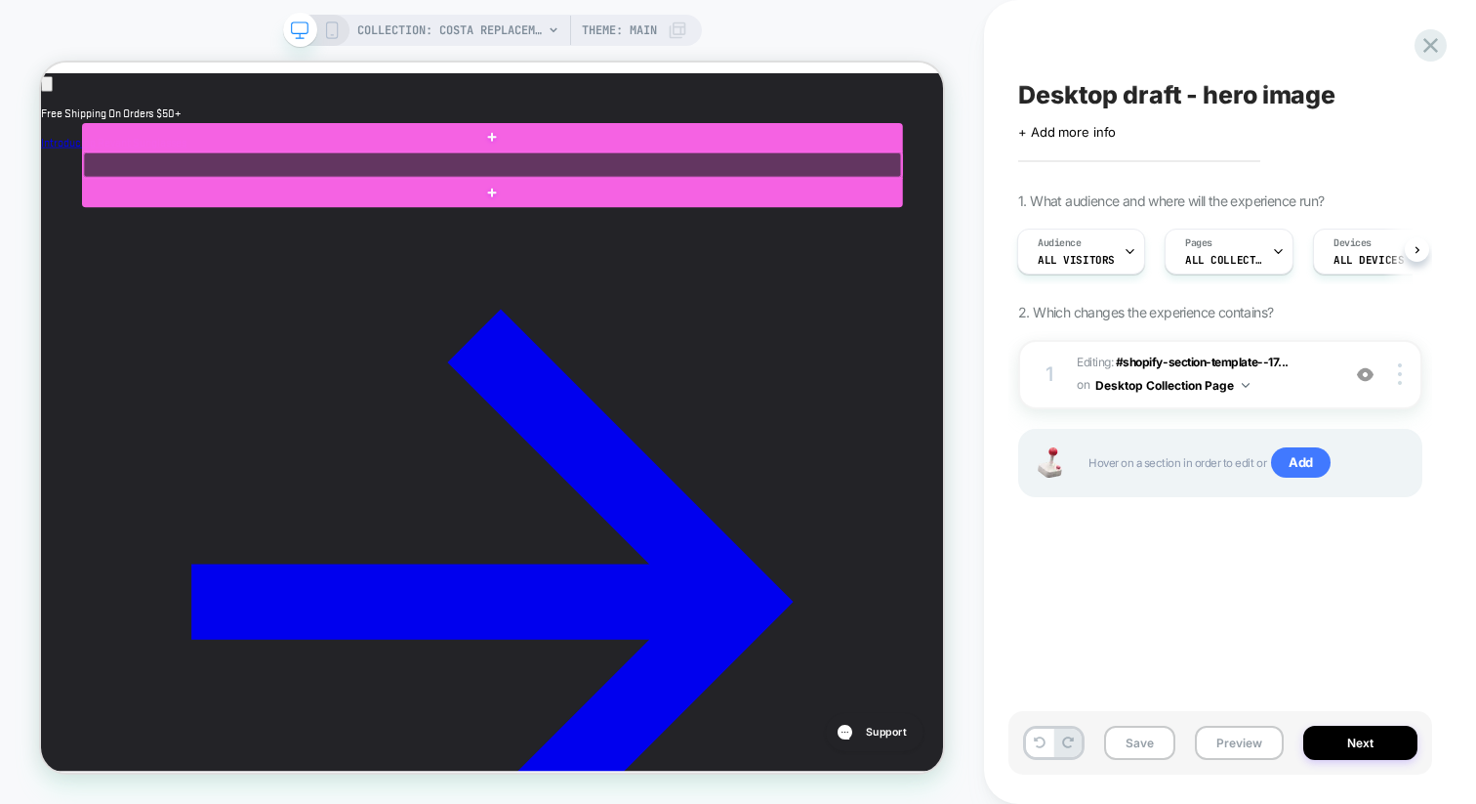
click at [834, 200] on div at bounding box center [643, 199] width 1091 height 33
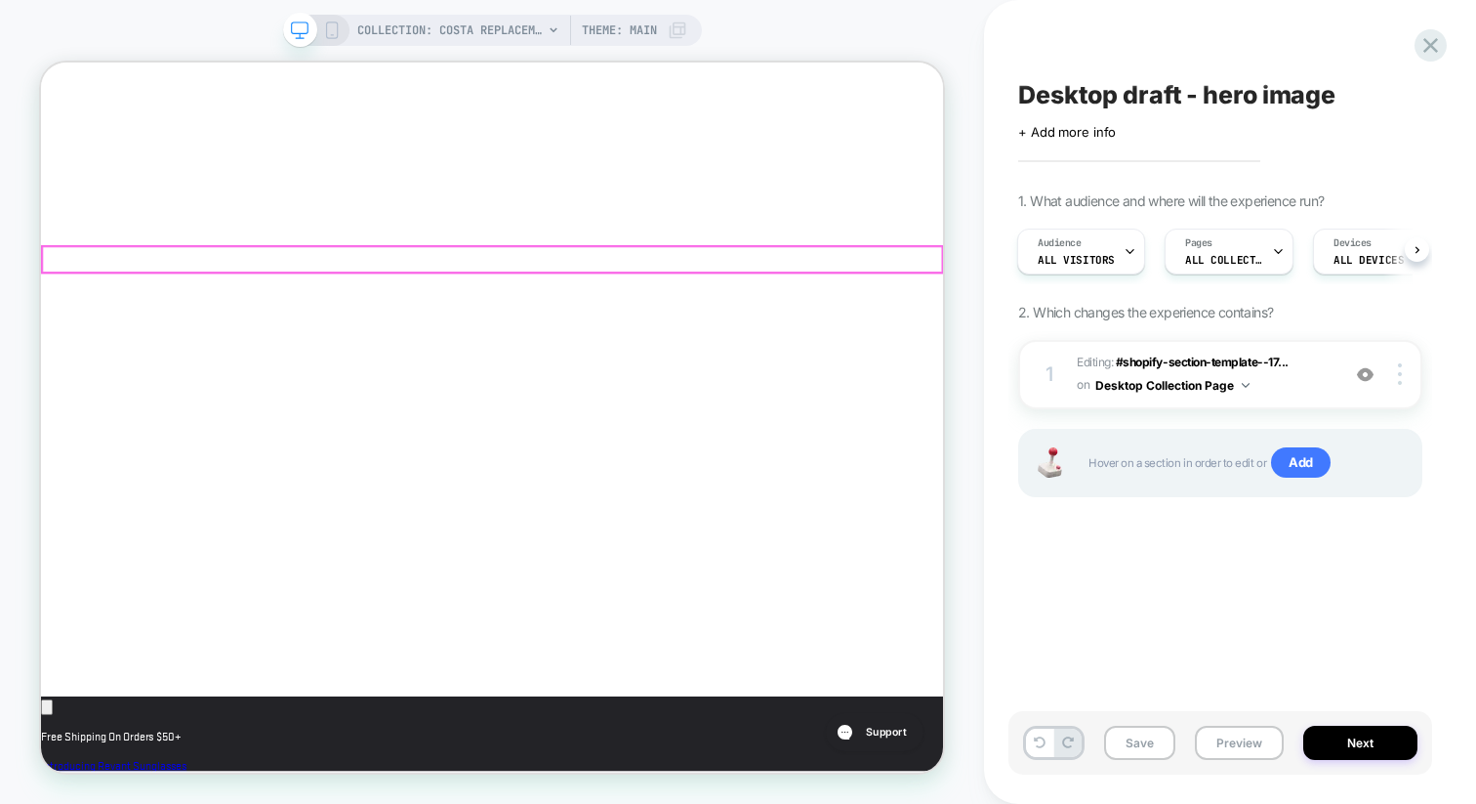
scroll to position [0, 0]
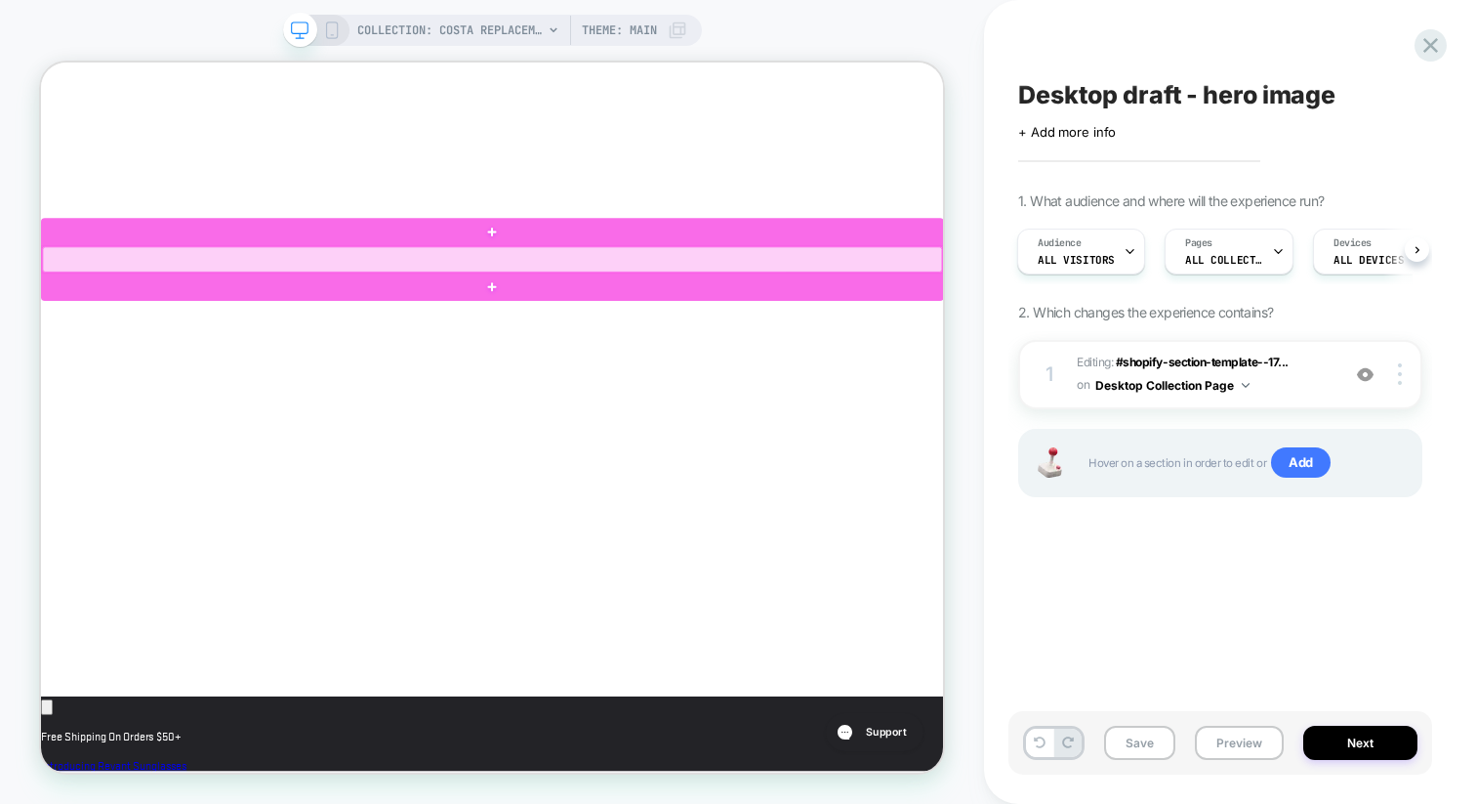
click at [779, 324] on div at bounding box center [643, 324] width 1200 height 33
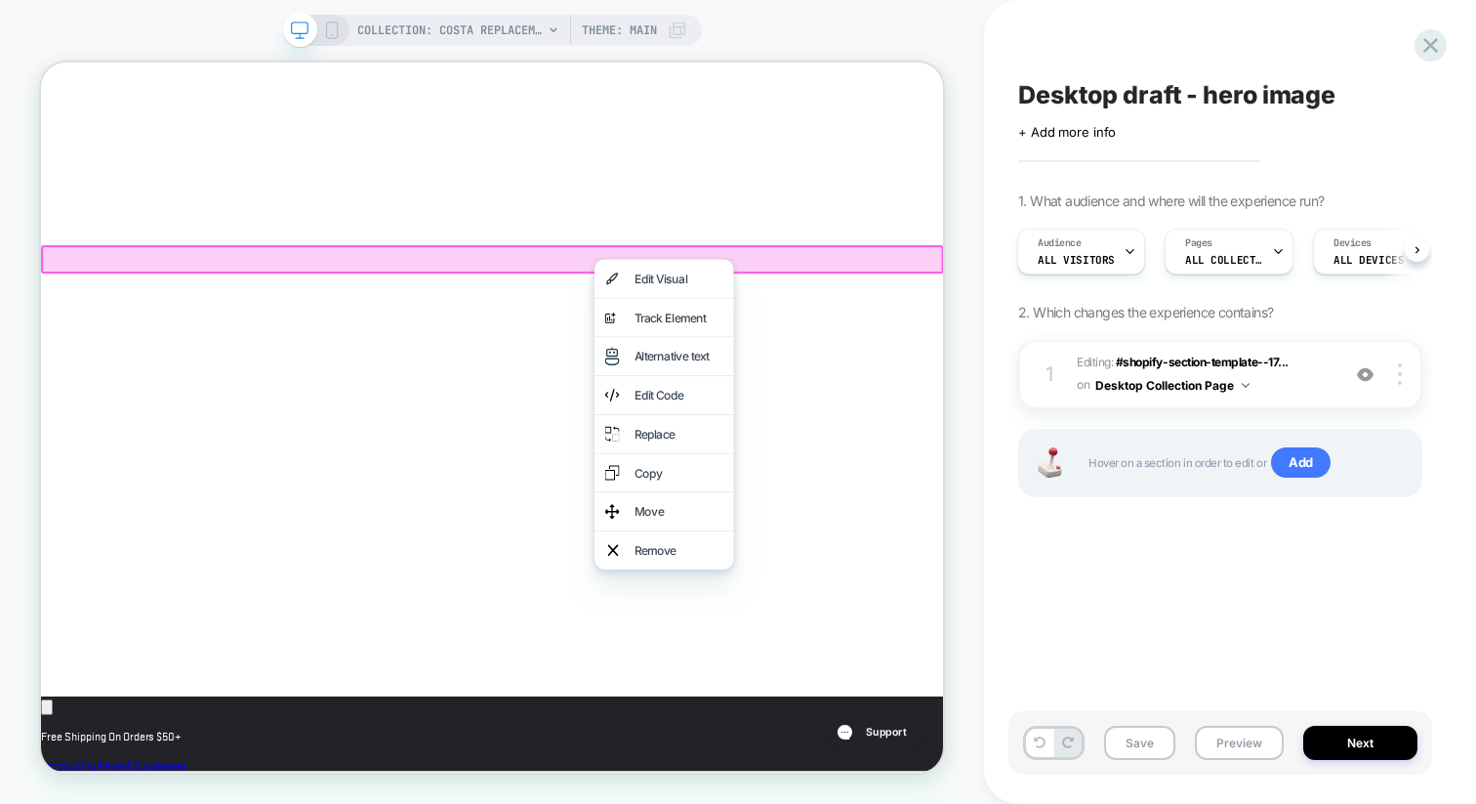
scroll to position [0, 656]
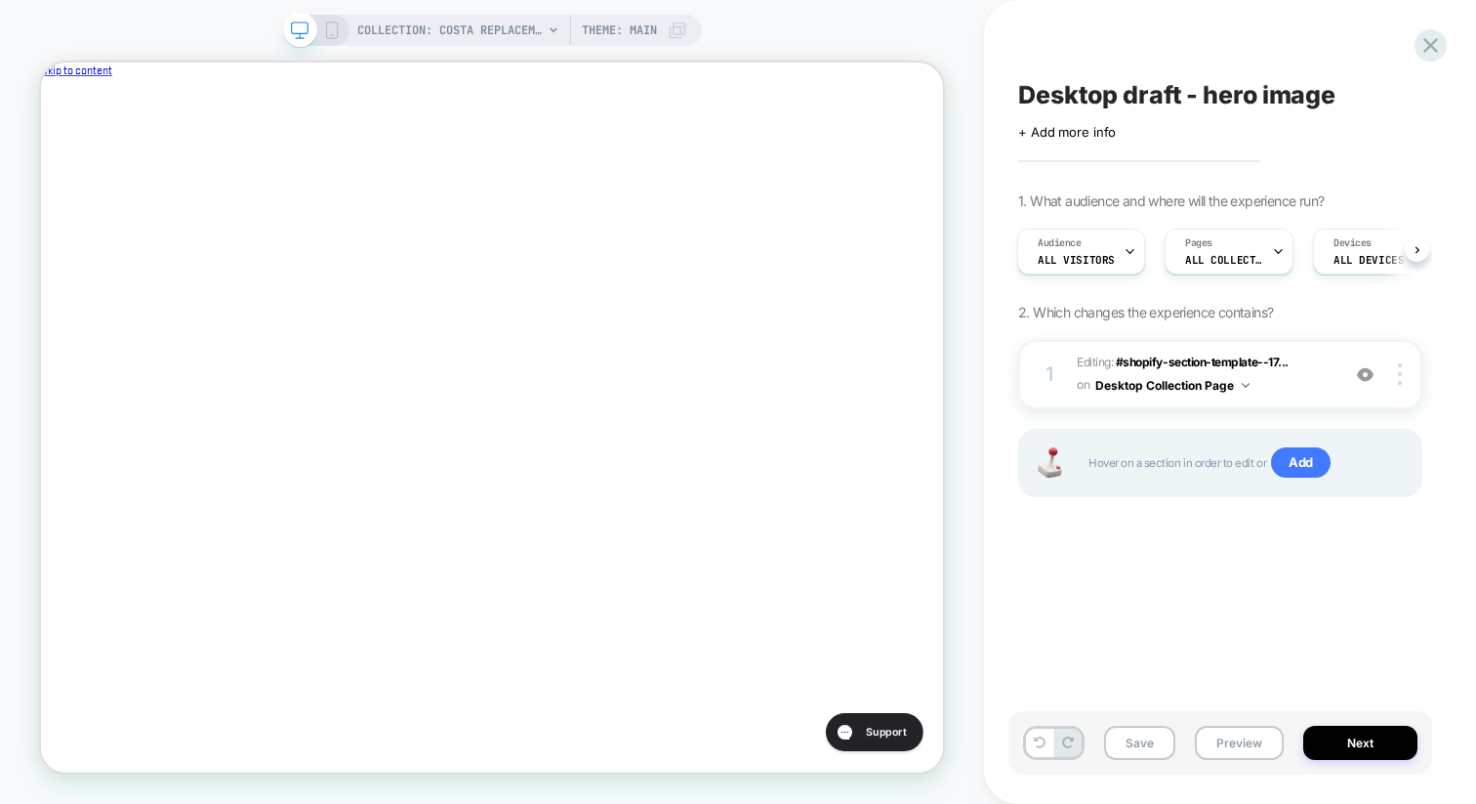
scroll to position [0, 0]
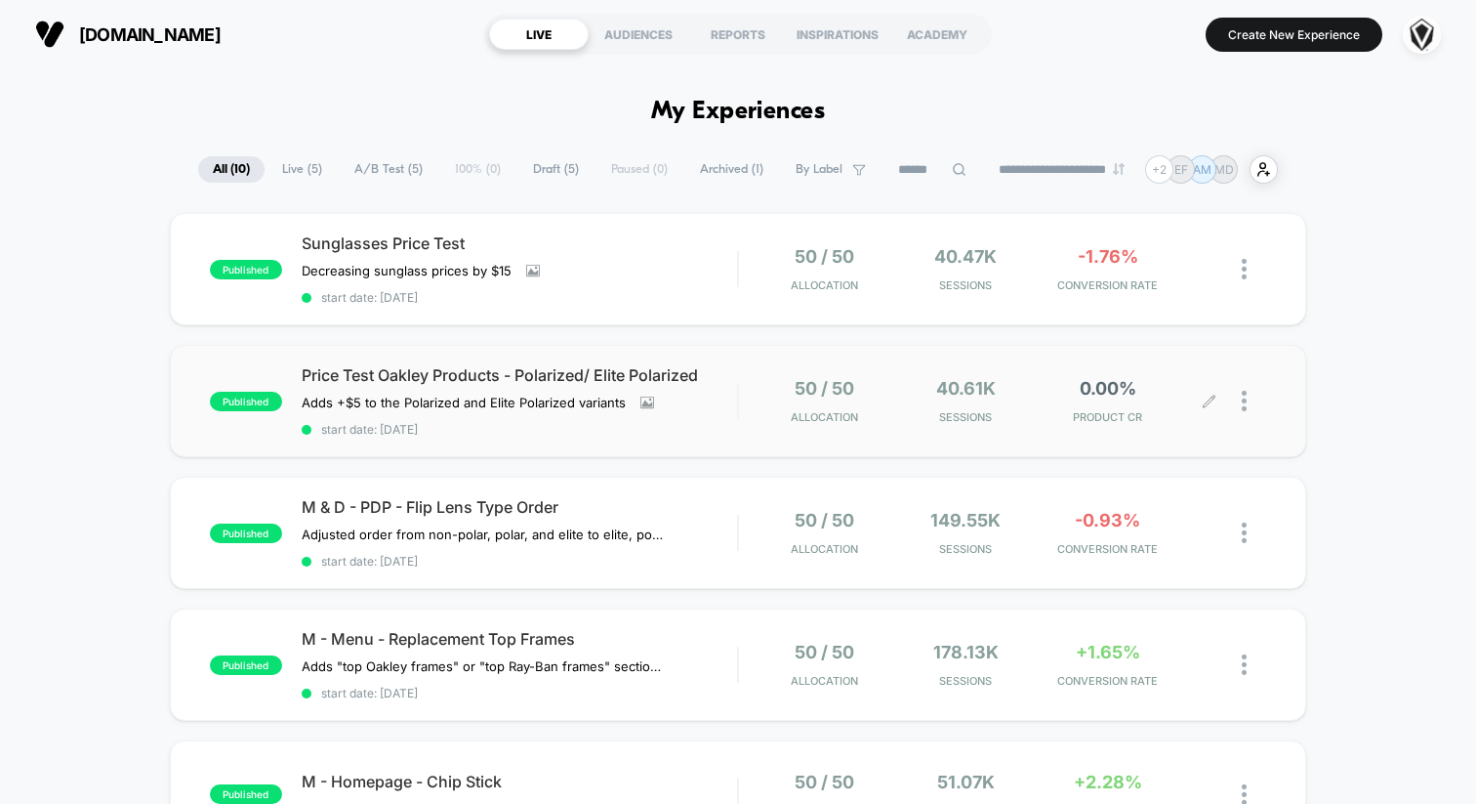
click at [743, 410] on div "50 / 50 Allocation 40.61k Sessions 0.00% PRODUCT CR" at bounding box center [1002, 401] width 527 height 46
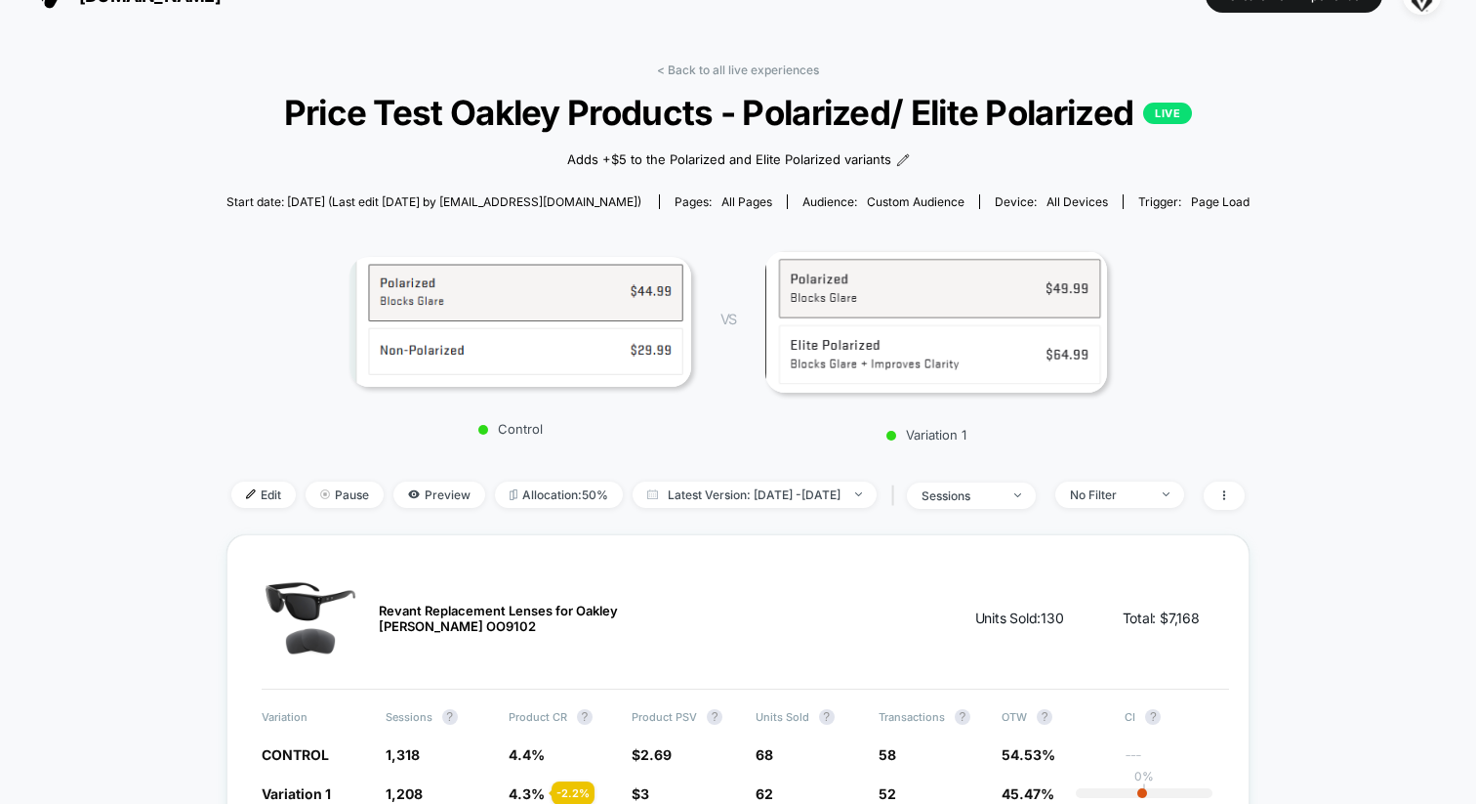
scroll to position [52, 0]
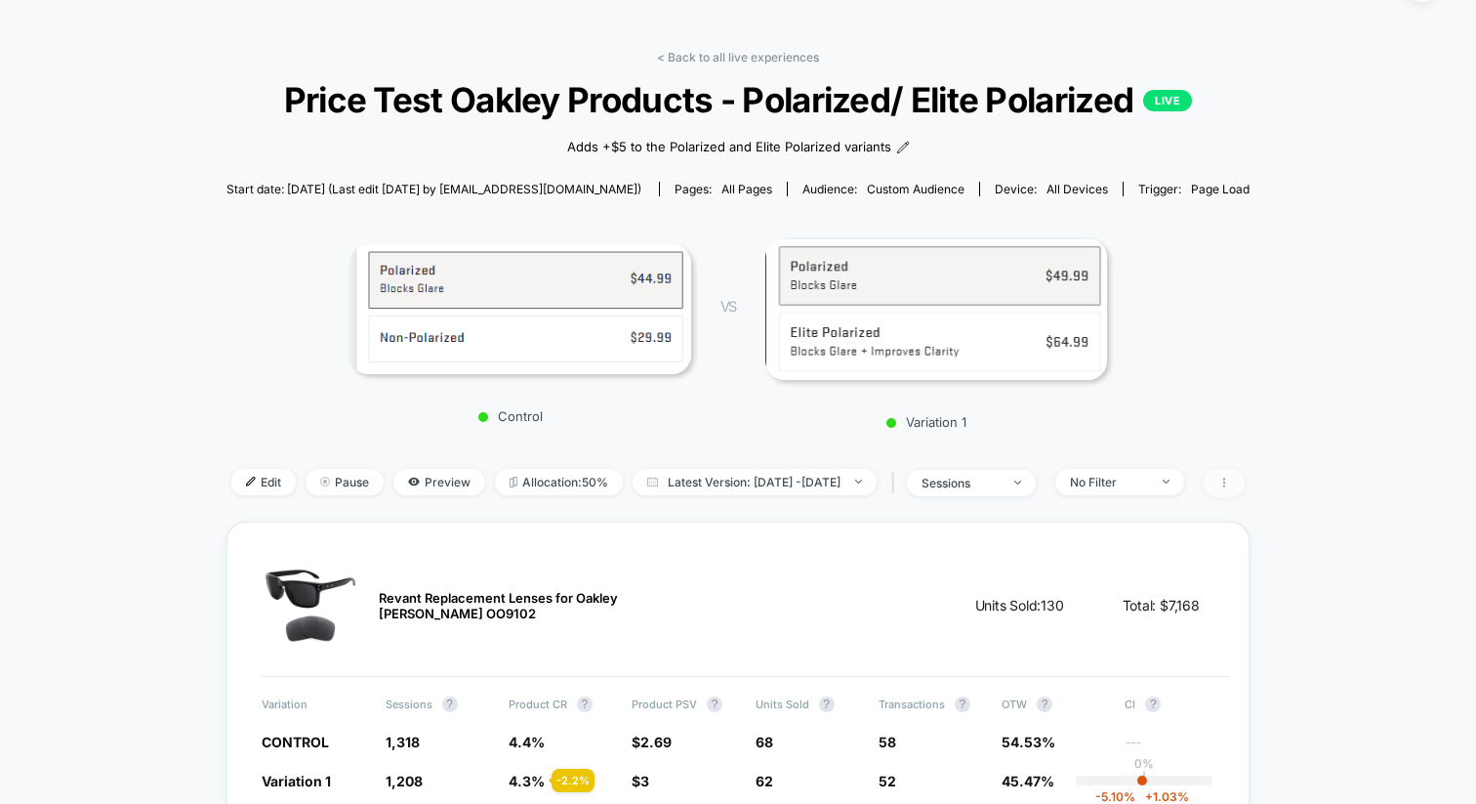
click at [1225, 484] on icon at bounding box center [1224, 483] width 2 height 10
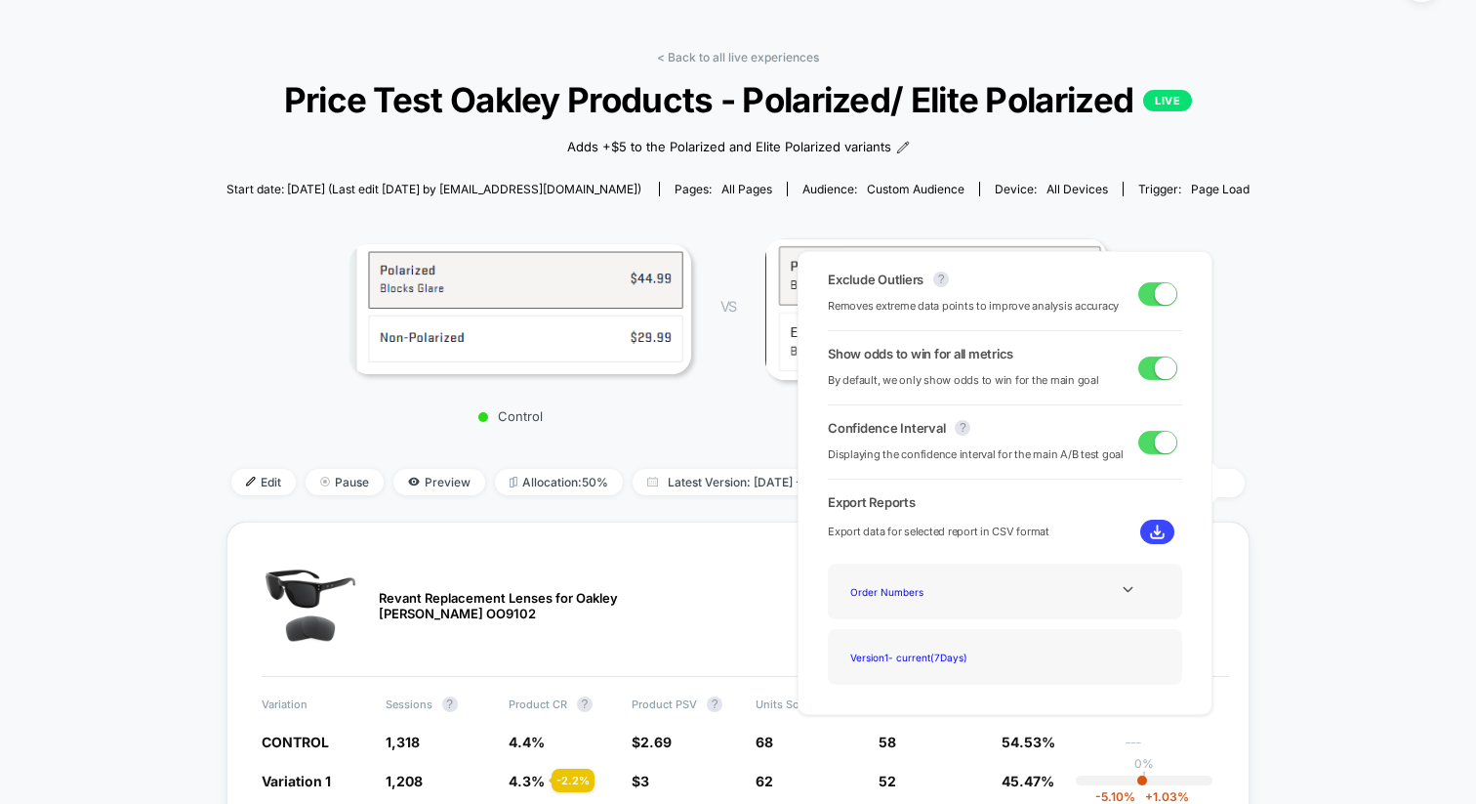
click at [1240, 432] on div "Control VS Variation 1" at bounding box center [728, 328] width 1023 height 224
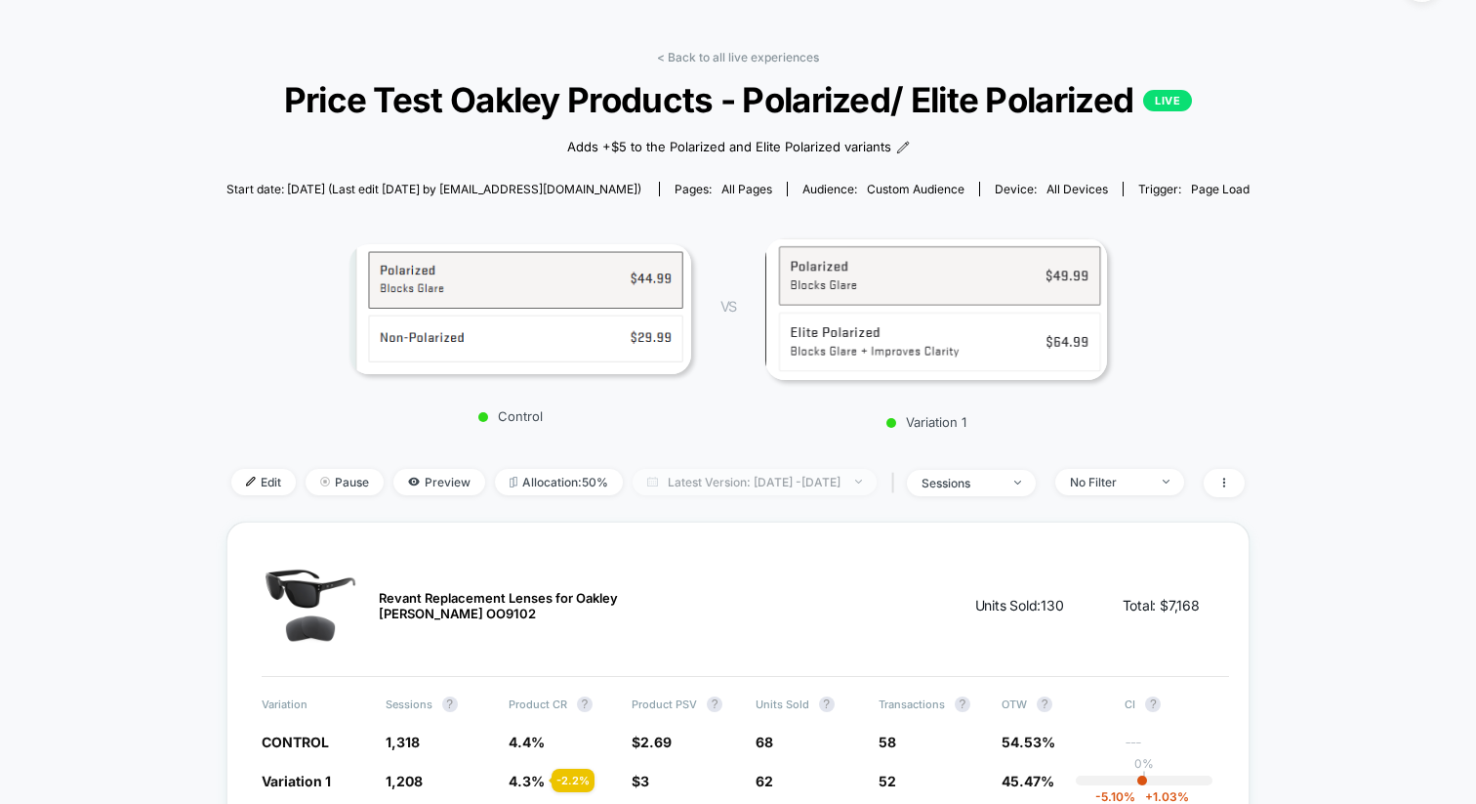
click at [778, 479] on span "Latest Version: Sep 3, 2025 - Sep 9, 2025" at bounding box center [755, 482] width 244 height 26
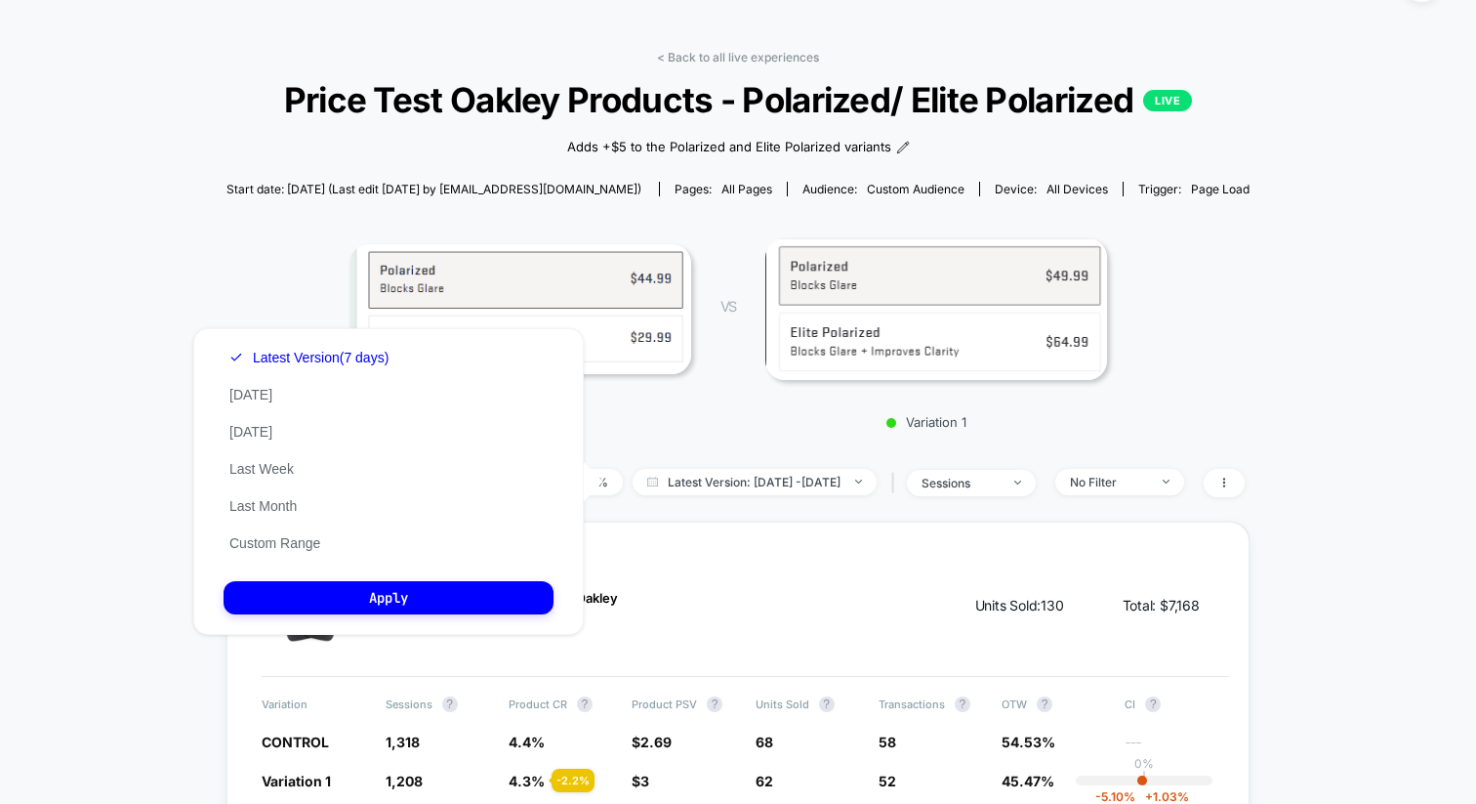
click at [738, 431] on div "Control VS Variation 1" at bounding box center [728, 328] width 1023 height 224
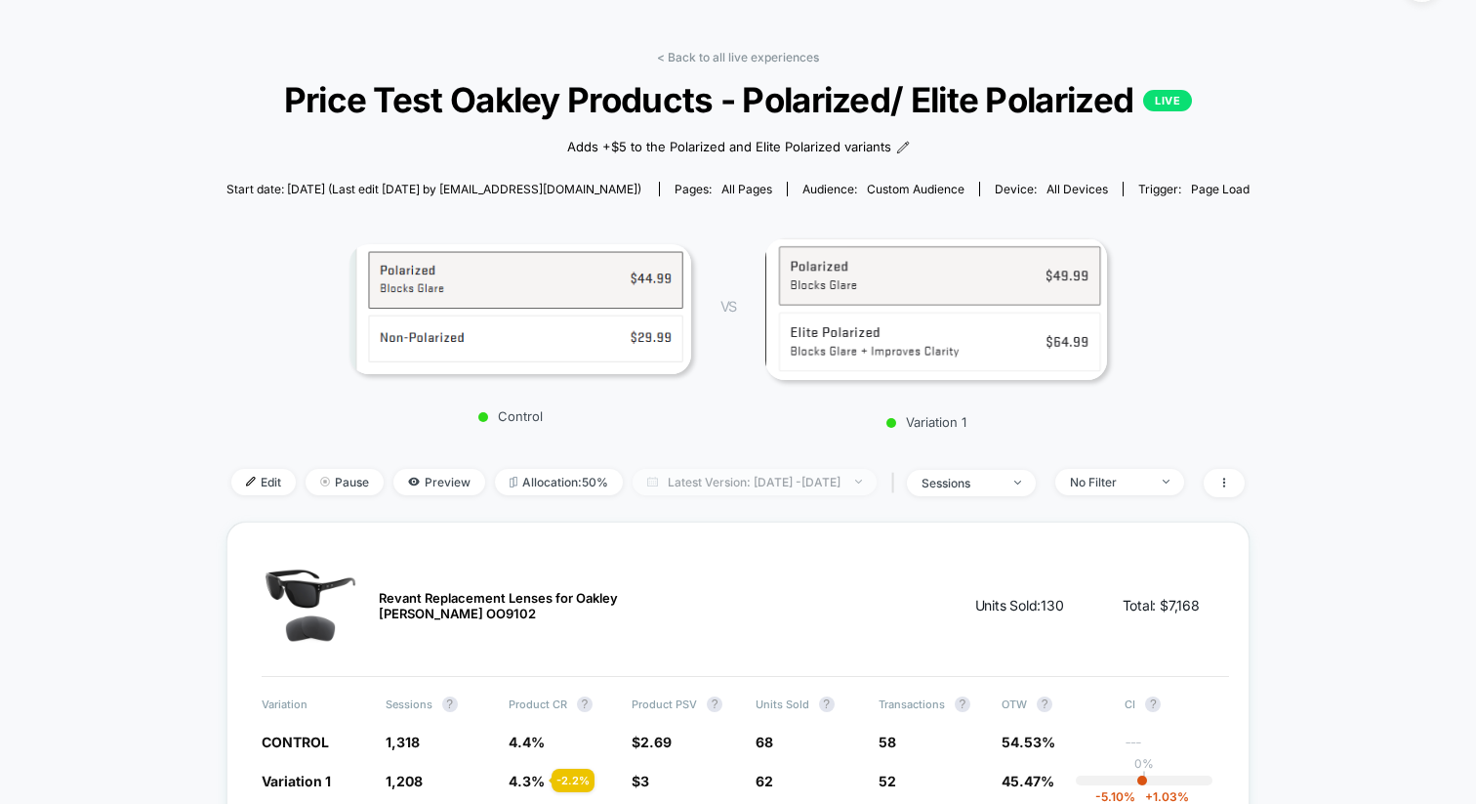
click at [824, 474] on span "Latest Version: Sep 3, 2025 - Sep 9, 2025" at bounding box center [755, 482] width 244 height 26
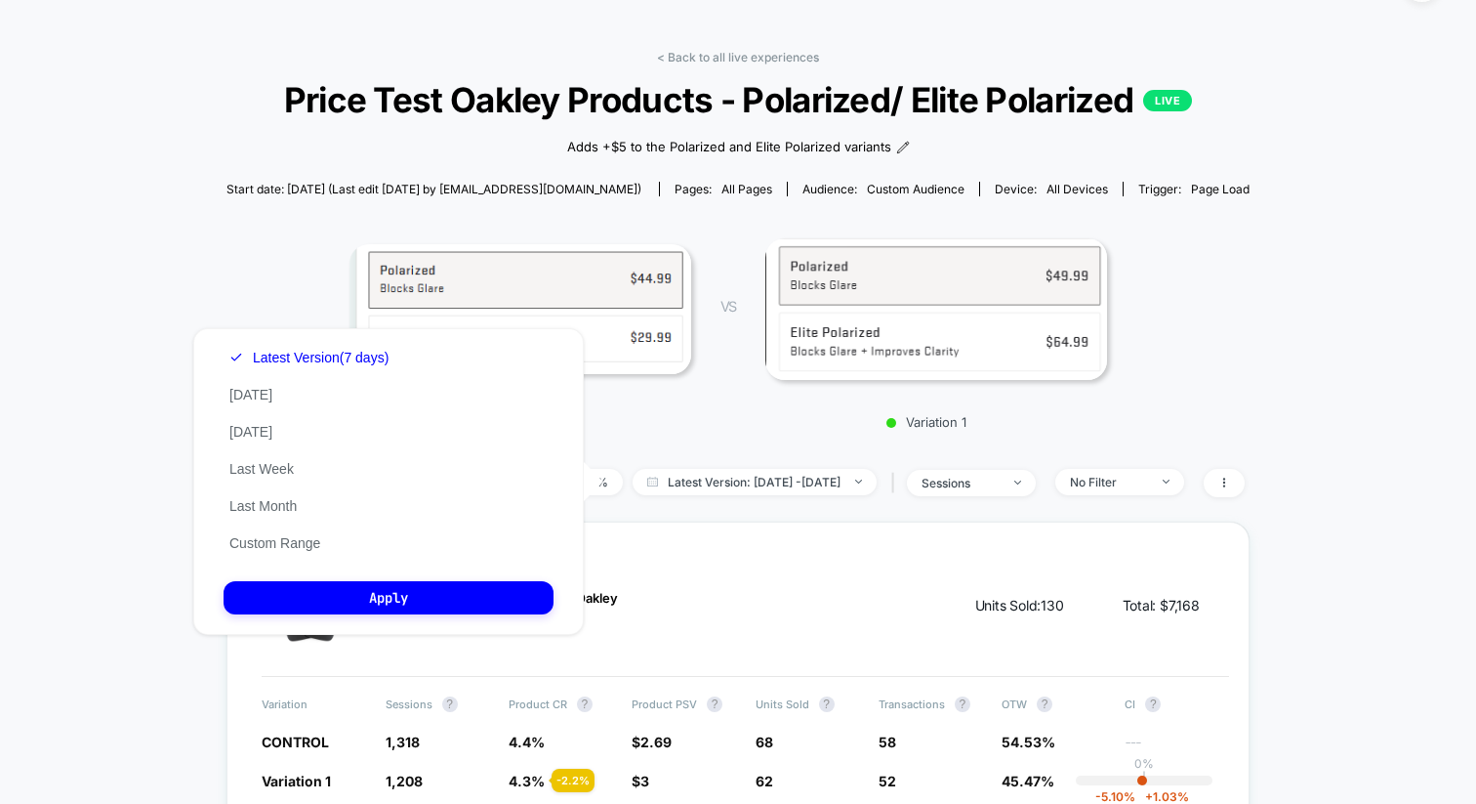
click at [758, 421] on p "Variation 1" at bounding box center [927, 422] width 342 height 16
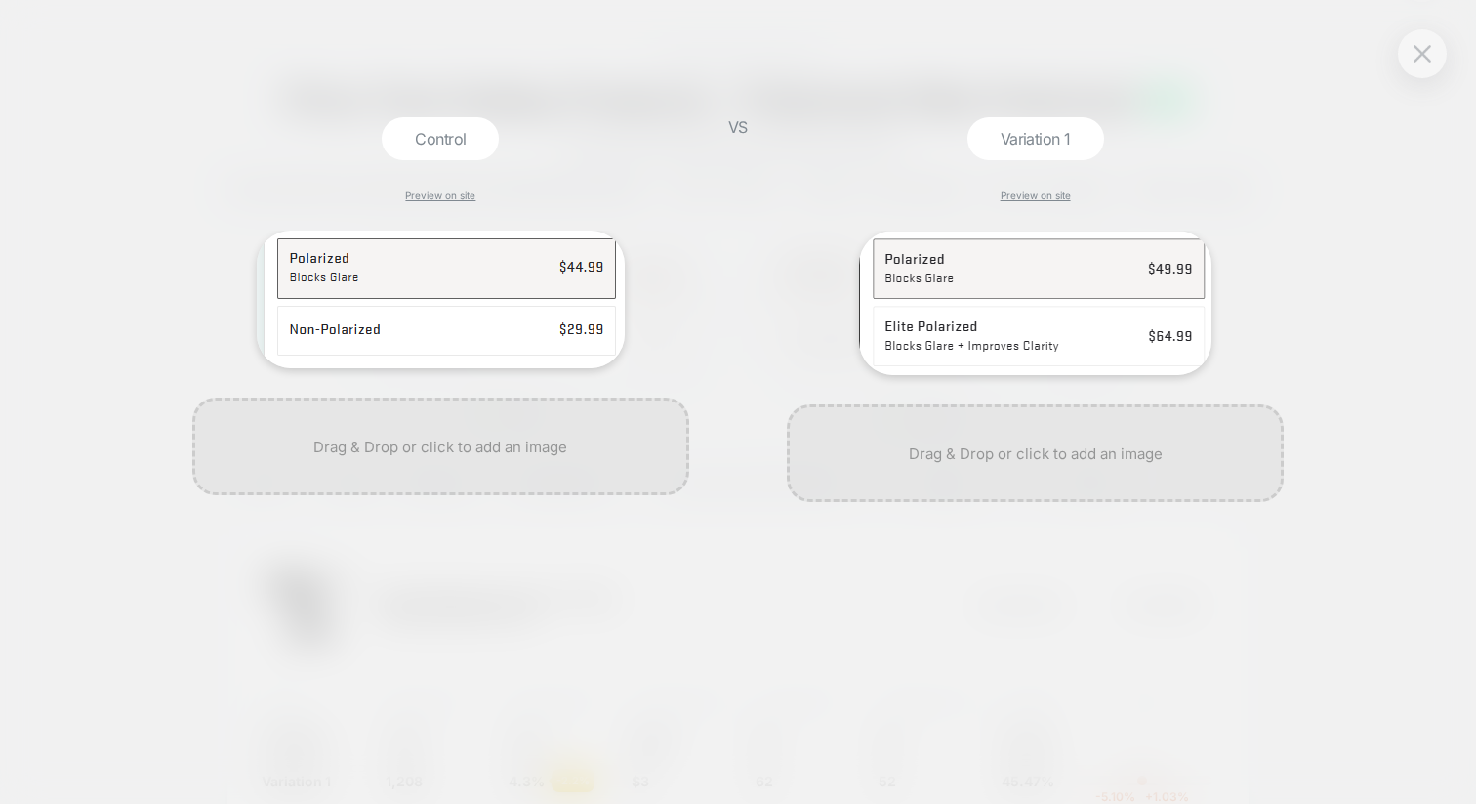
click at [1438, 47] on div at bounding box center [1422, 53] width 49 height 49
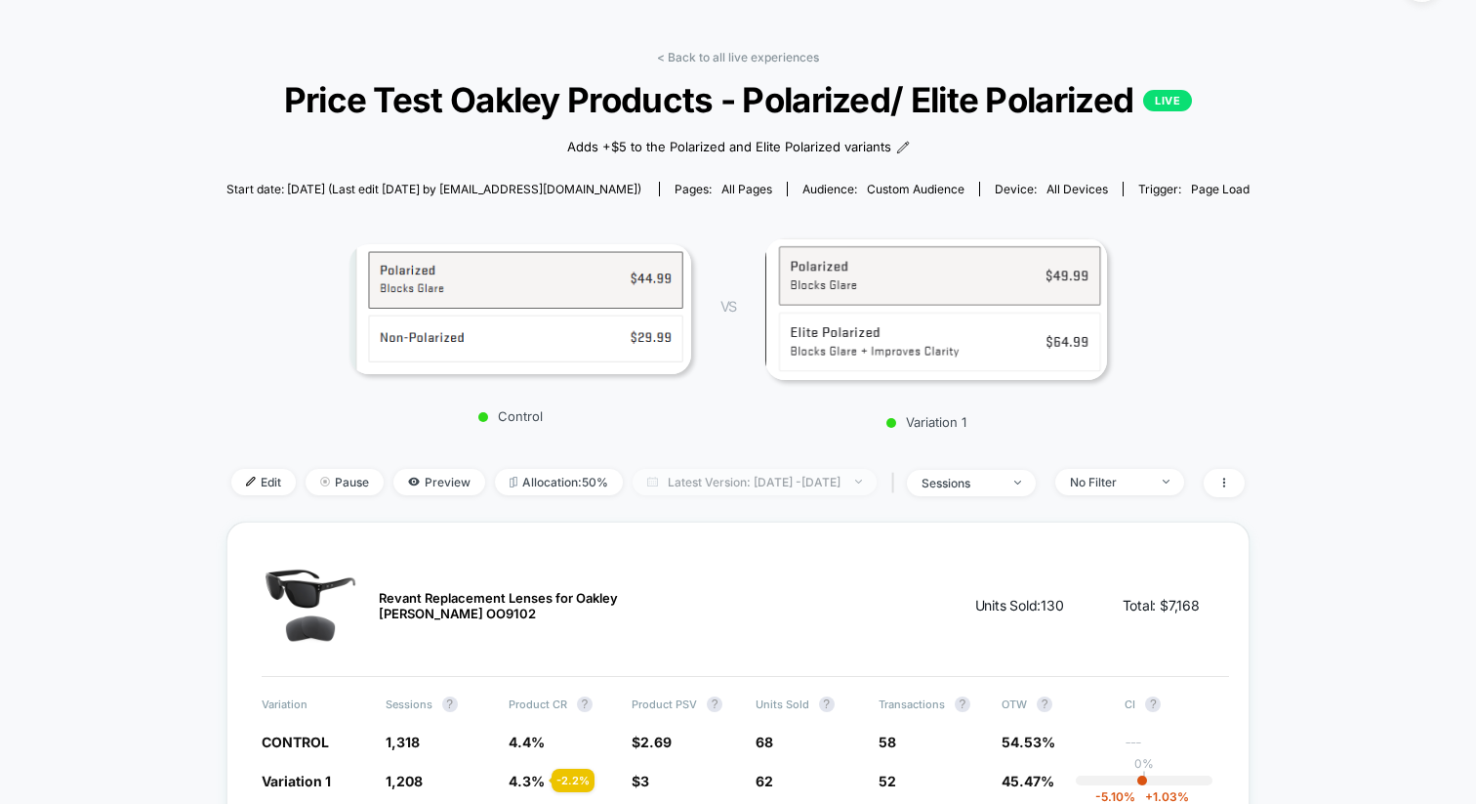
click at [852, 471] on span "Latest Version: Sep 3, 2025 - Sep 9, 2025" at bounding box center [755, 482] width 244 height 26
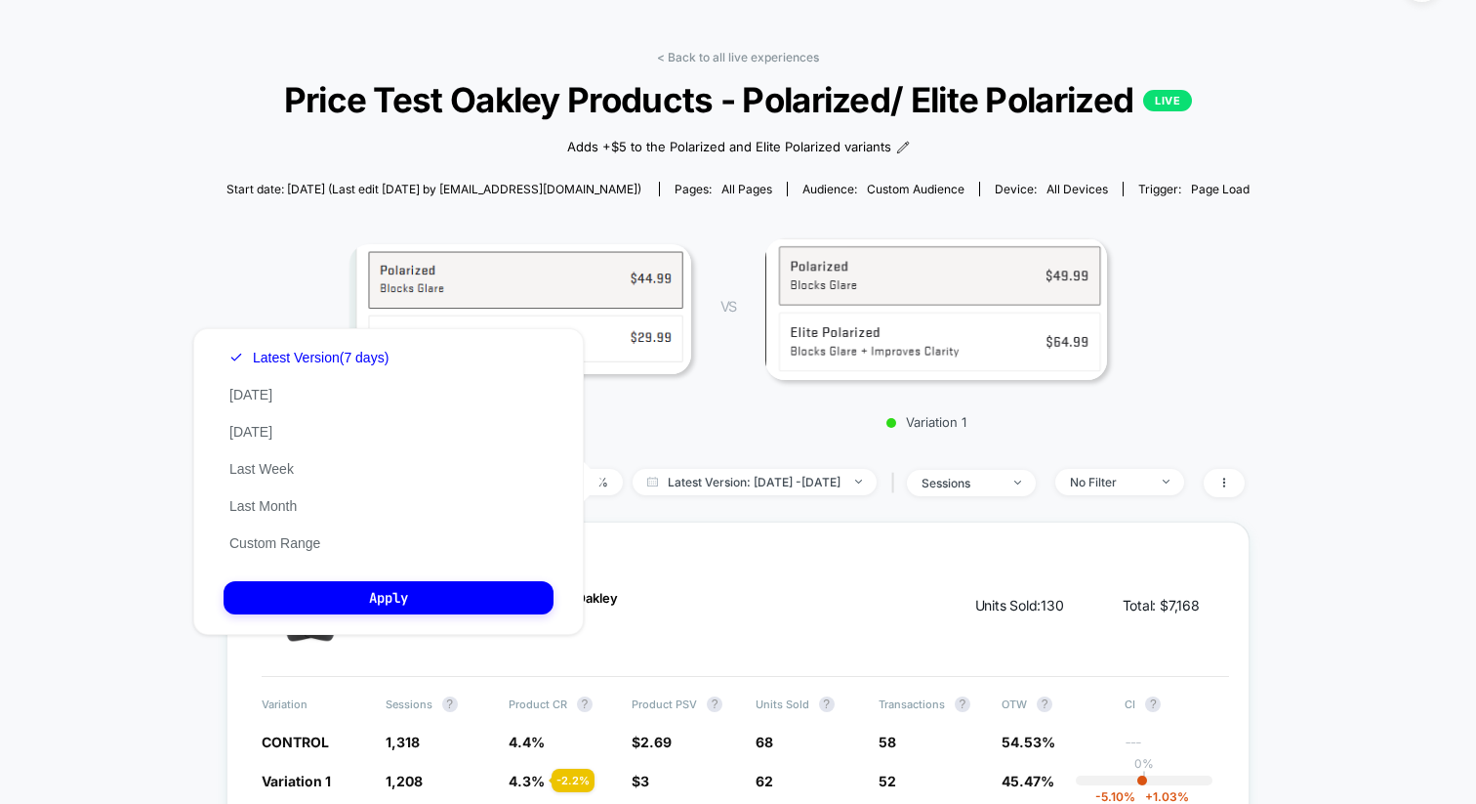
click at [796, 432] on div "Control VS Variation 1" at bounding box center [728, 328] width 1023 height 224
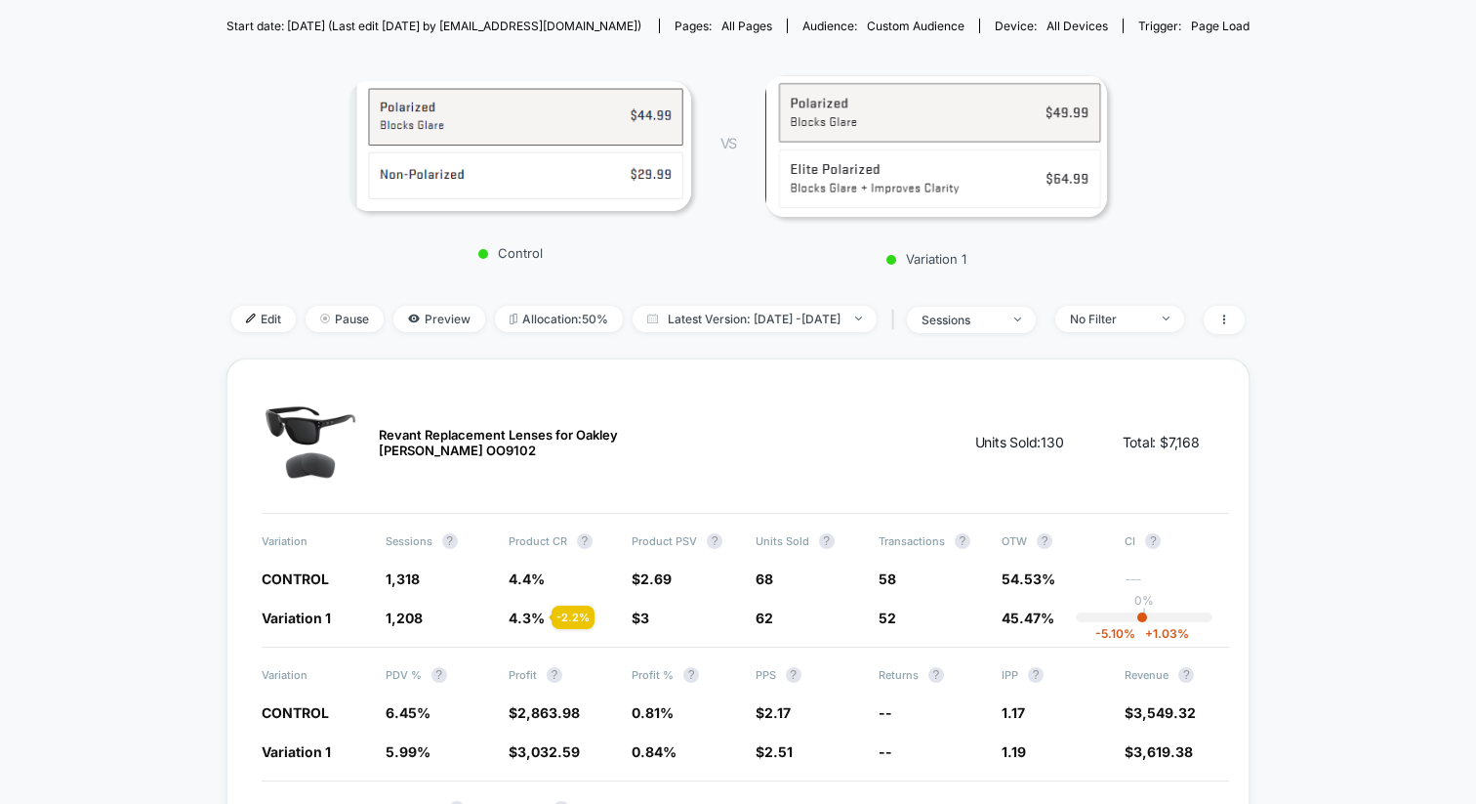
scroll to position [273, 0]
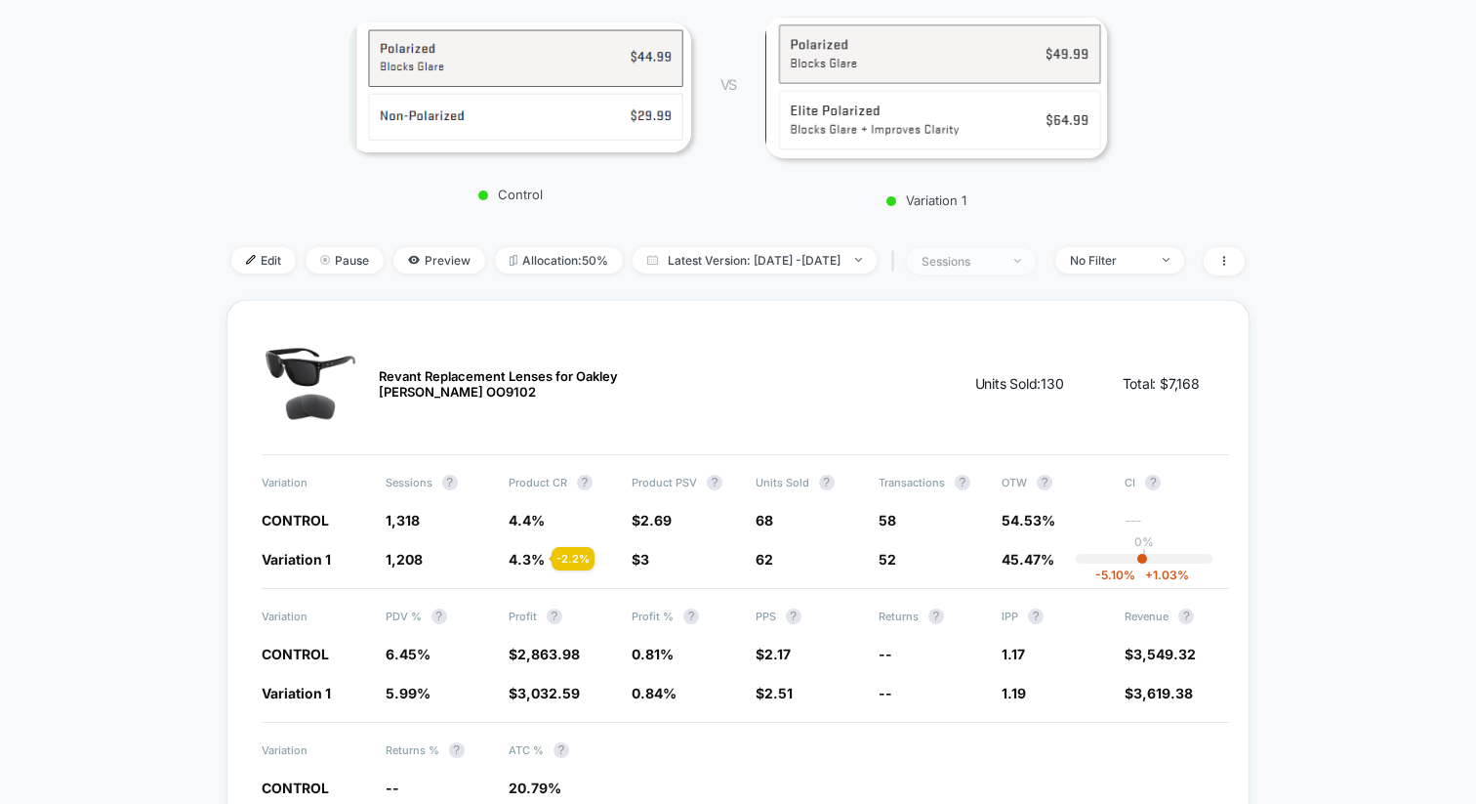
click at [981, 259] on div "sessions" at bounding box center [961, 261] width 78 height 15
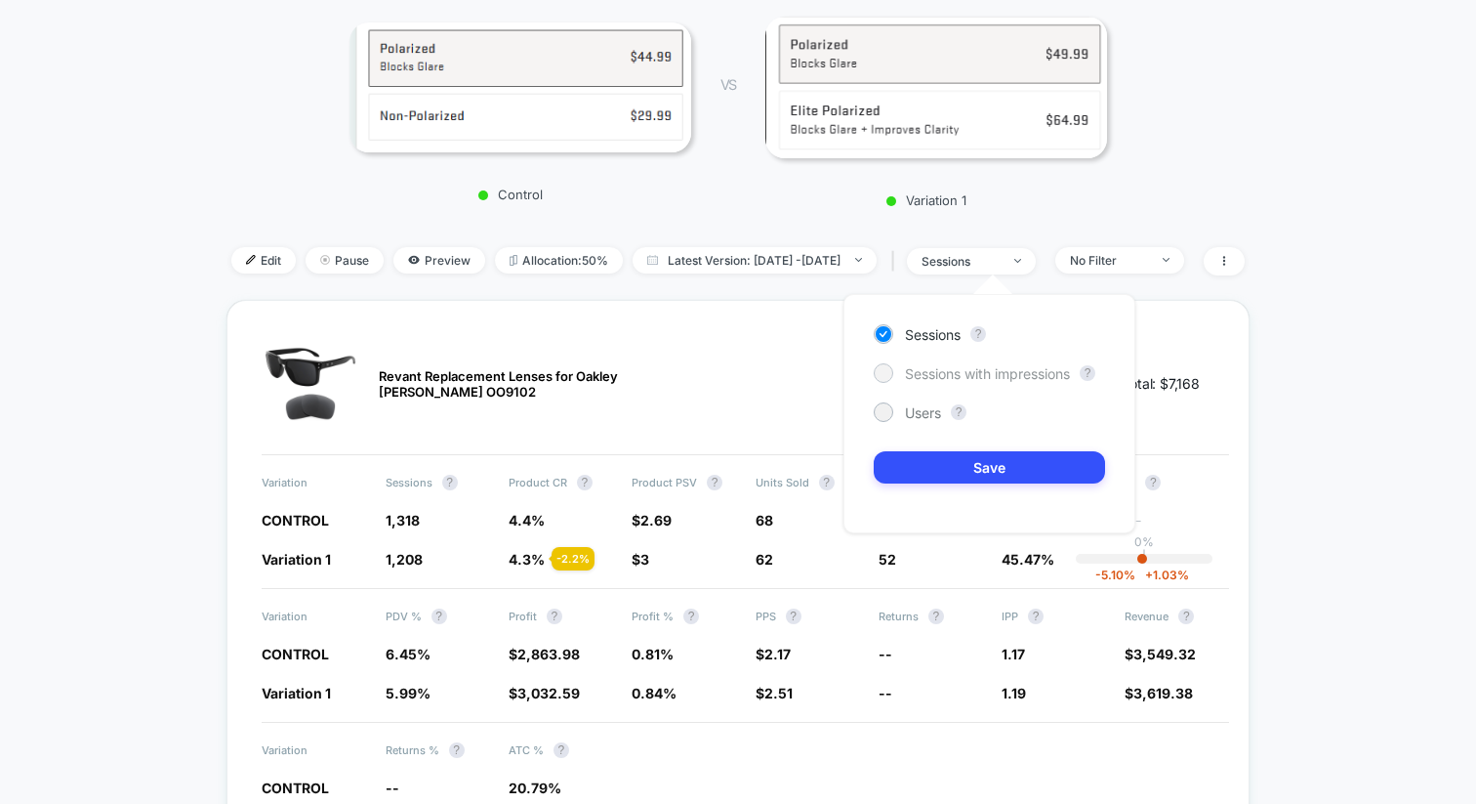
click at [980, 378] on span "Sessions with impressions" at bounding box center [987, 373] width 165 height 17
click at [970, 480] on button "Save" at bounding box center [989, 467] width 231 height 32
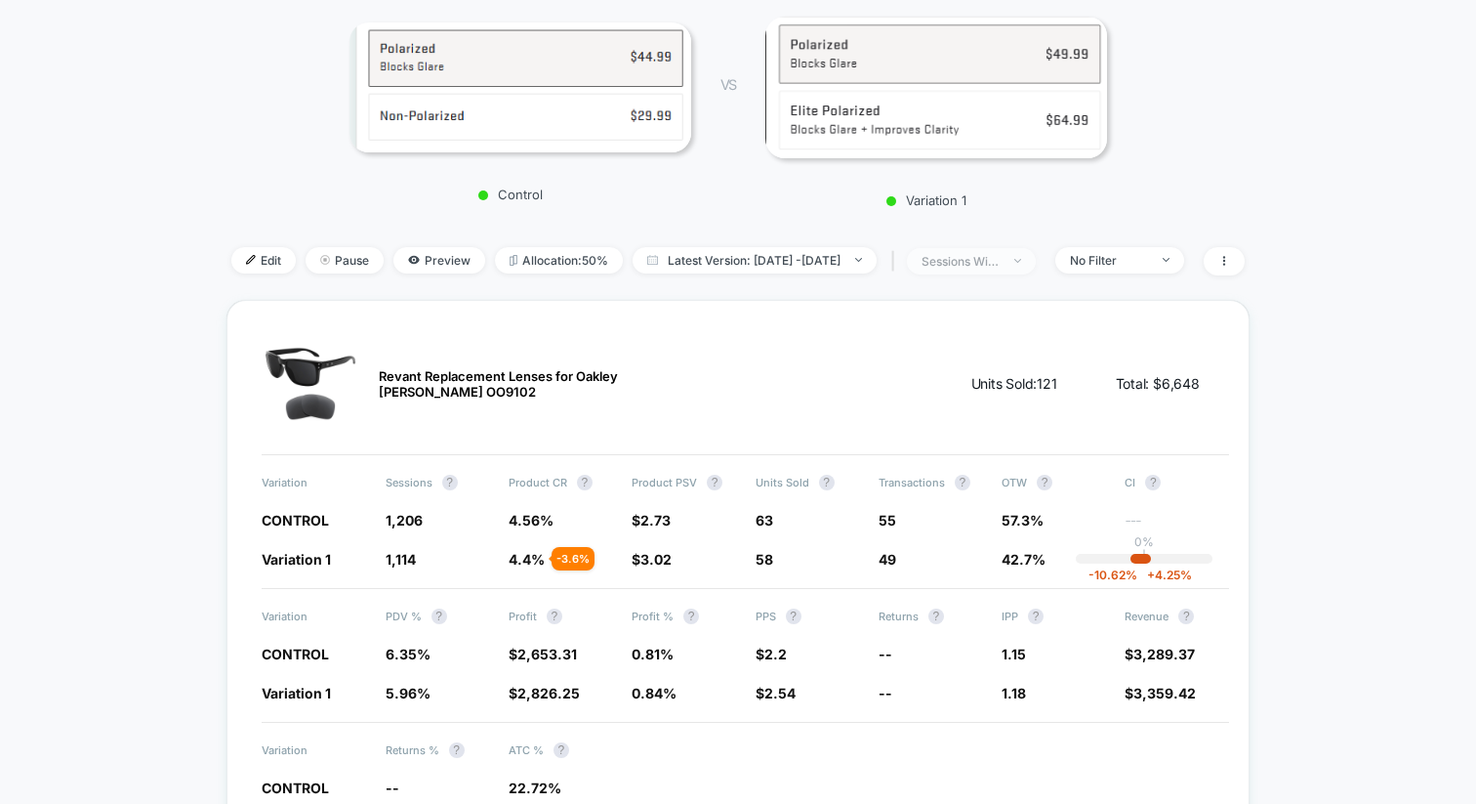
click at [1000, 263] on div "sessions with impression" at bounding box center [961, 261] width 78 height 15
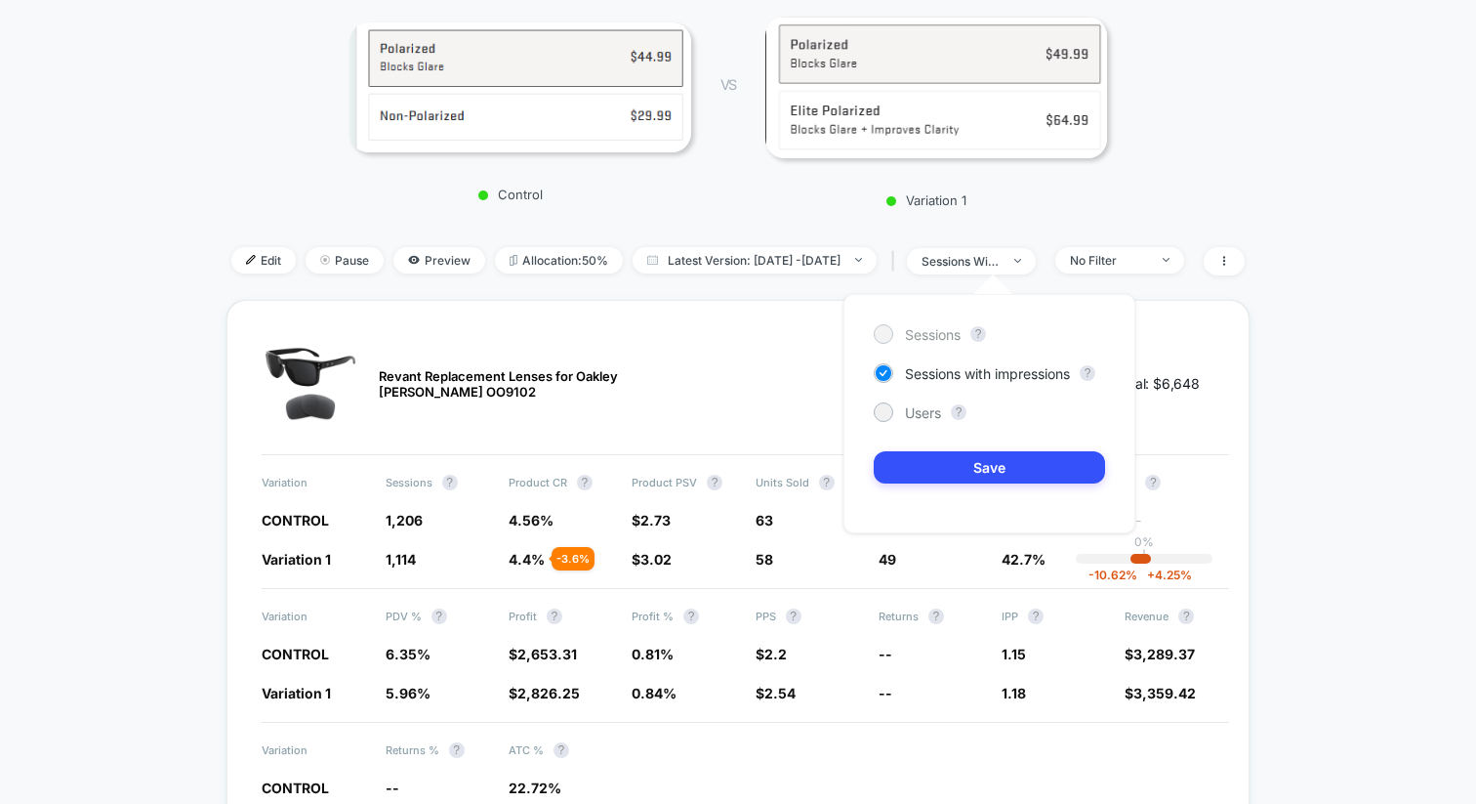
click at [917, 327] on span "Sessions" at bounding box center [933, 334] width 56 height 17
click at [909, 467] on button "Save" at bounding box center [989, 467] width 231 height 32
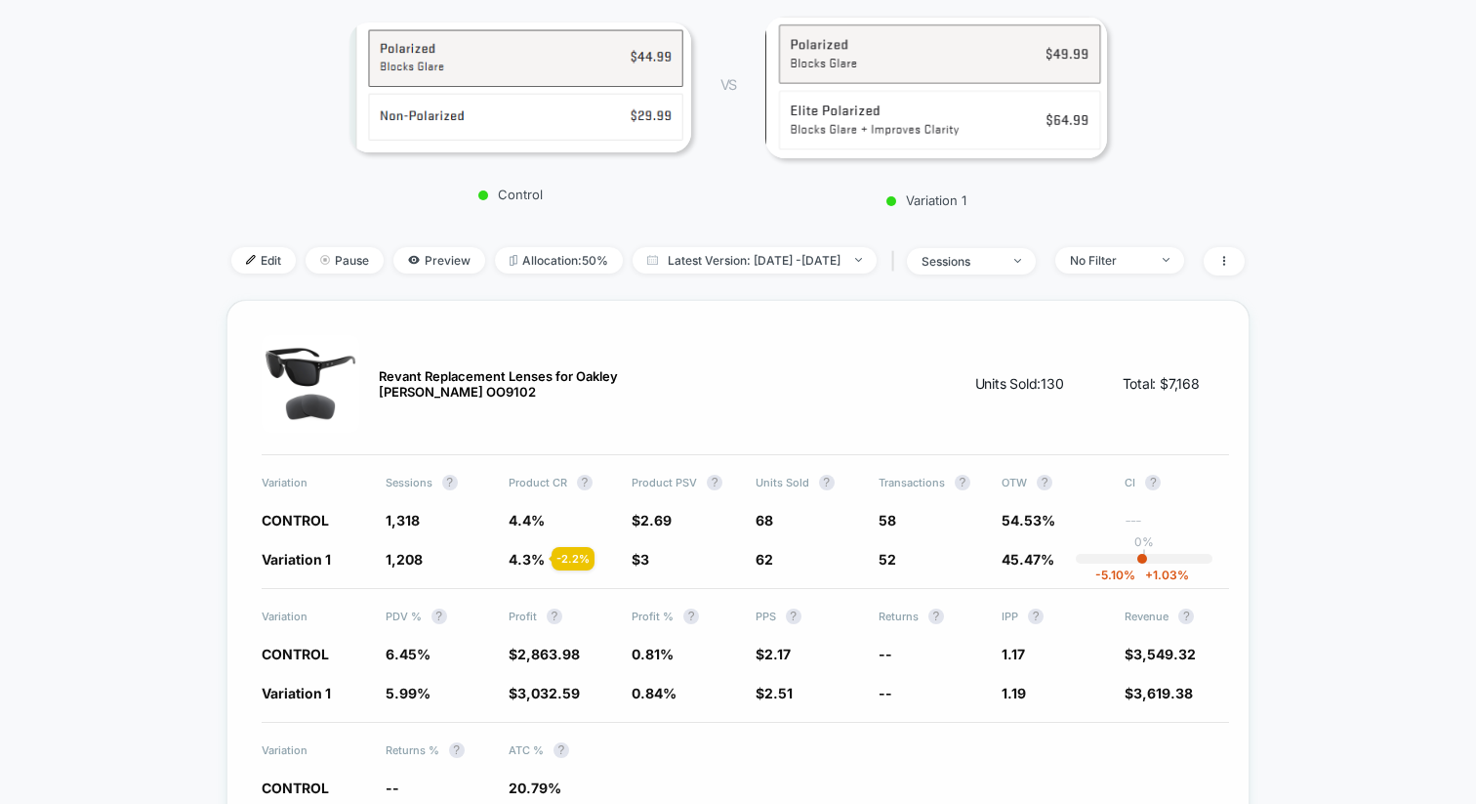
scroll to position [274, 0]
click at [1148, 252] on div "No Filter" at bounding box center [1109, 259] width 78 height 15
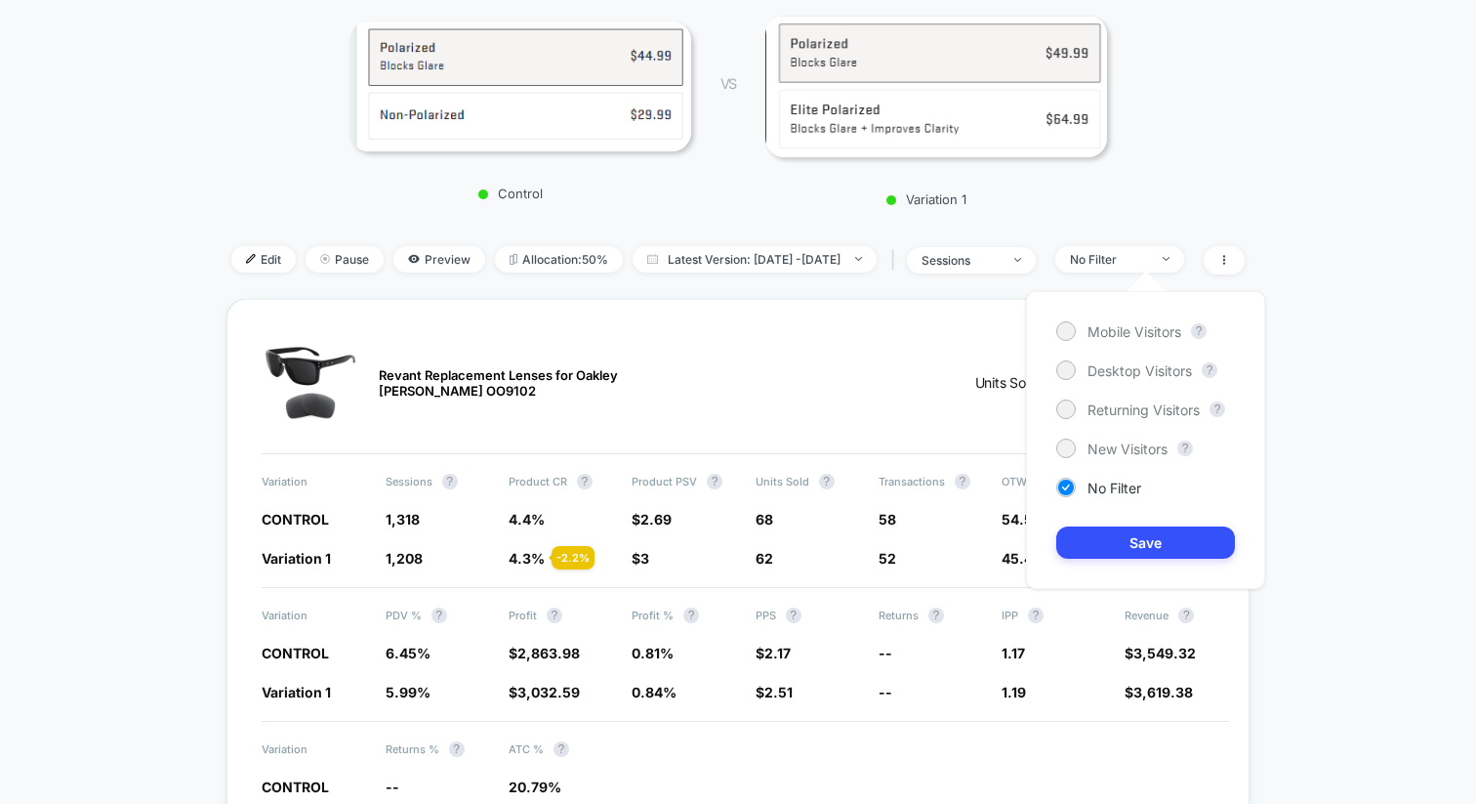
click at [1250, 244] on div "< Back to all live experiences Price Test Oakley Products - Polarized/ Elite Po…" at bounding box center [738, 63] width 1023 height 472
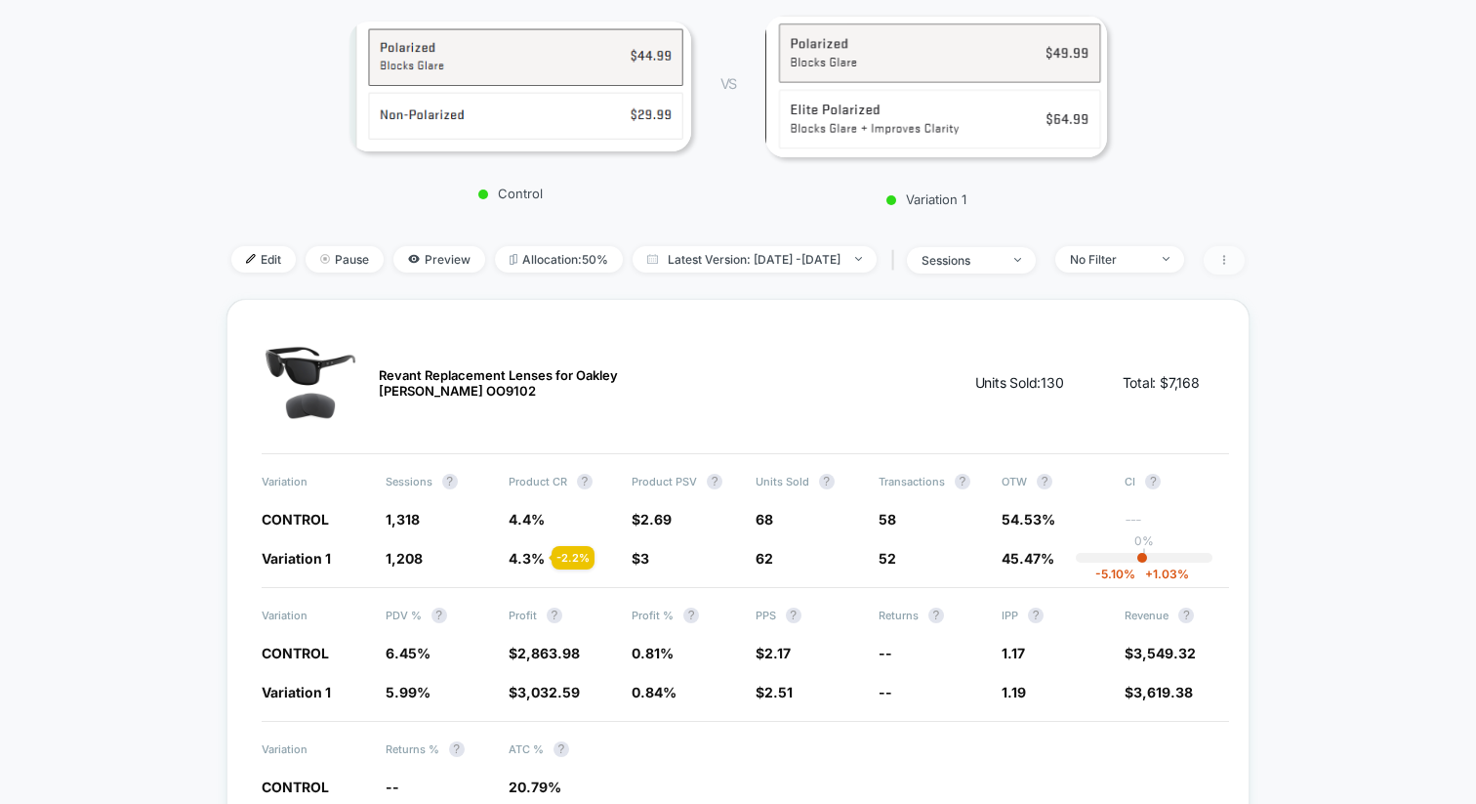
click at [1245, 263] on span at bounding box center [1224, 260] width 41 height 28
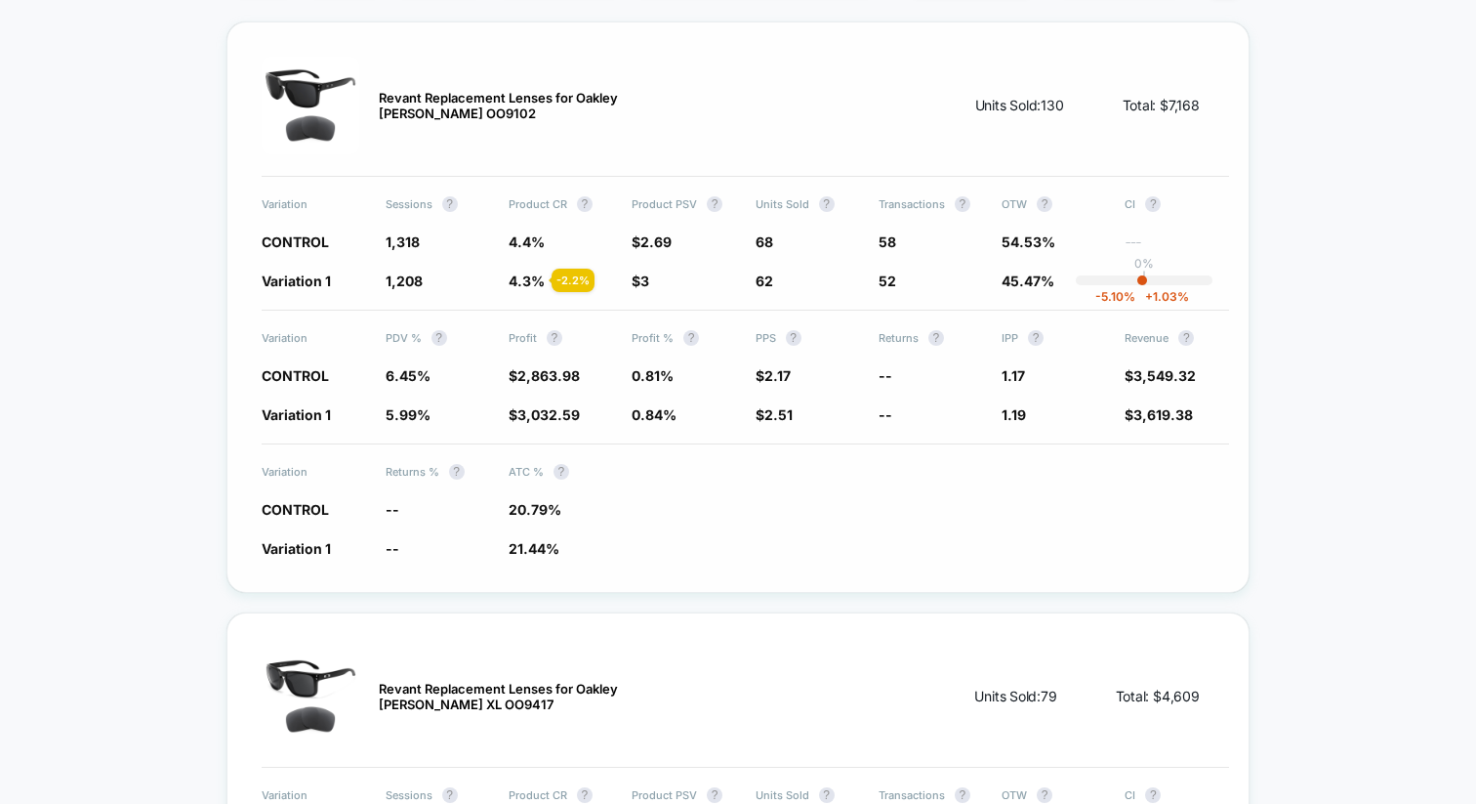
scroll to position [0, 0]
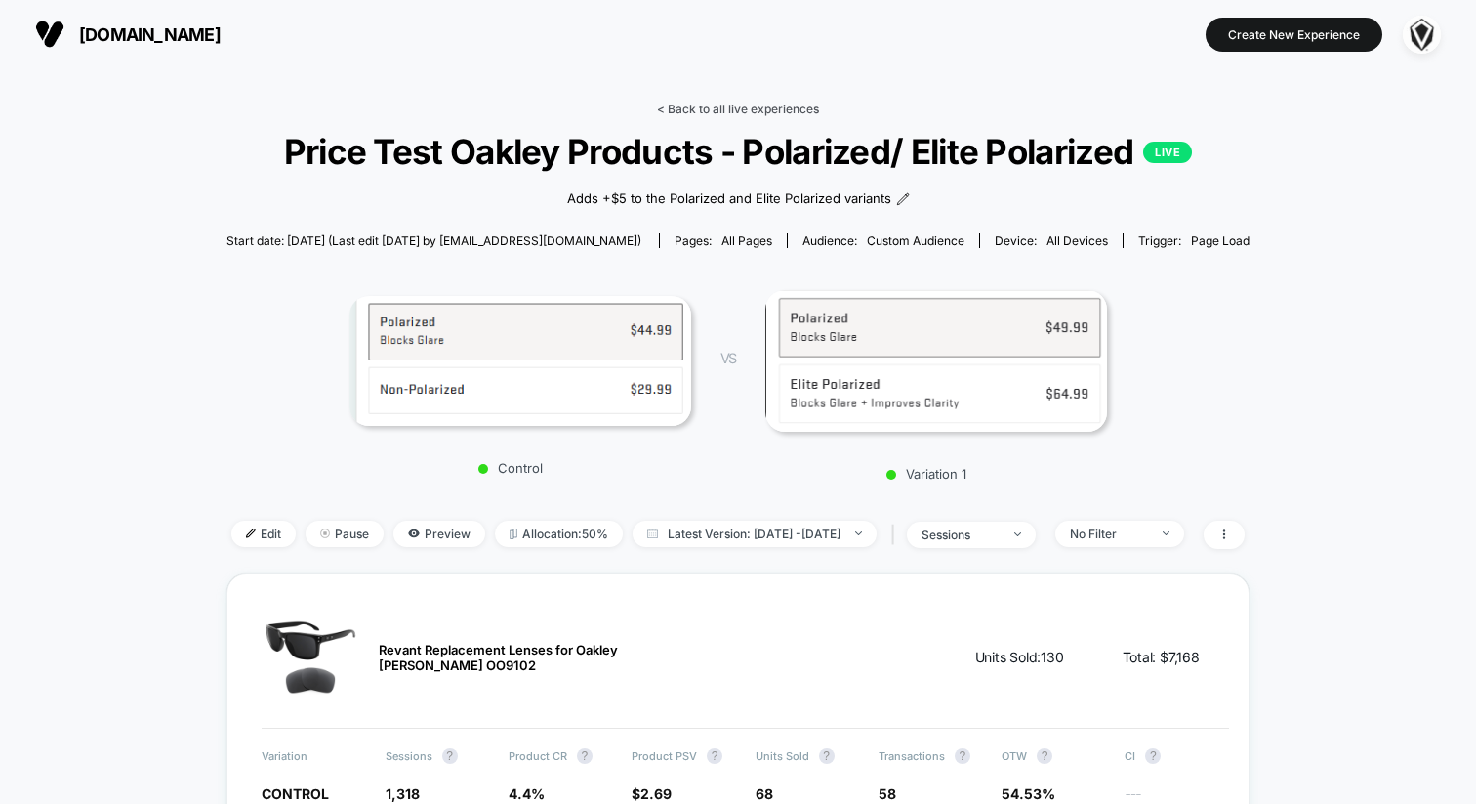
click at [717, 105] on link "< Back to all live experiences" at bounding box center [738, 109] width 162 height 15
